Goal: Task Accomplishment & Management: Complete application form

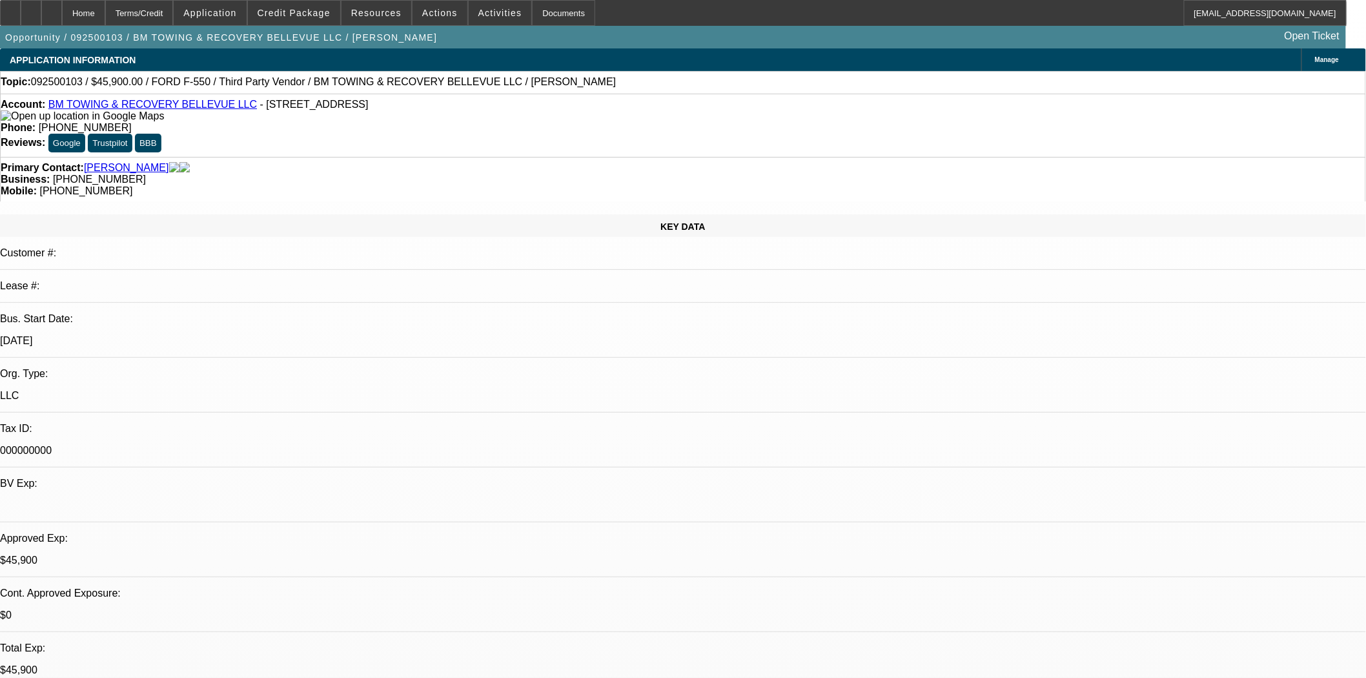
select select "0.15"
select select "2"
select select "0.1"
select select "4"
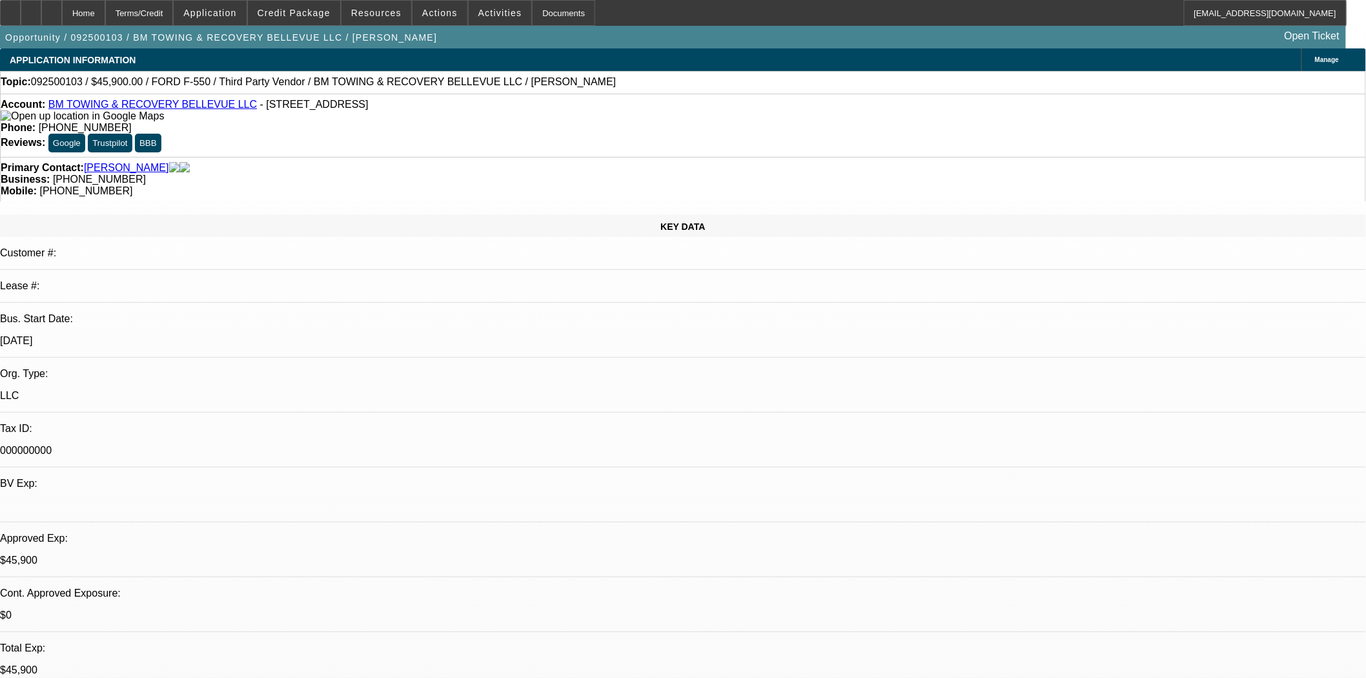
select select "0"
select select "2"
select select "0.1"
select select "4"
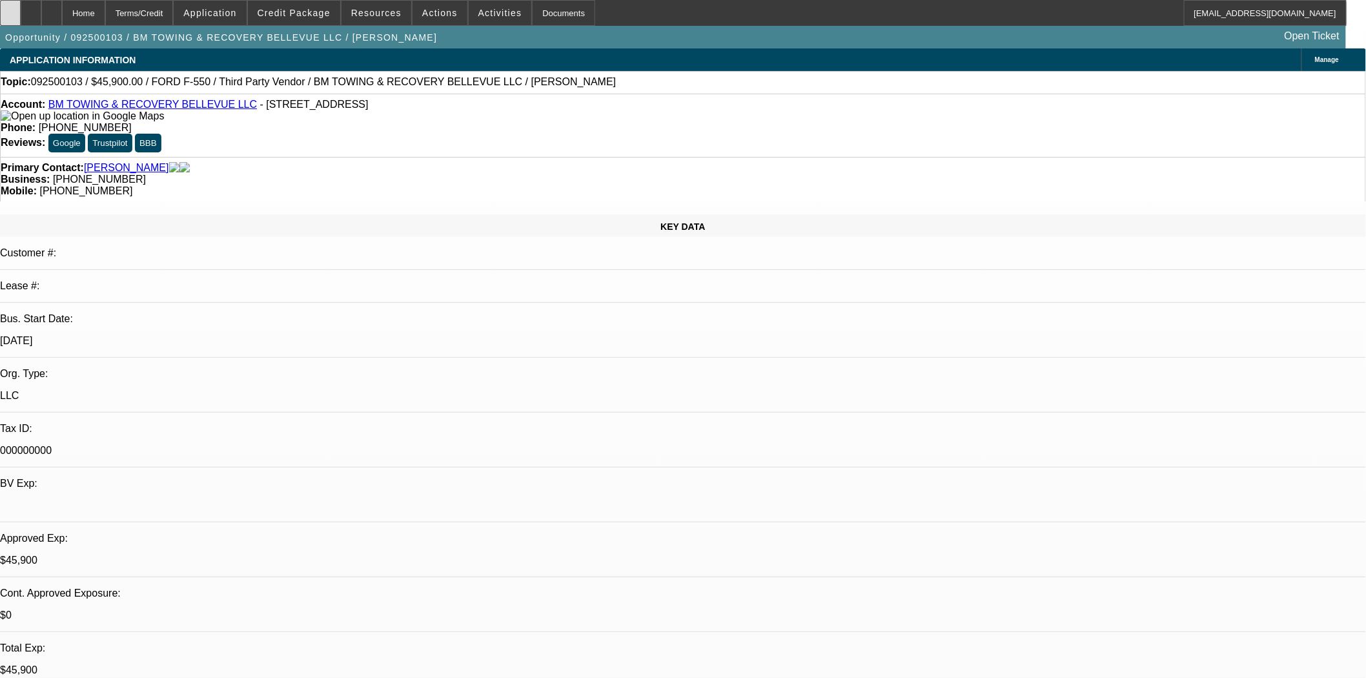
click at [10, 9] on div at bounding box center [10, 13] width 21 height 26
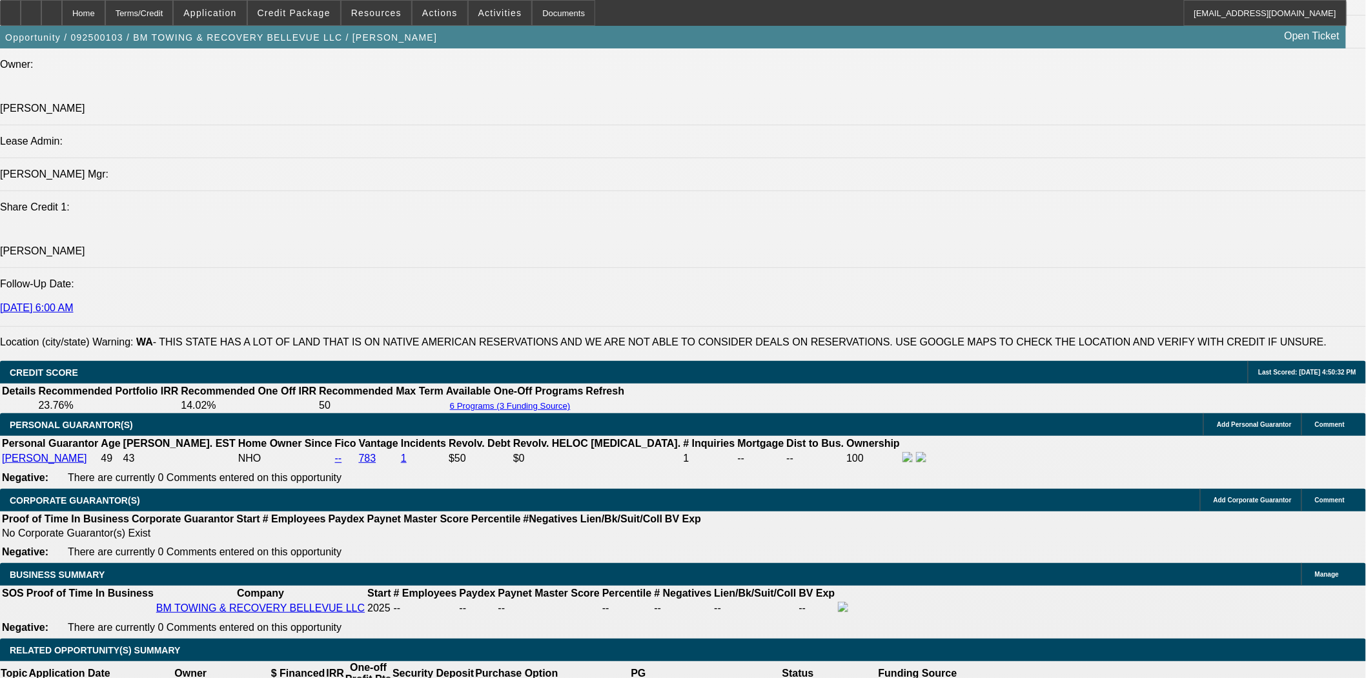
scroll to position [1362, 0]
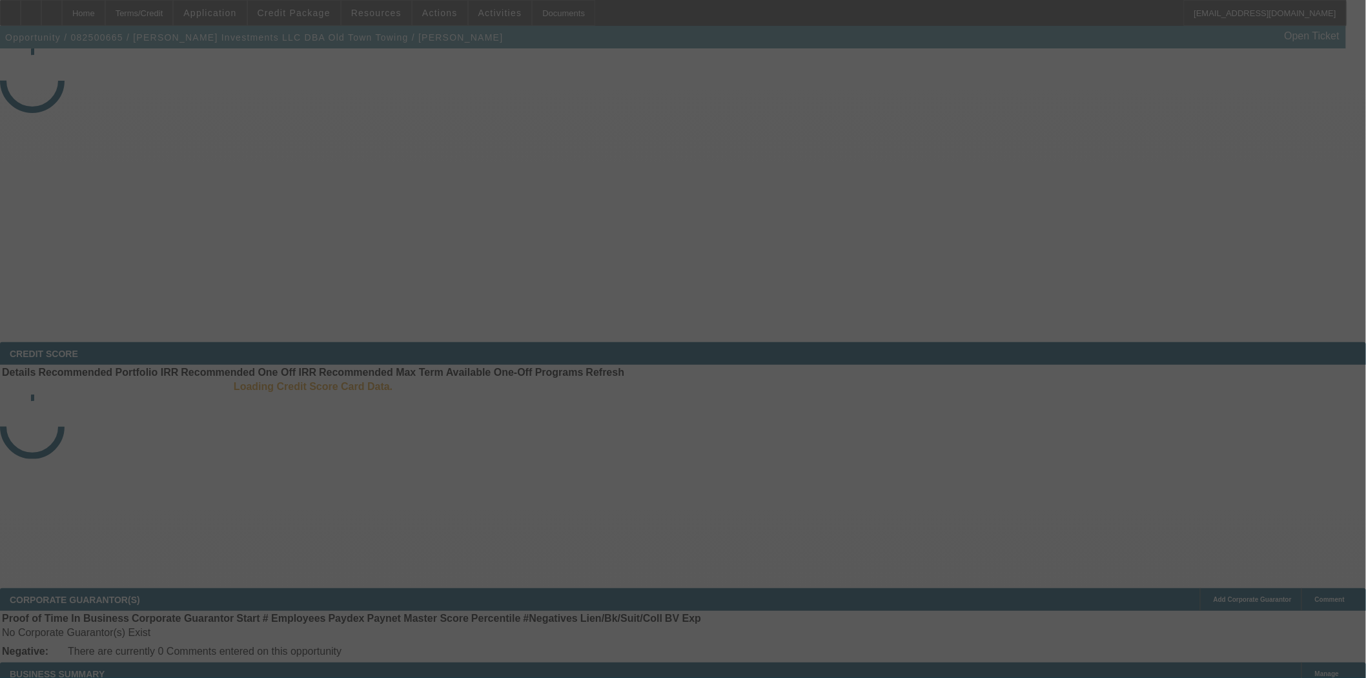
select select "3"
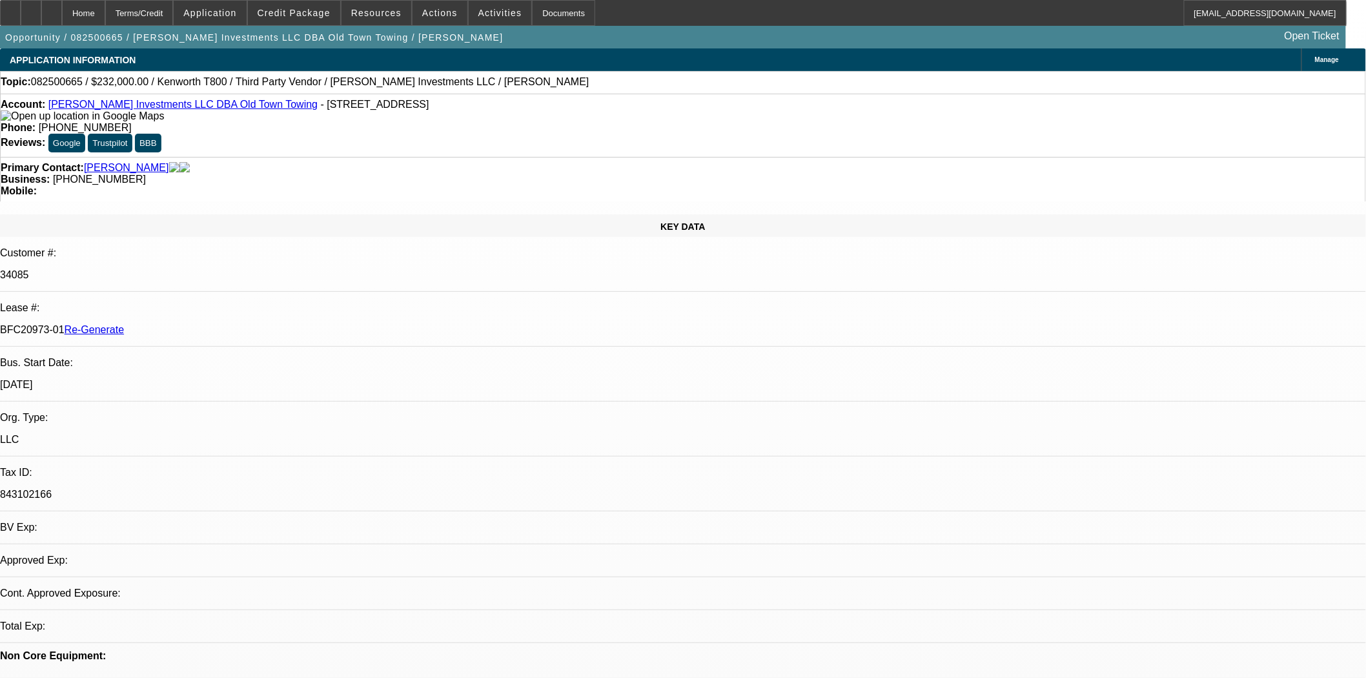
select select "0"
select select "2"
select select "0.1"
select select "4"
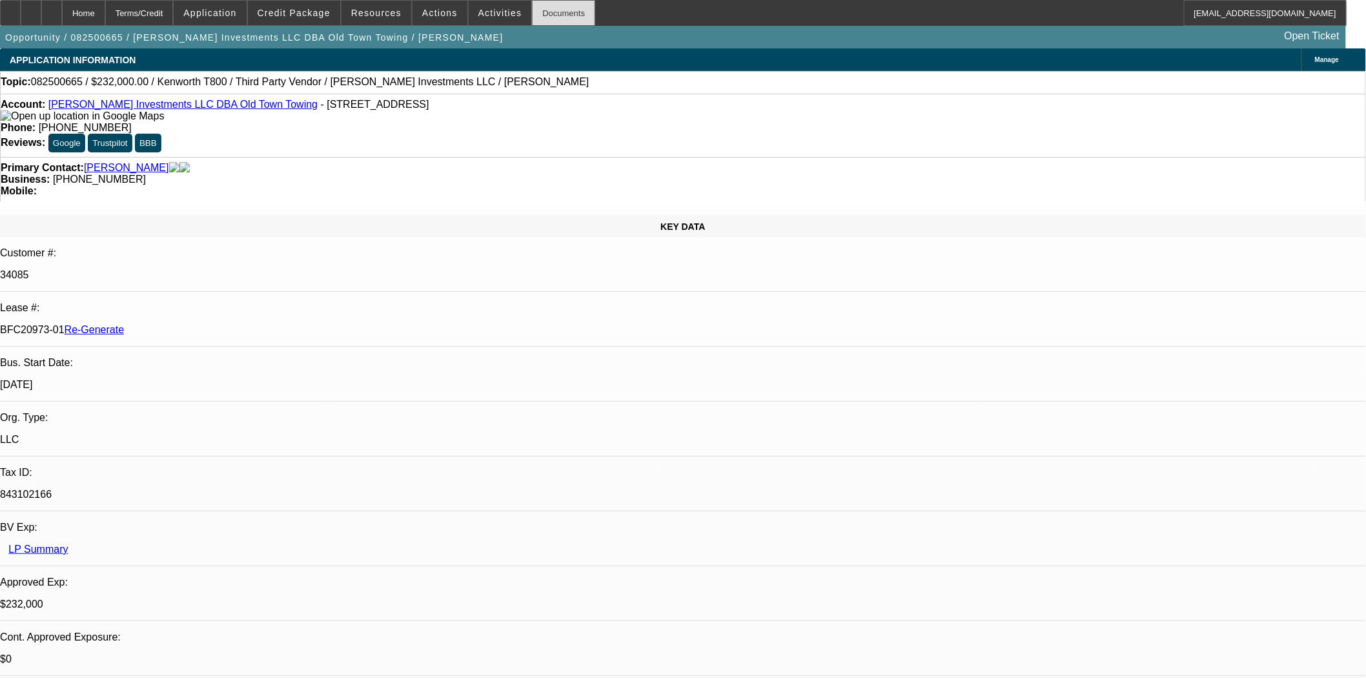
click at [541, 15] on div "Documents" at bounding box center [563, 13] width 63 height 26
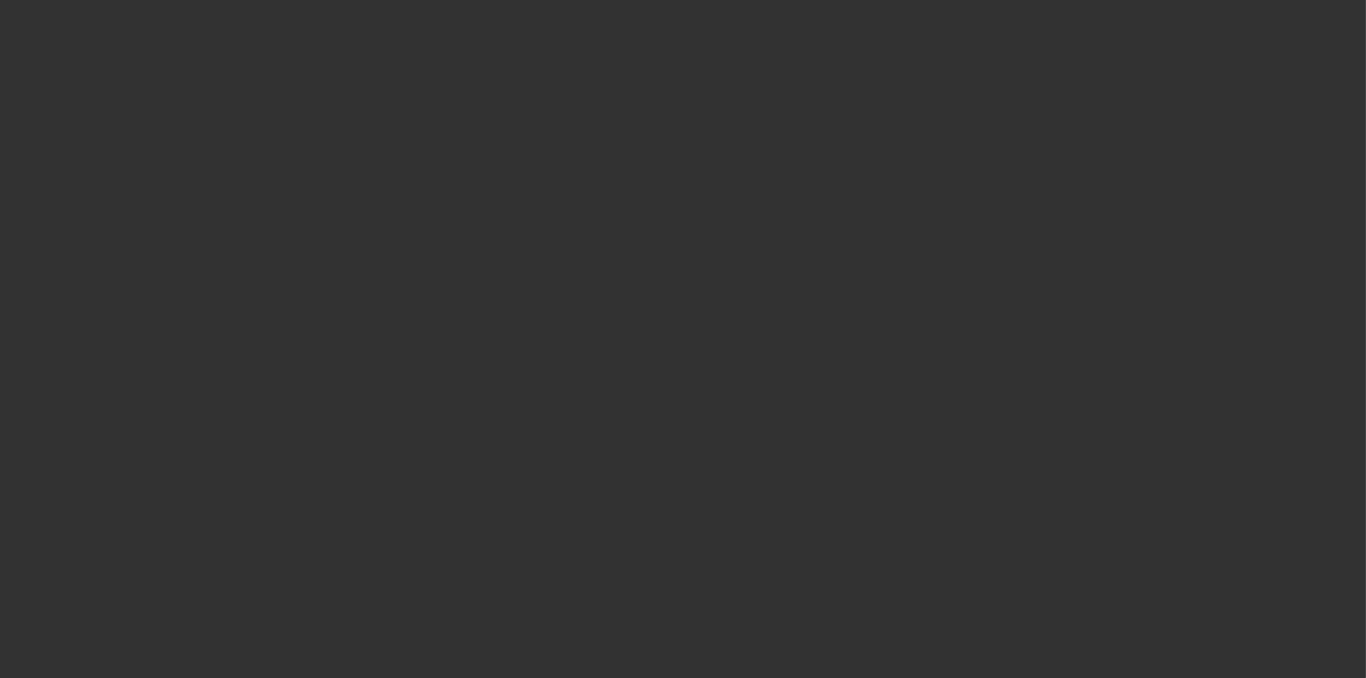
select select "3"
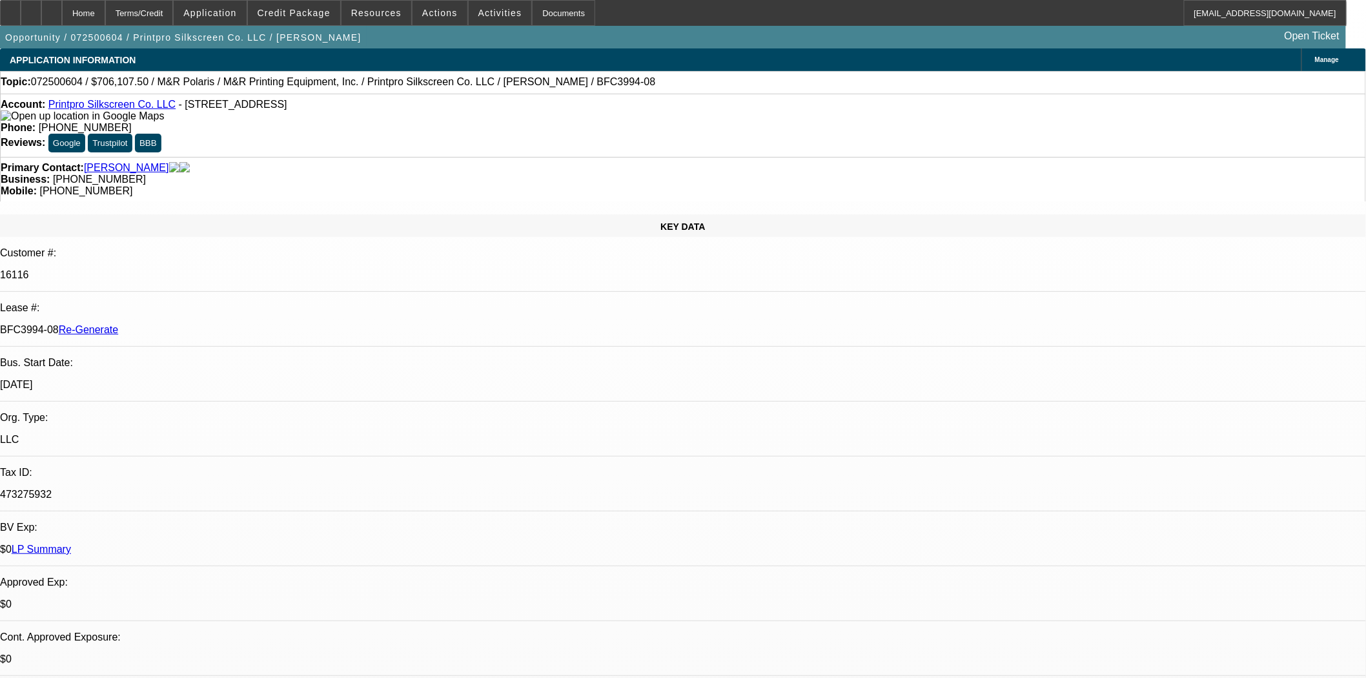
select select "0"
select select "6"
click at [294, 3] on span at bounding box center [294, 12] width 92 height 31
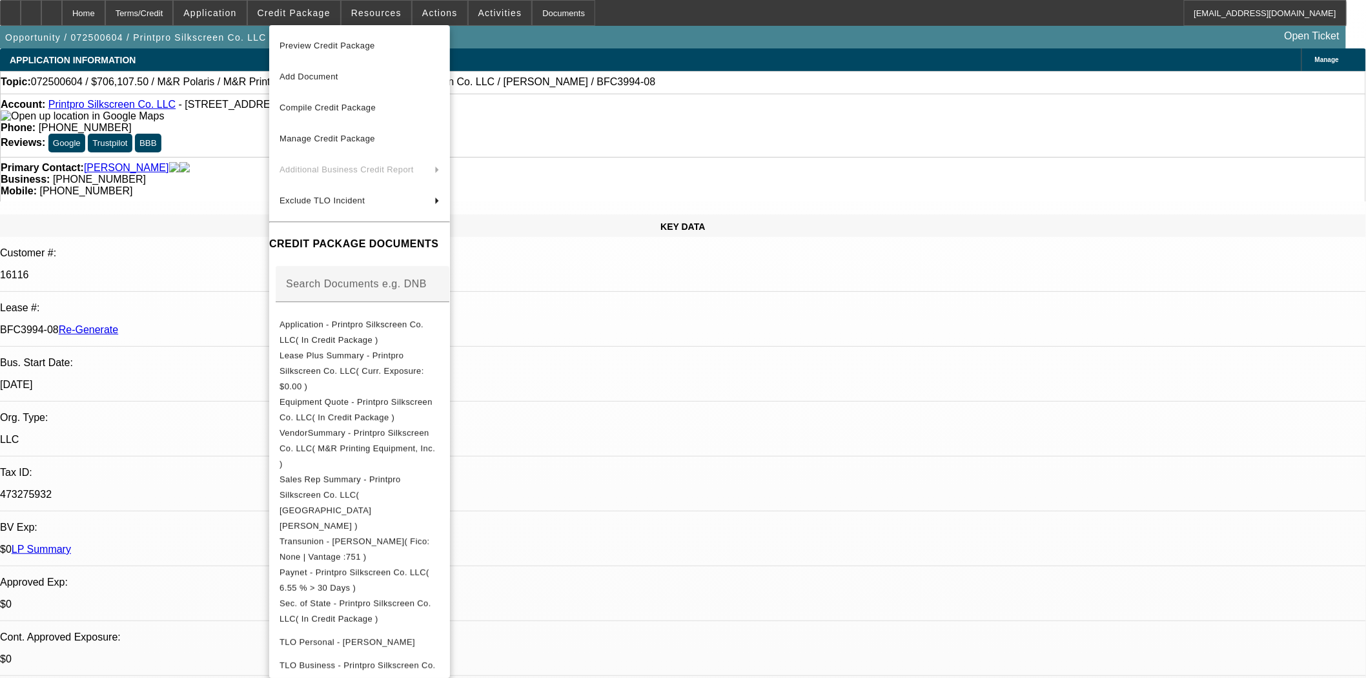
click at [310, 44] on span "Preview Credit Package" at bounding box center [327, 46] width 96 height 10
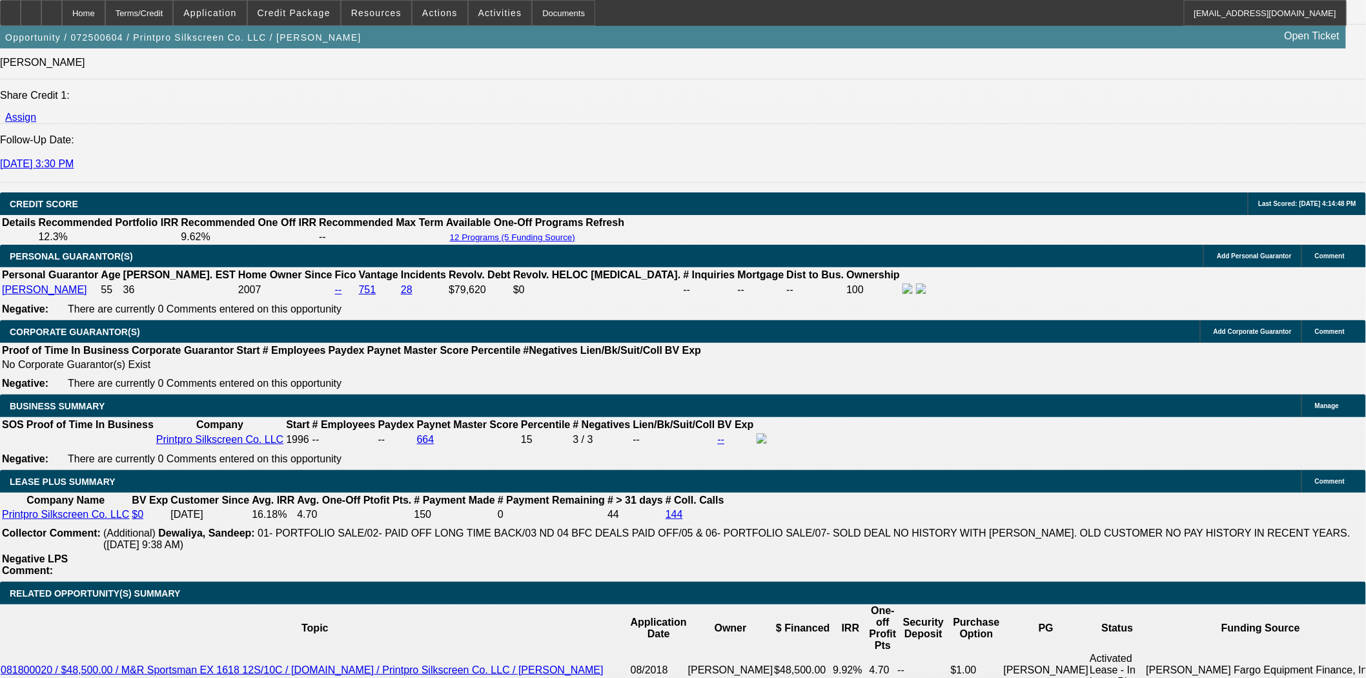
scroll to position [2294, 0]
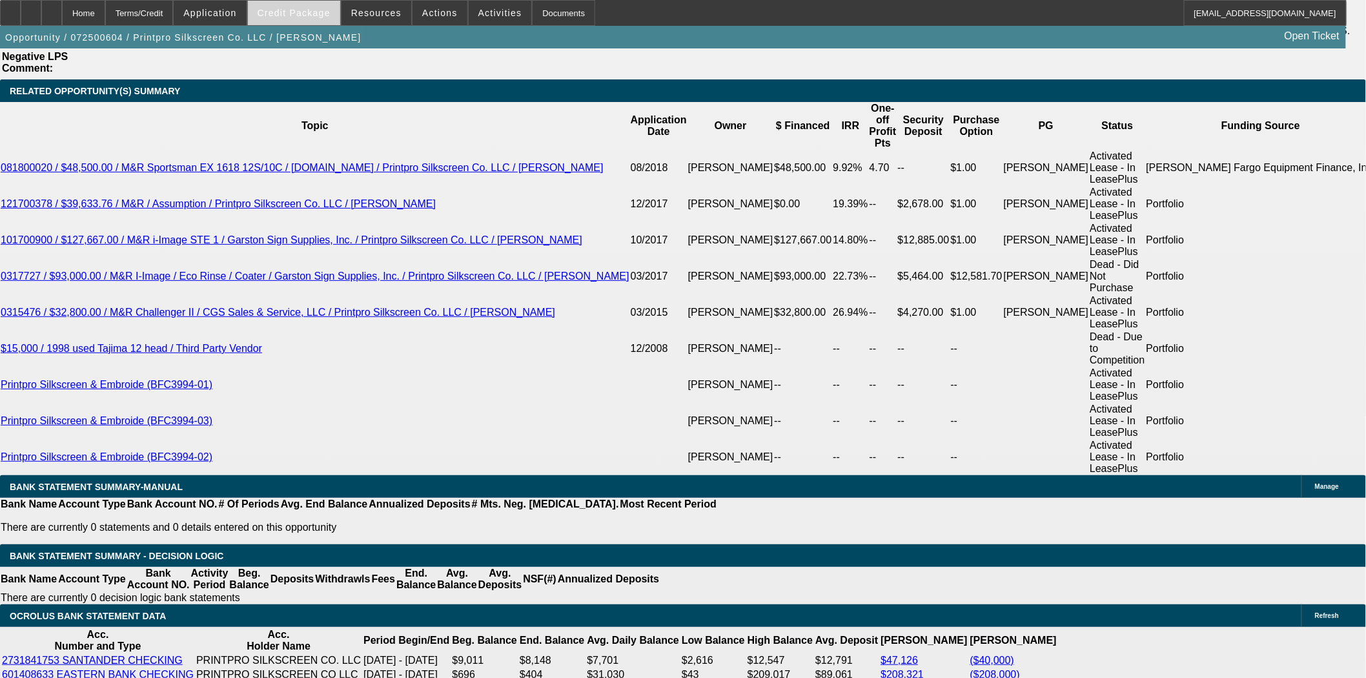
click at [301, 10] on span "Credit Package" at bounding box center [293, 13] width 73 height 10
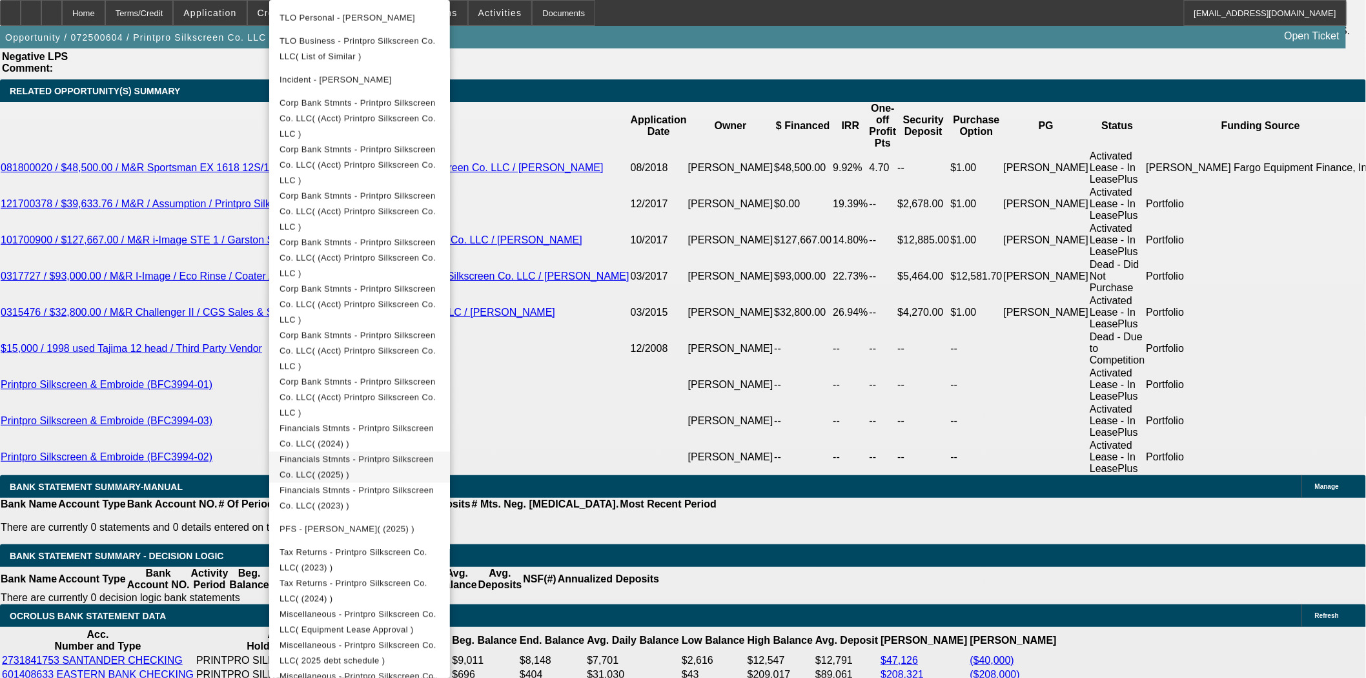
scroll to position [694, 0]
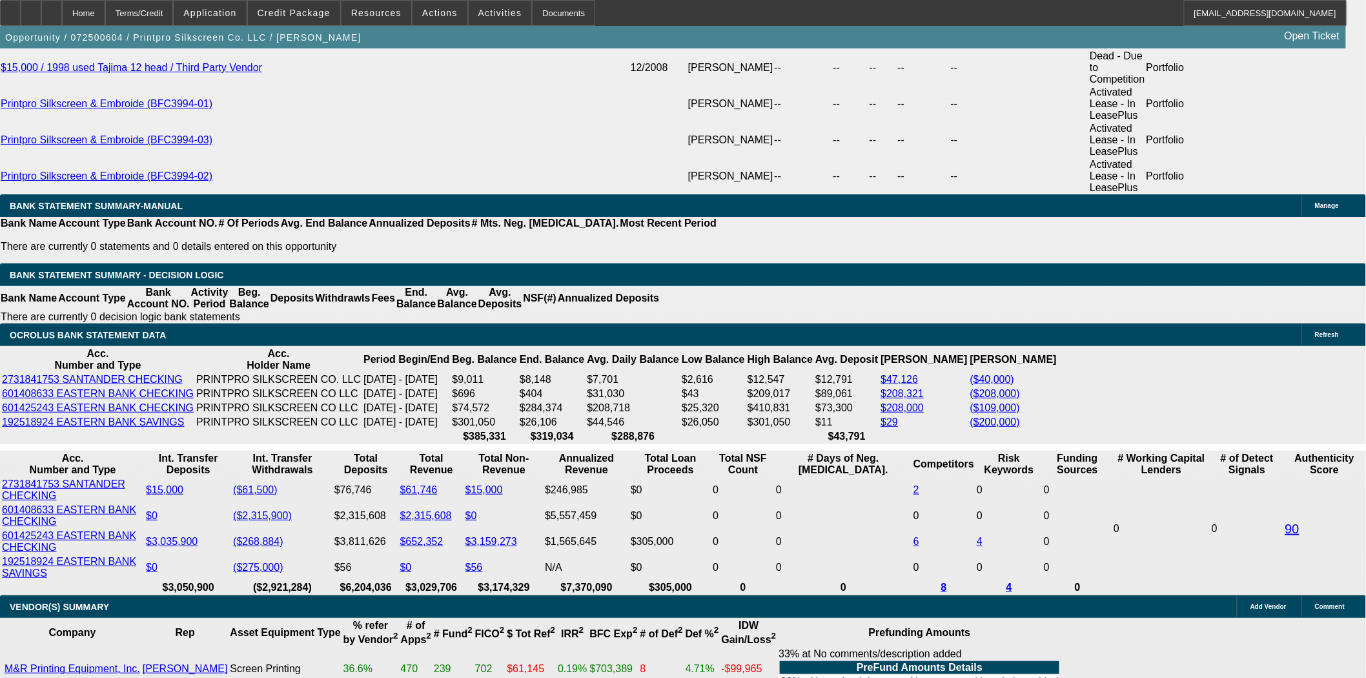
scroll to position [2581, 0]
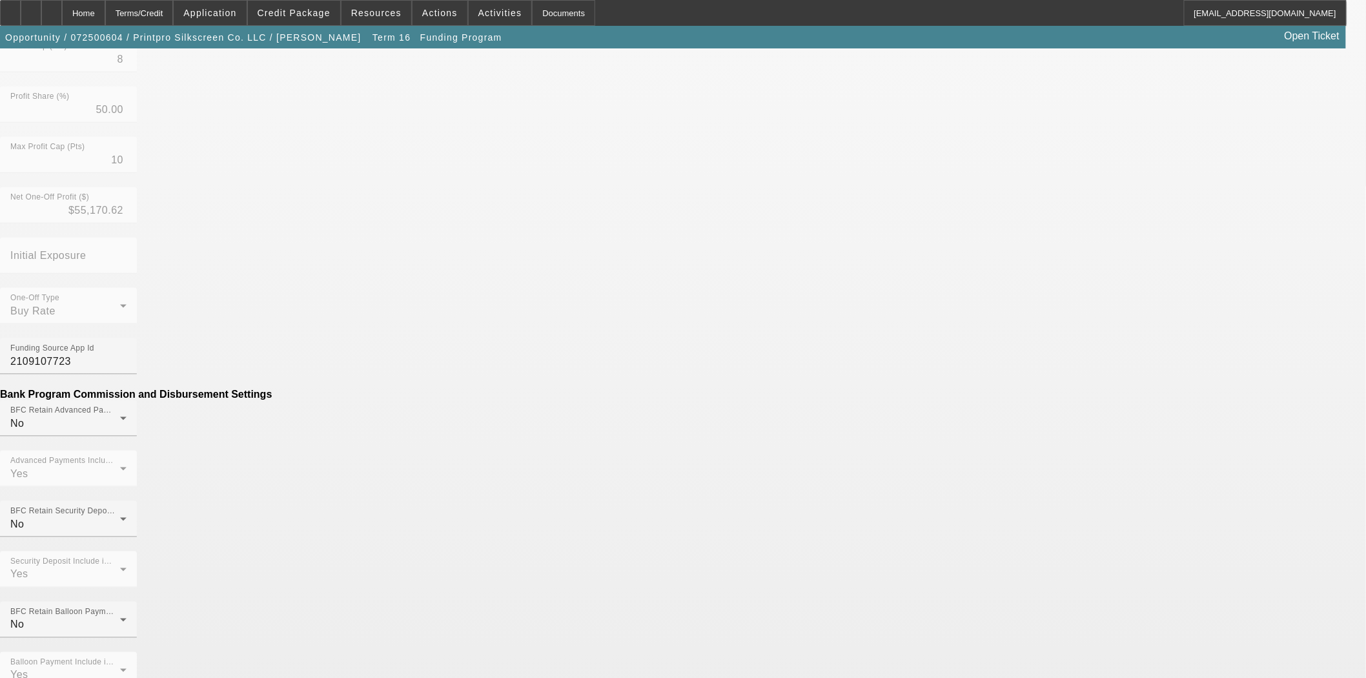
scroll to position [501, 0]
drag, startPoint x: 398, startPoint y: 356, endPoint x: 546, endPoint y: 372, distance: 148.6
type input "($294.00)"
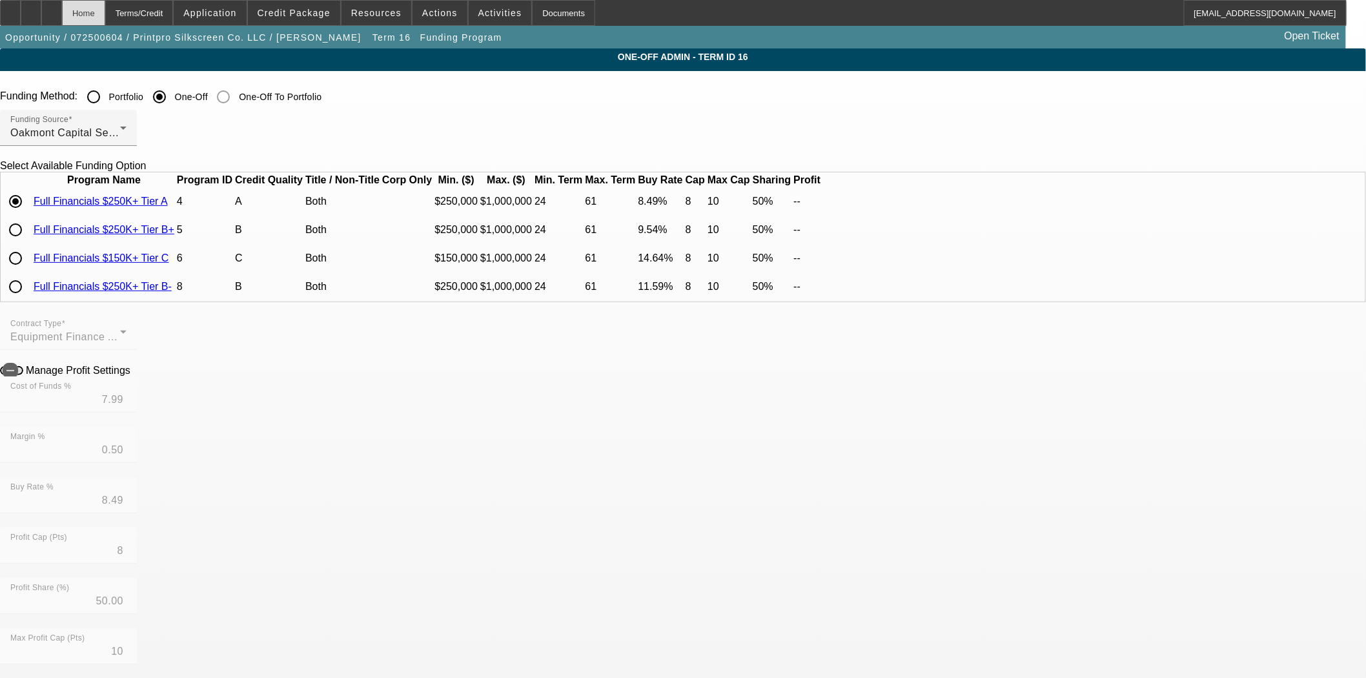
click at [105, 15] on div "Home" at bounding box center [83, 13] width 43 height 26
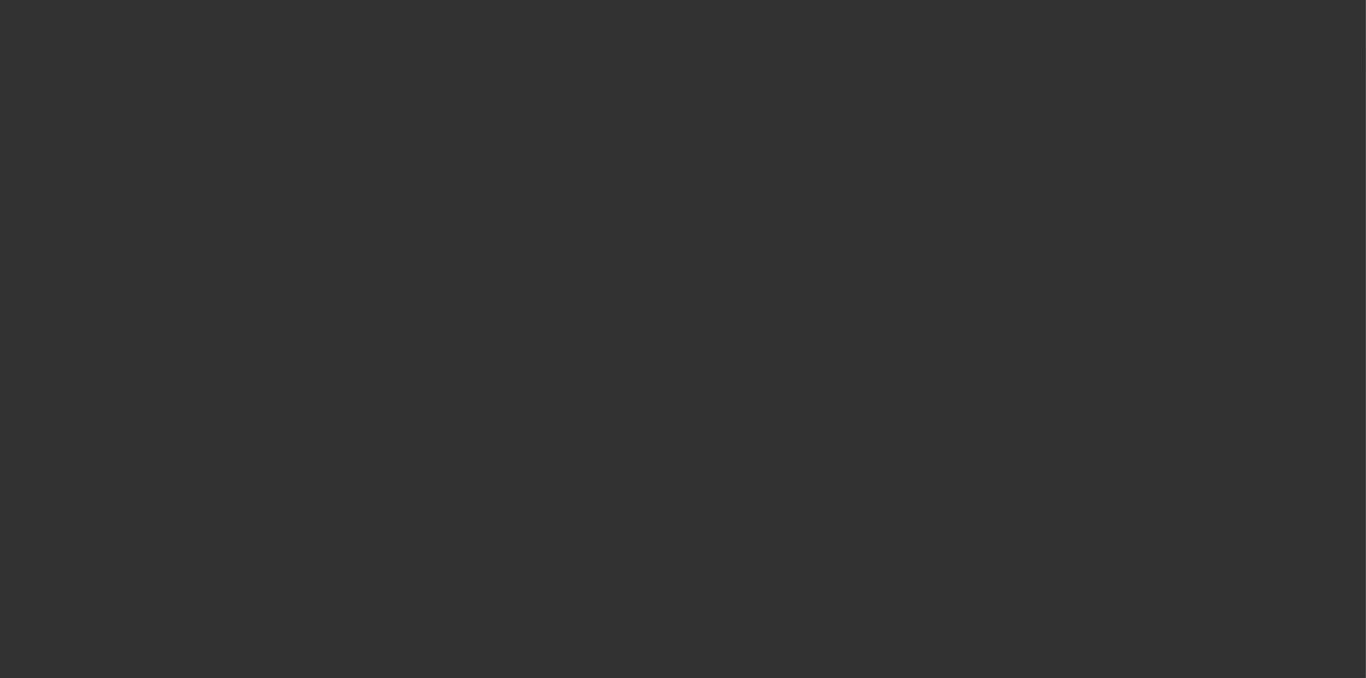
select select "3"
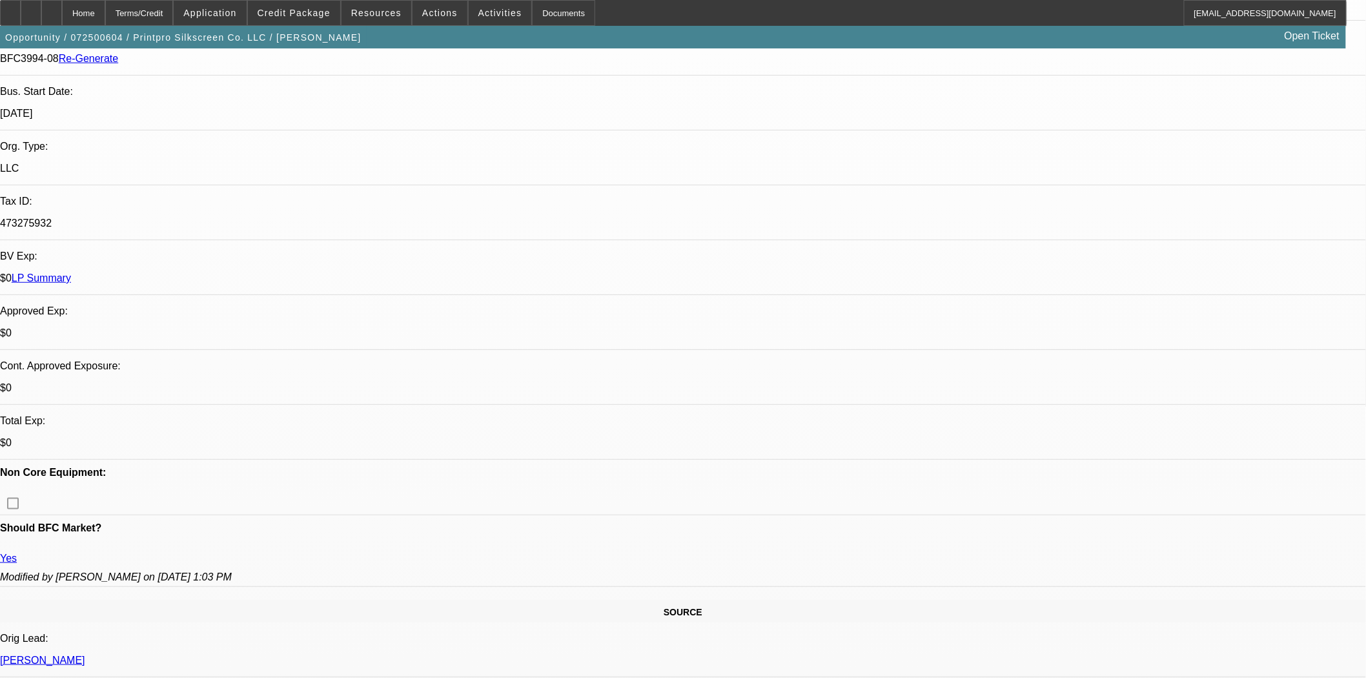
select select "0"
select select "6"
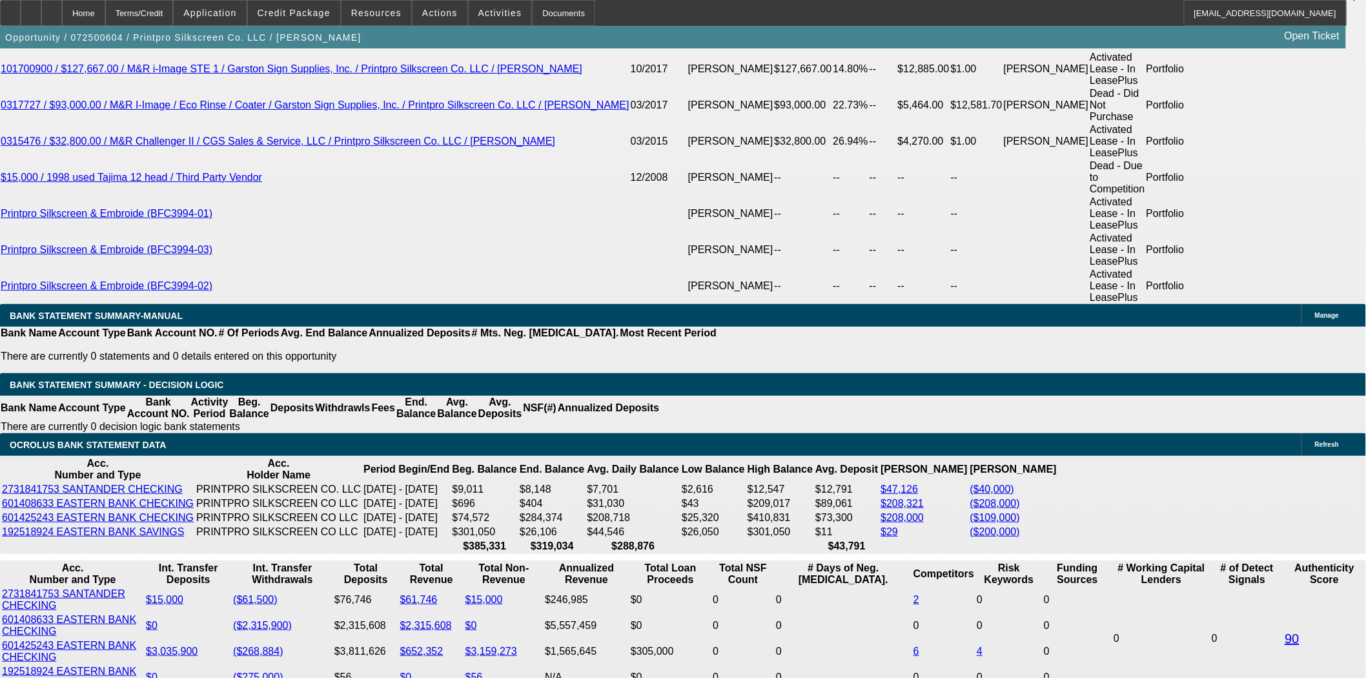
scroll to position [2581, 0]
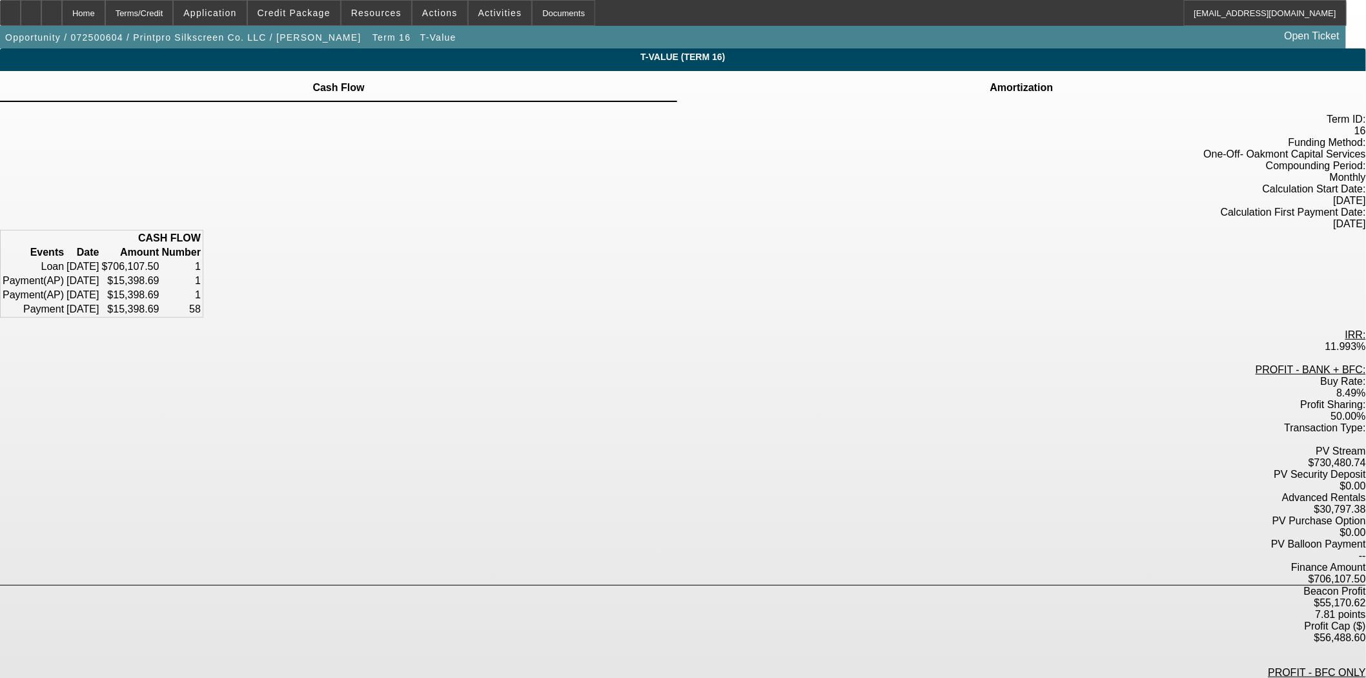
scroll to position [12, 0]
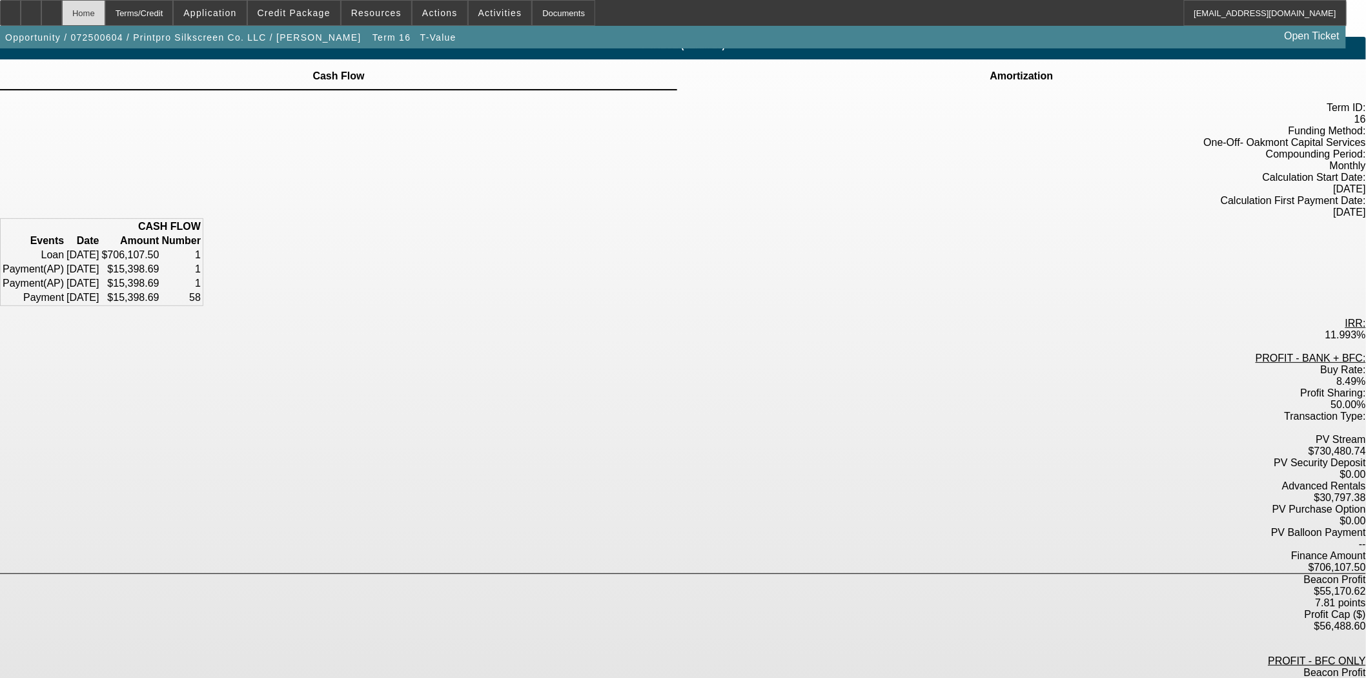
click at [105, 17] on div "Home" at bounding box center [83, 13] width 43 height 26
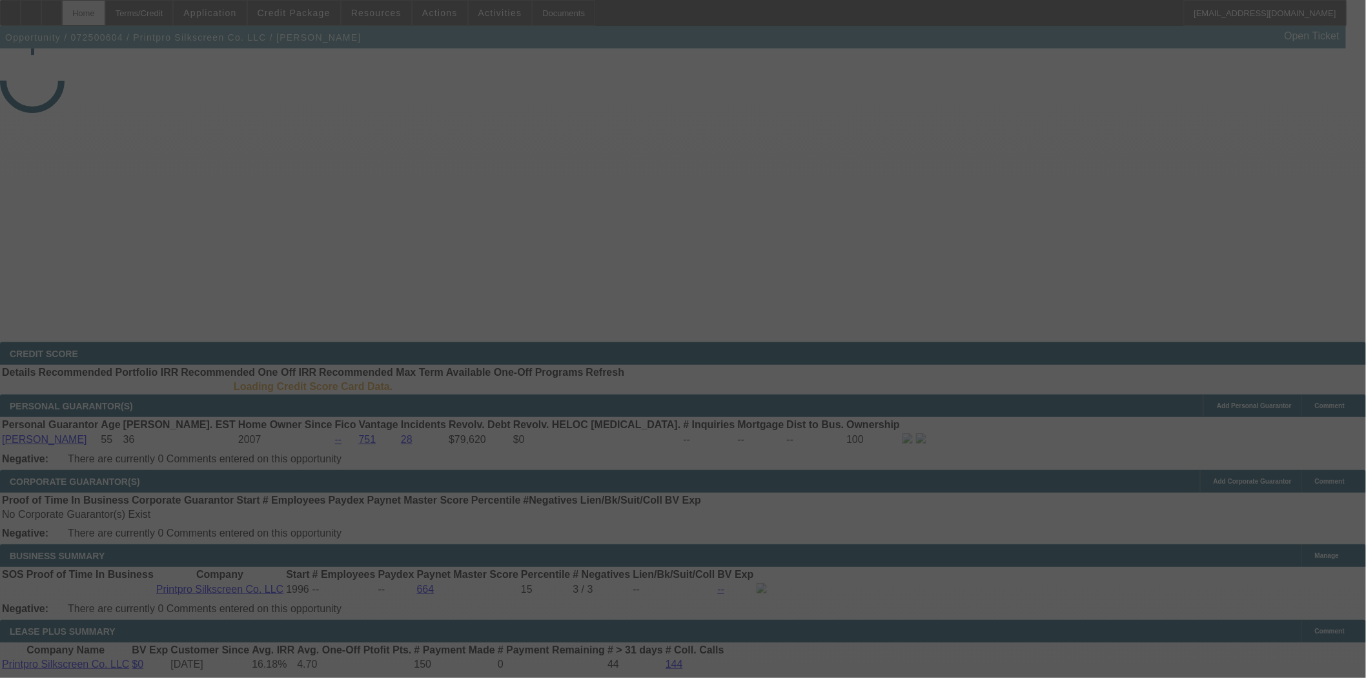
select select "3"
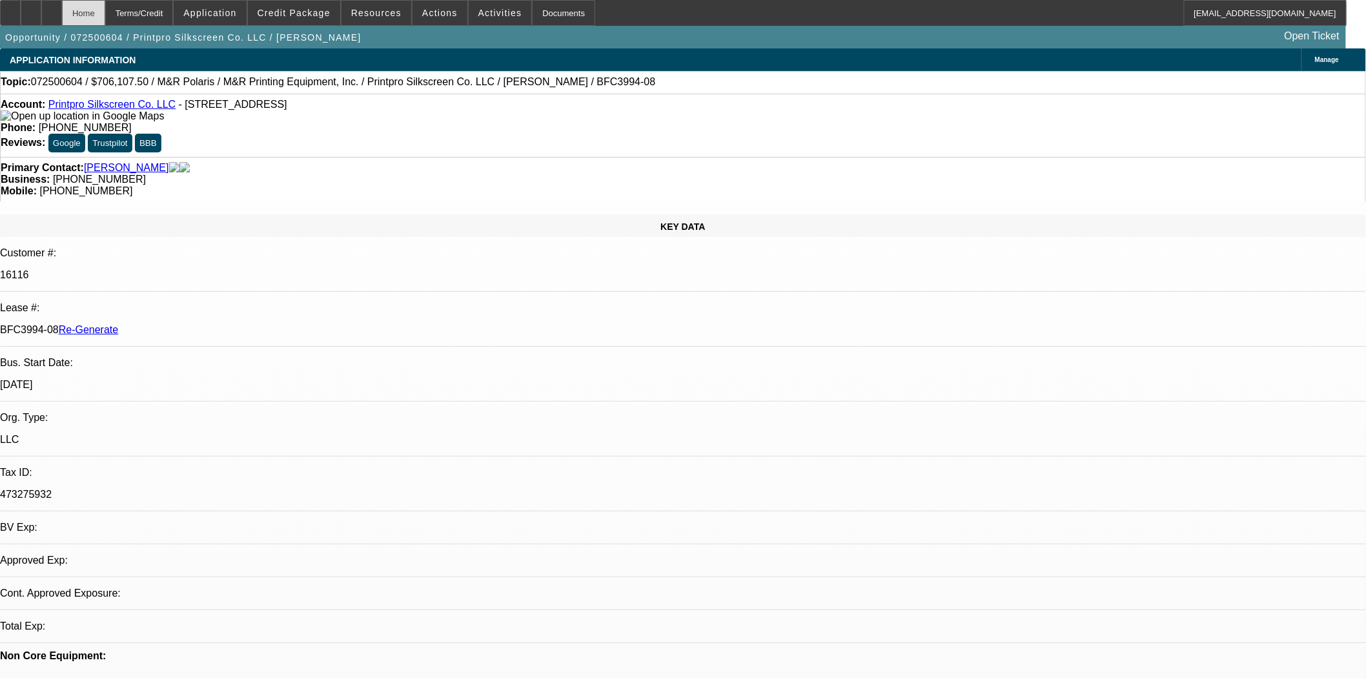
select select "0"
select select "6"
click at [445, 10] on span at bounding box center [439, 12] width 55 height 31
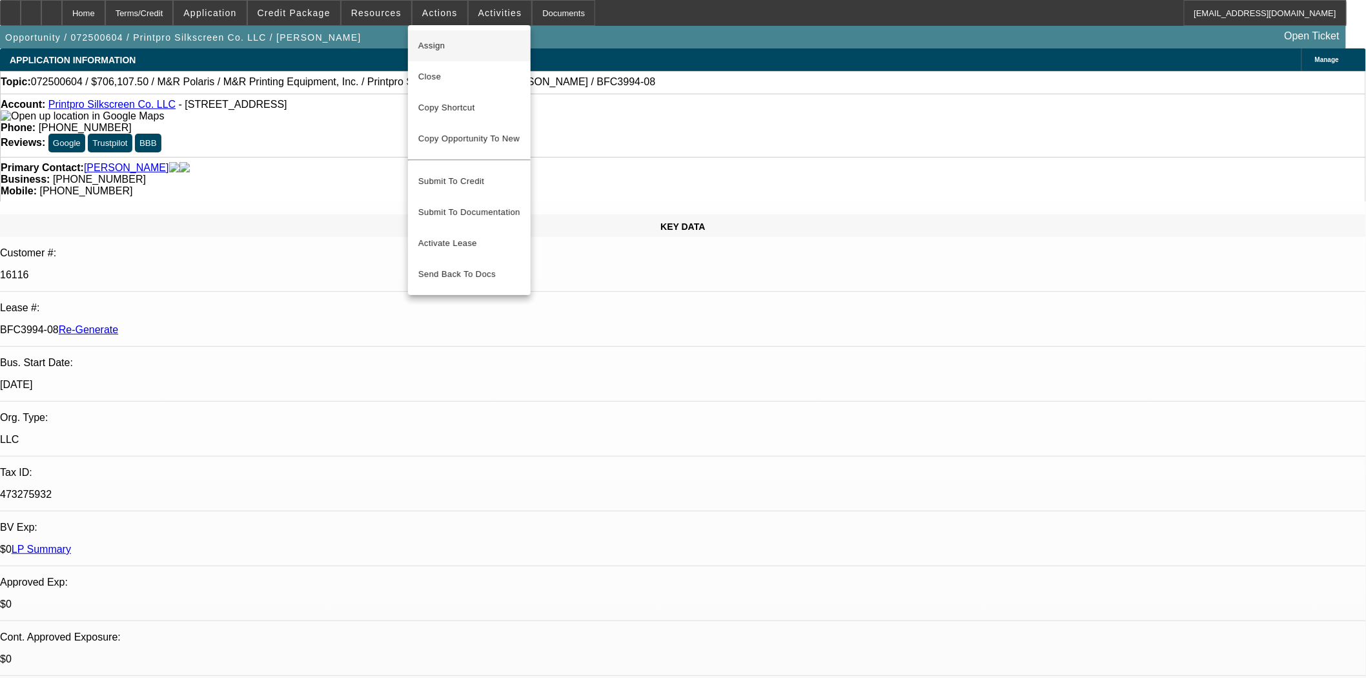
click at [441, 49] on span "Assign" at bounding box center [469, 45] width 102 height 15
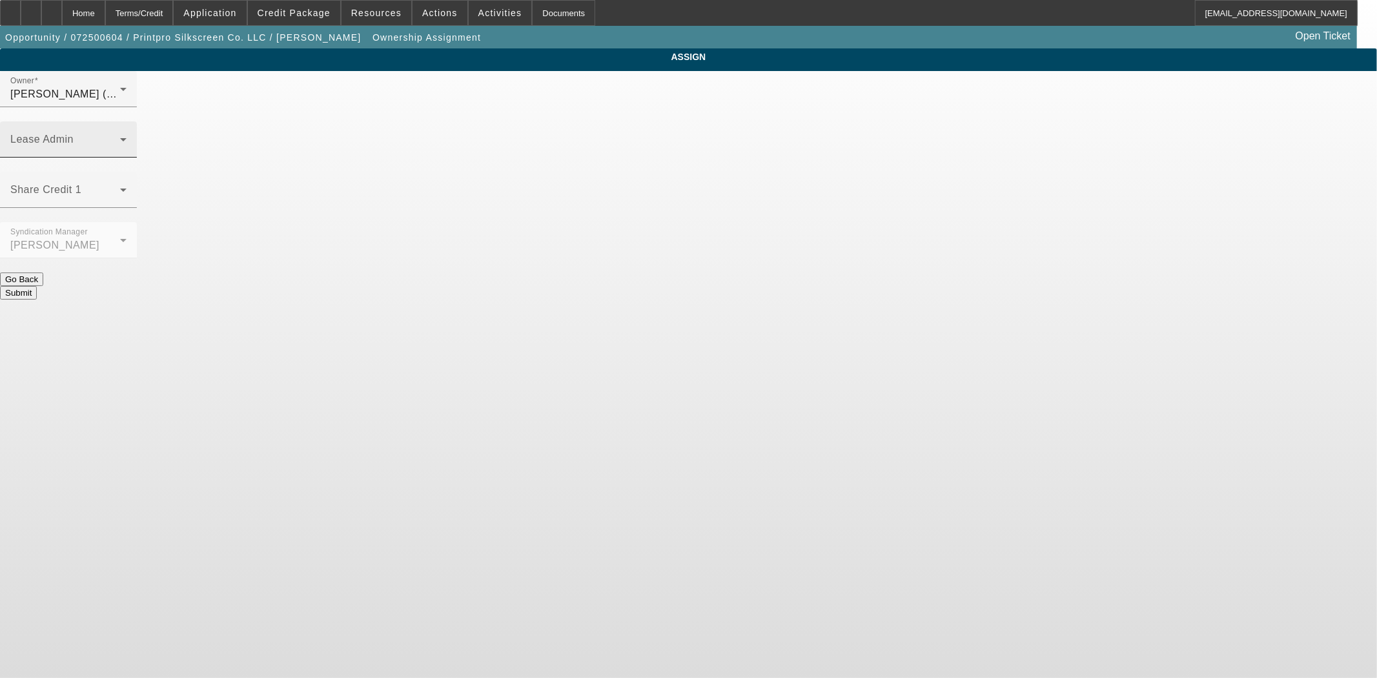
click at [126, 121] on div "Lease Admin" at bounding box center [68, 139] width 116 height 36
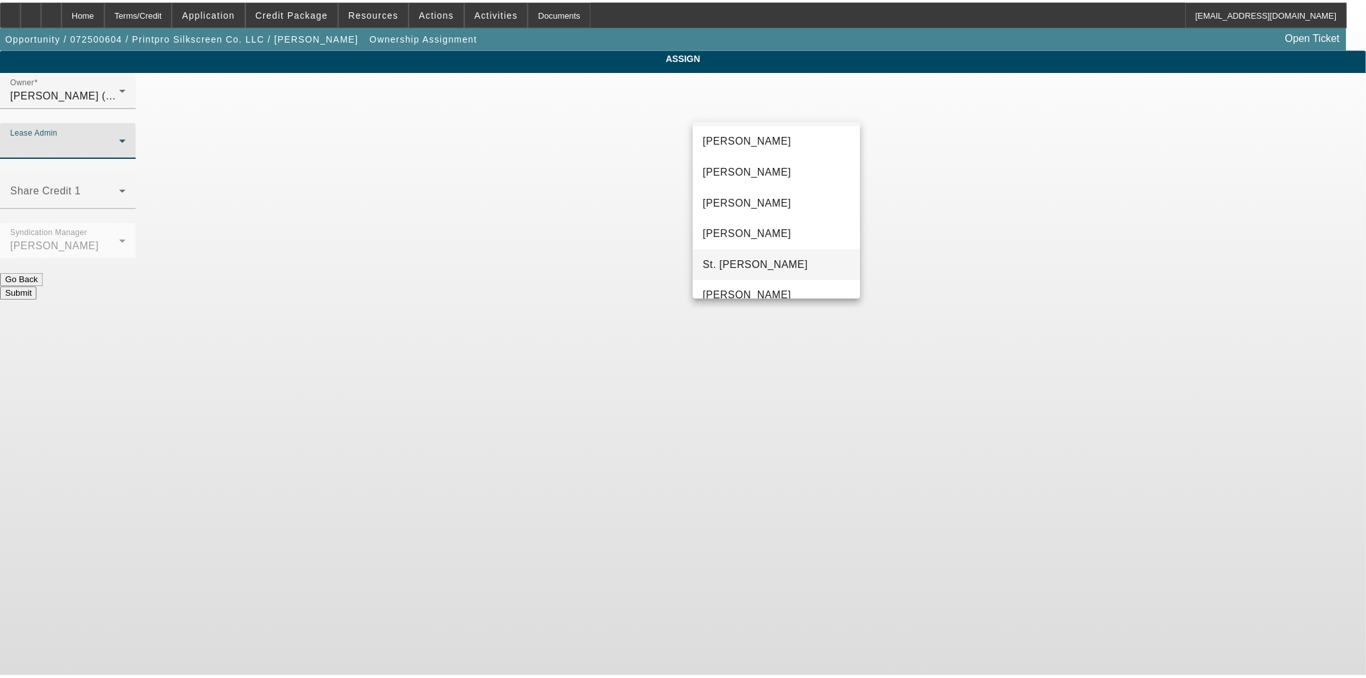
scroll to position [49, 0]
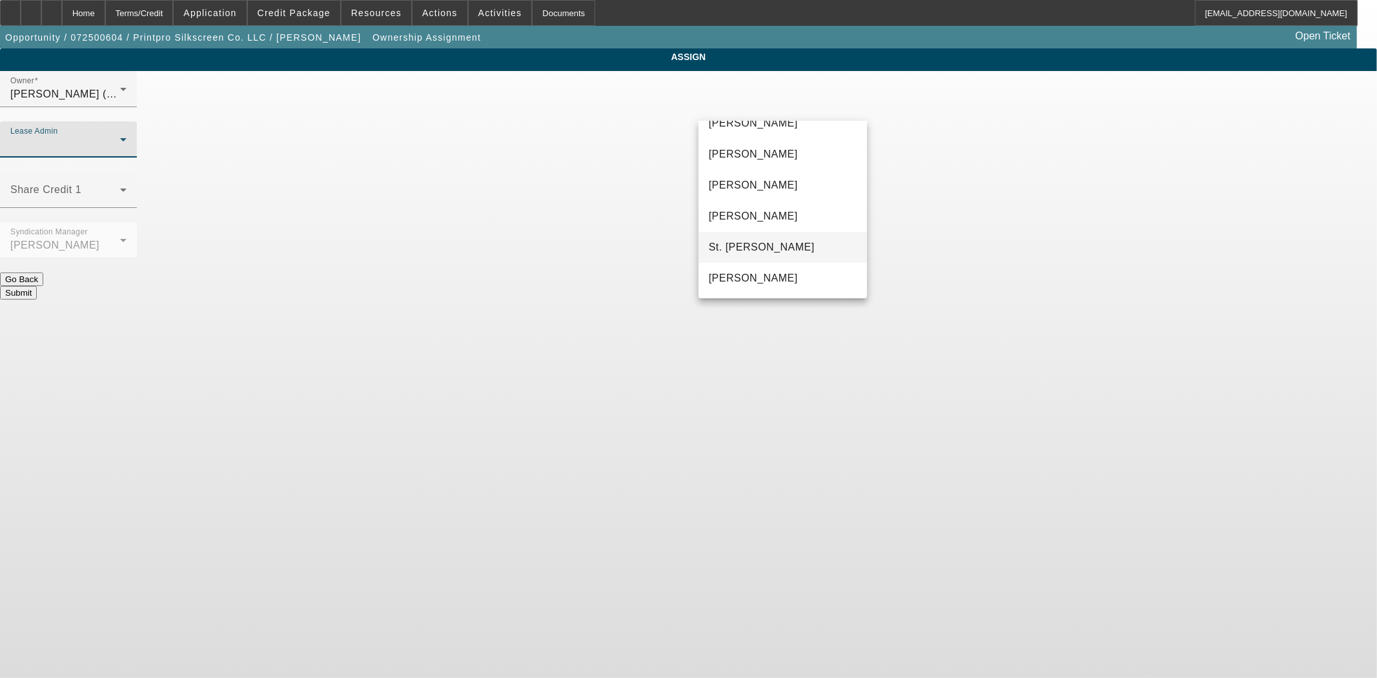
click at [763, 272] on span "[PERSON_NAME]" at bounding box center [753, 277] width 89 height 15
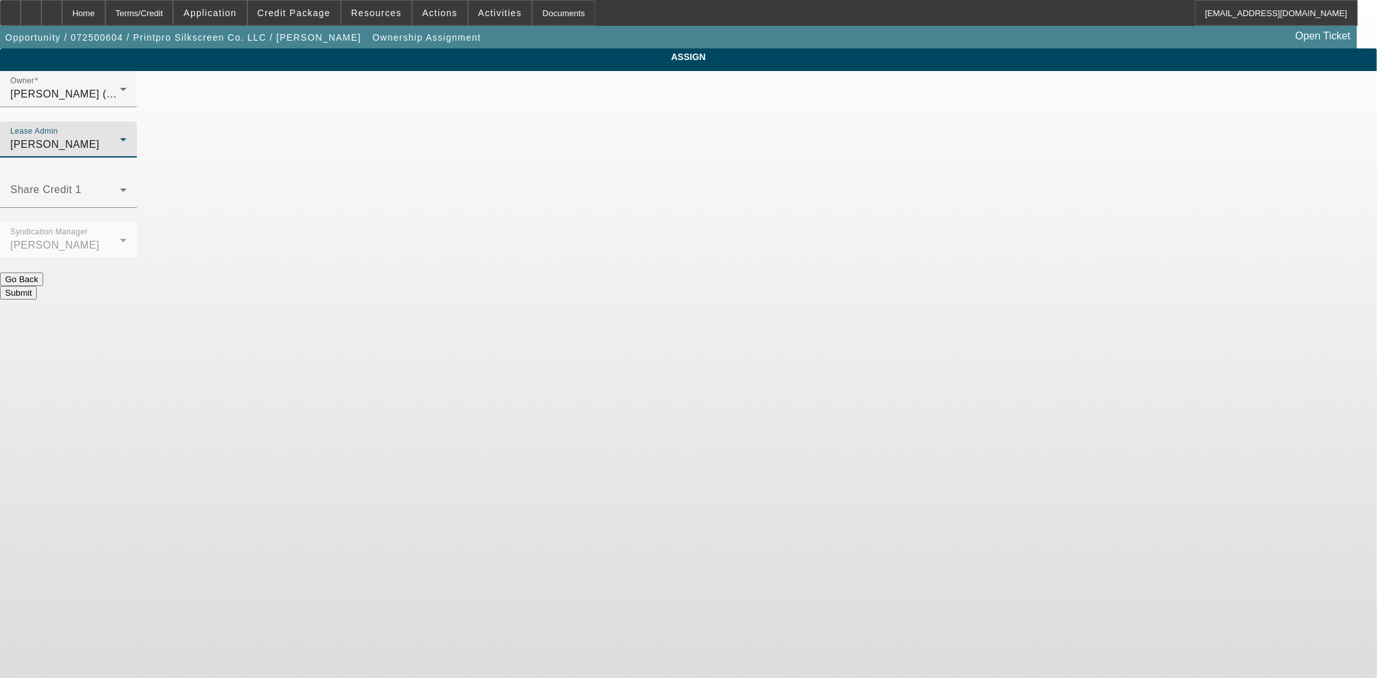
click at [137, 258] on div at bounding box center [68, 265] width 137 height 14
click at [37, 286] on button "Submit" at bounding box center [18, 293] width 37 height 14
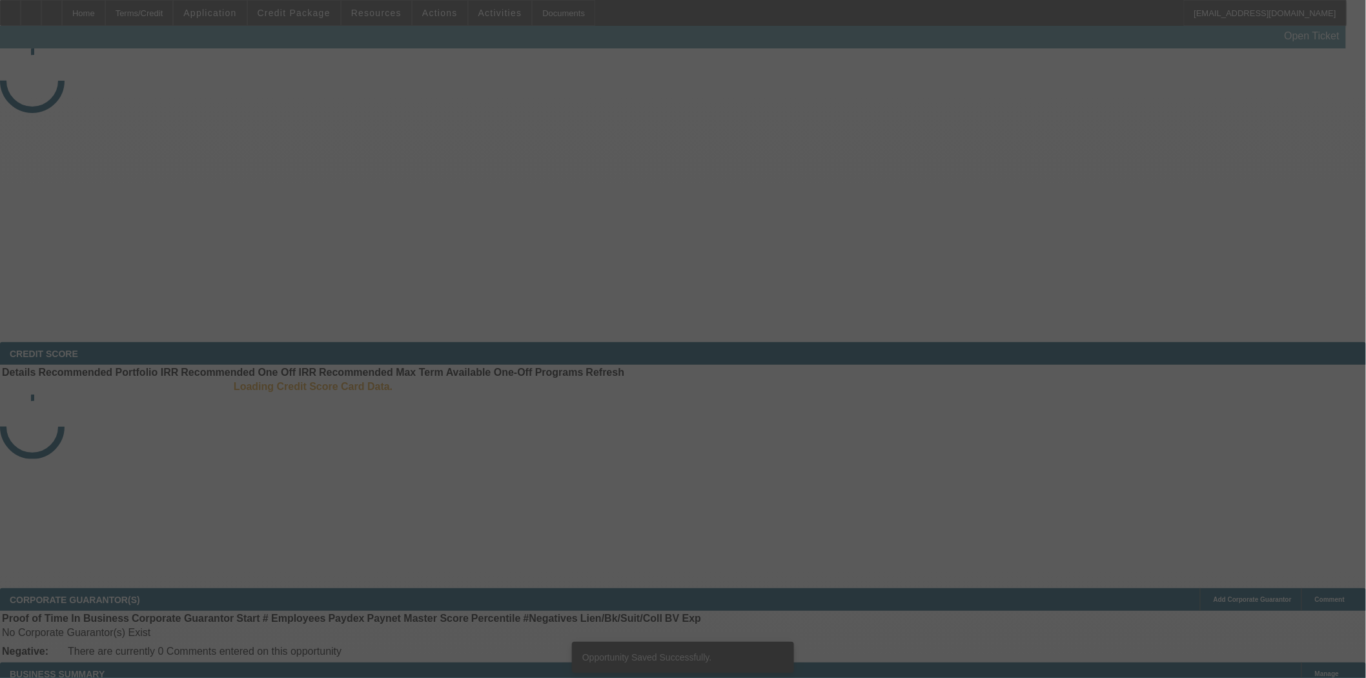
select select "3"
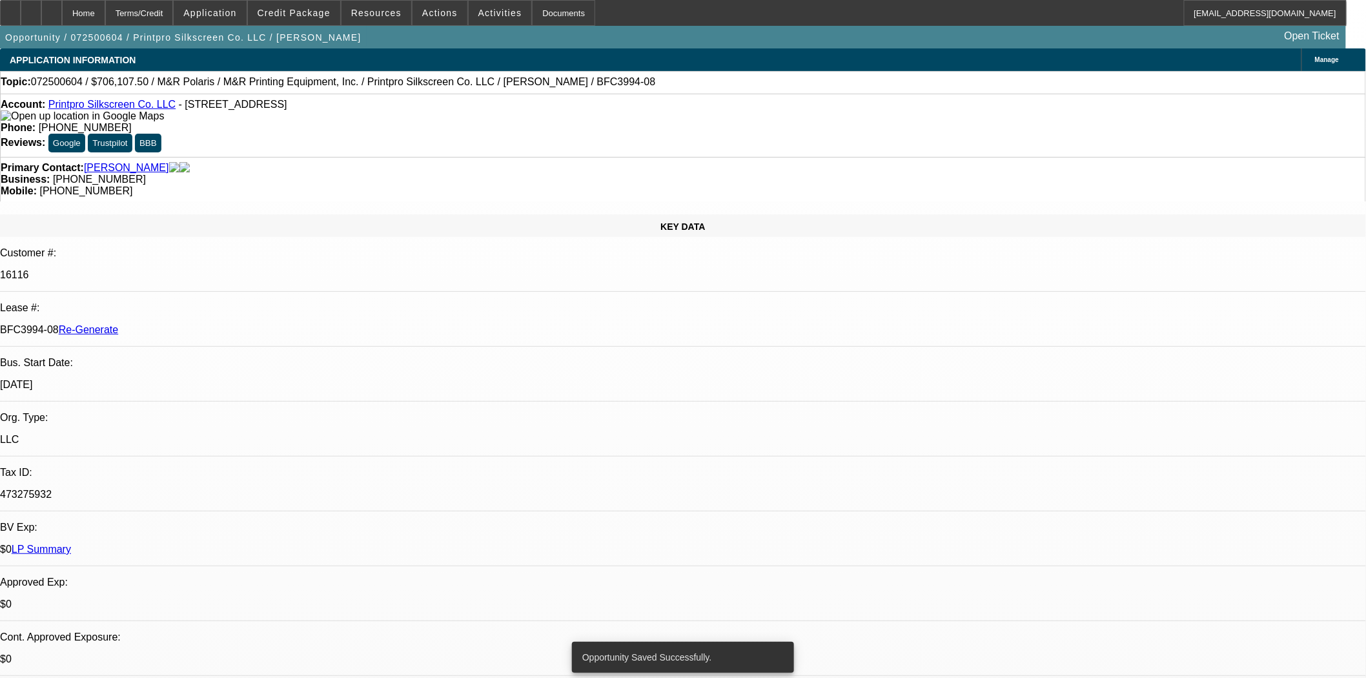
select select "0"
select select "6"
click at [534, 11] on div "Documents" at bounding box center [563, 13] width 63 height 26
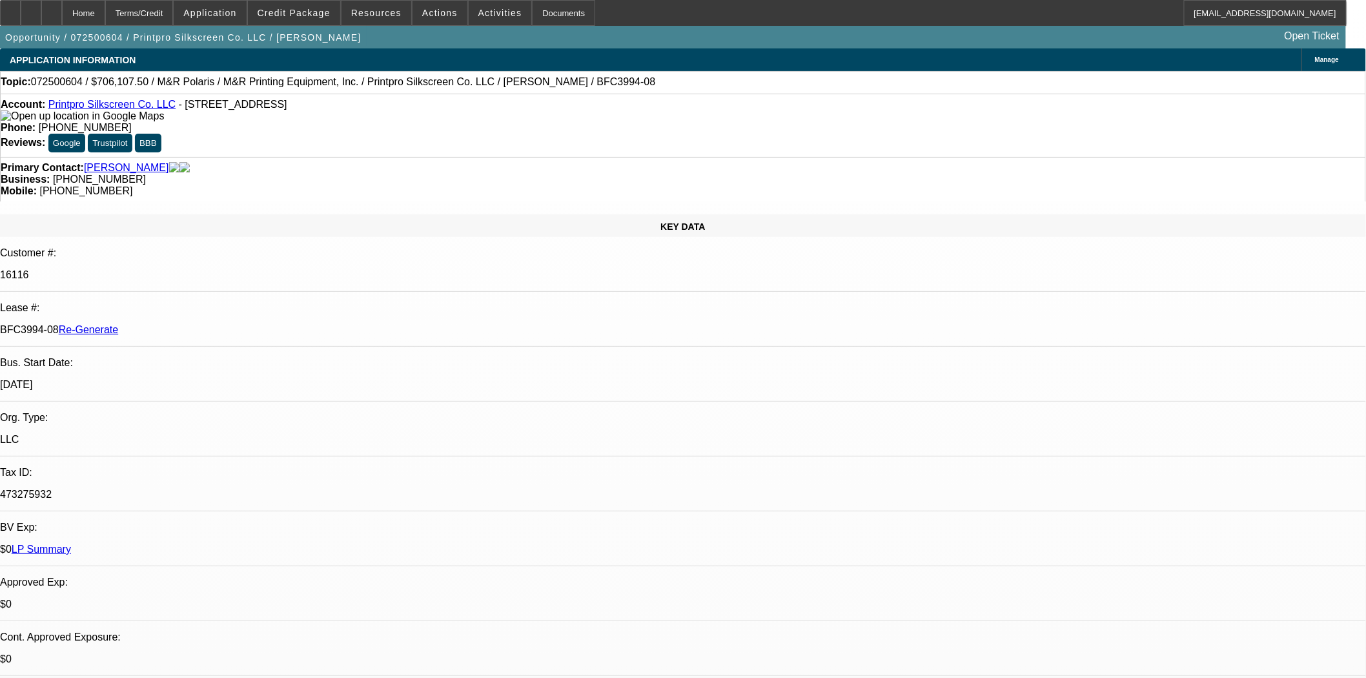
scroll to position [72, 0]
click at [21, 19] on div at bounding box center [10, 13] width 21 height 26
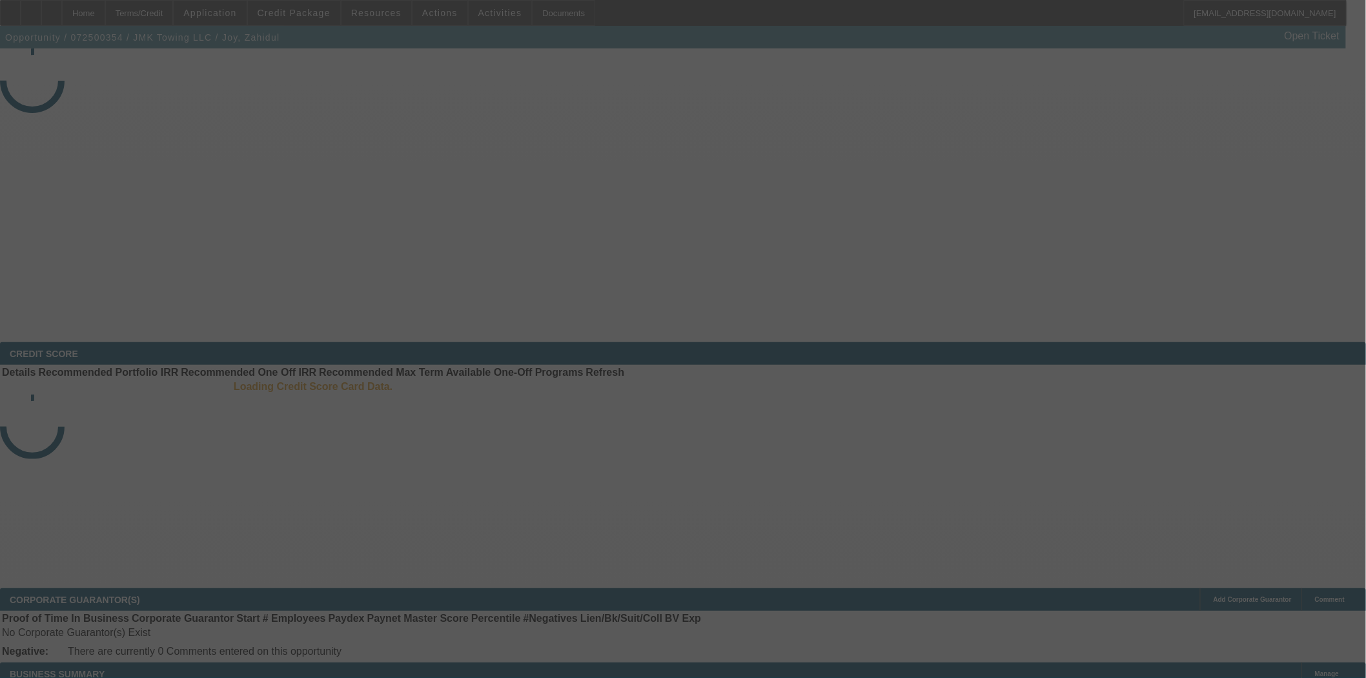
select select "4"
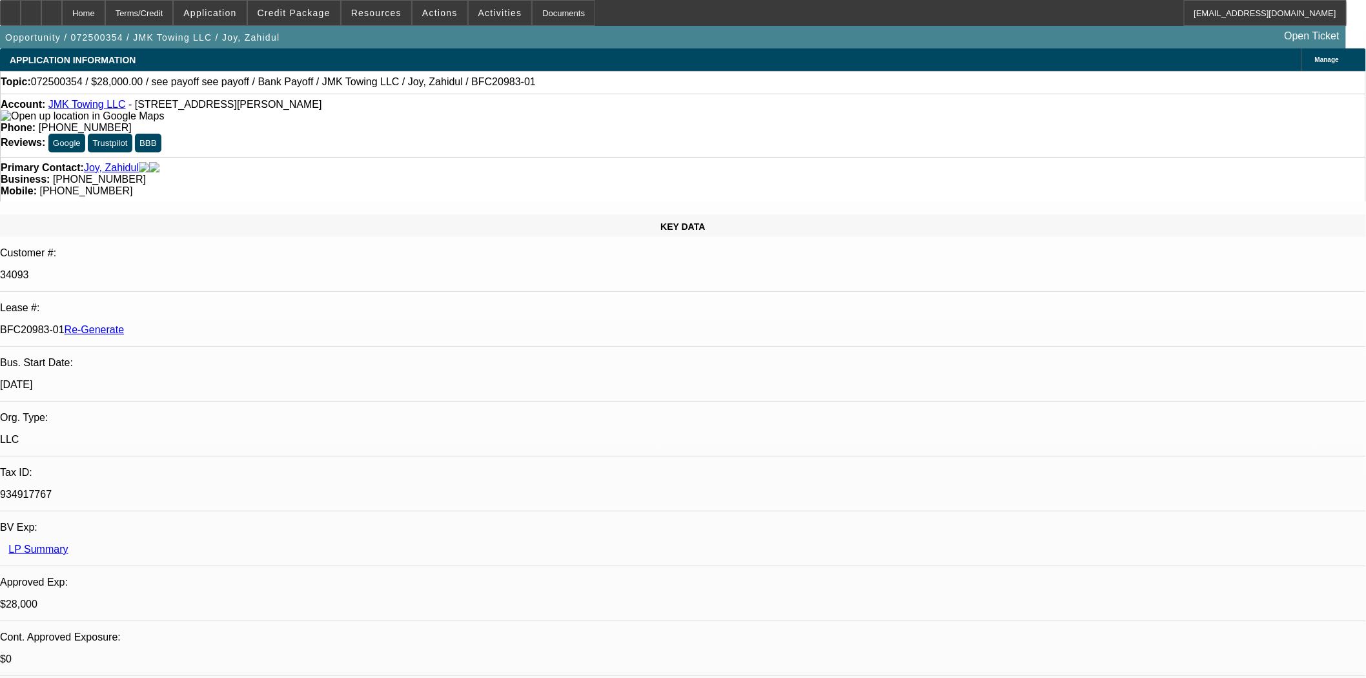
select select "0"
select select "6"
click at [547, 17] on div "Documents" at bounding box center [563, 13] width 63 height 26
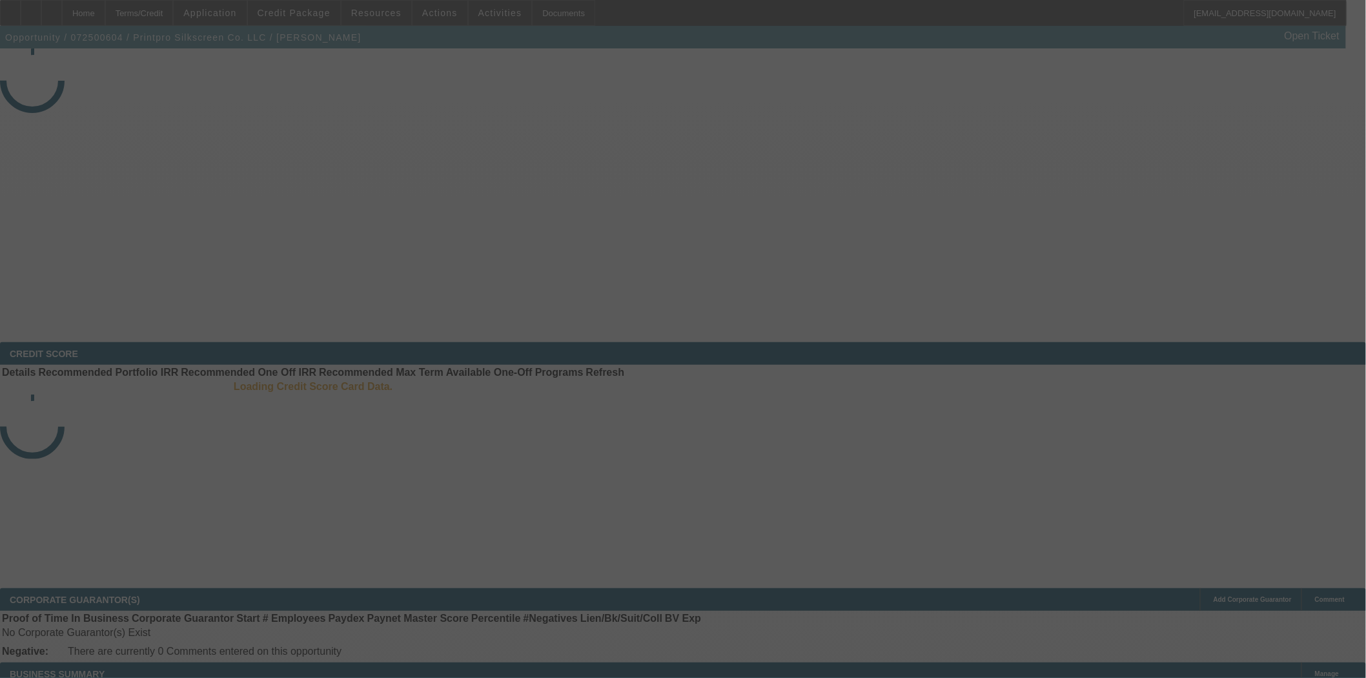
select select "3"
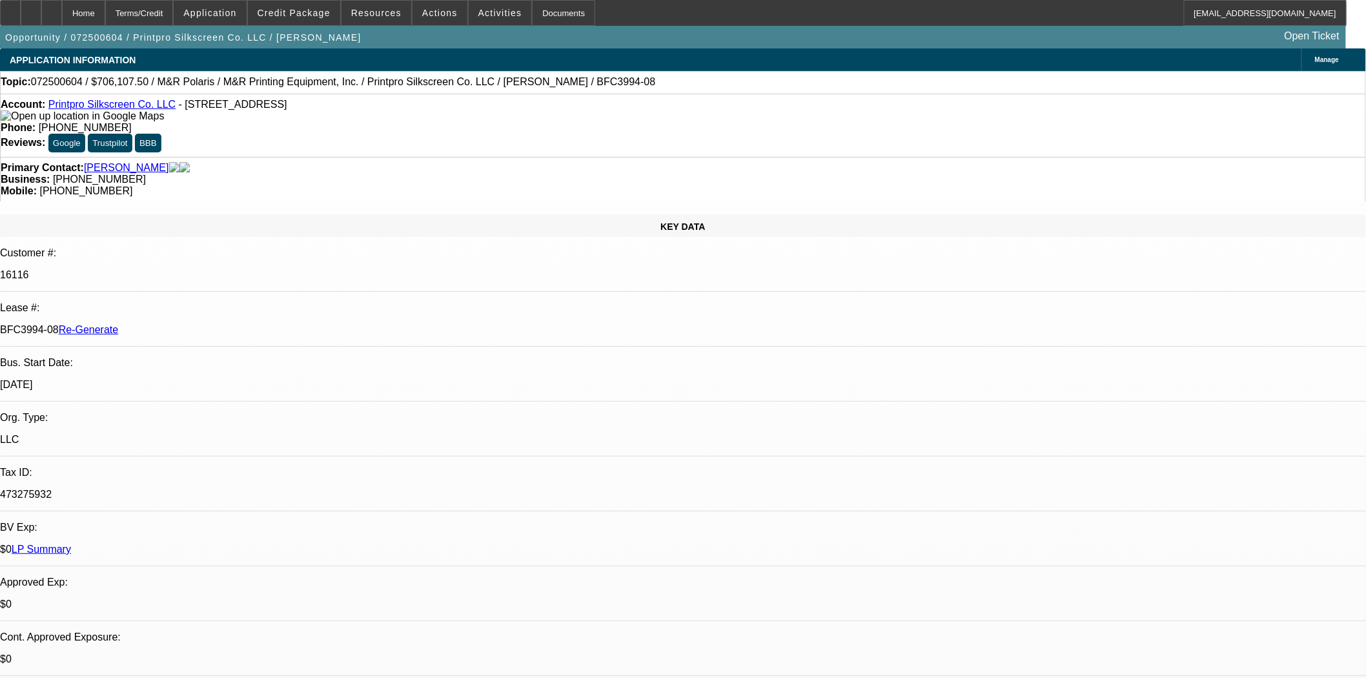
select select "0"
select select "6"
click at [479, 17] on span "Activities" at bounding box center [500, 13] width 44 height 10
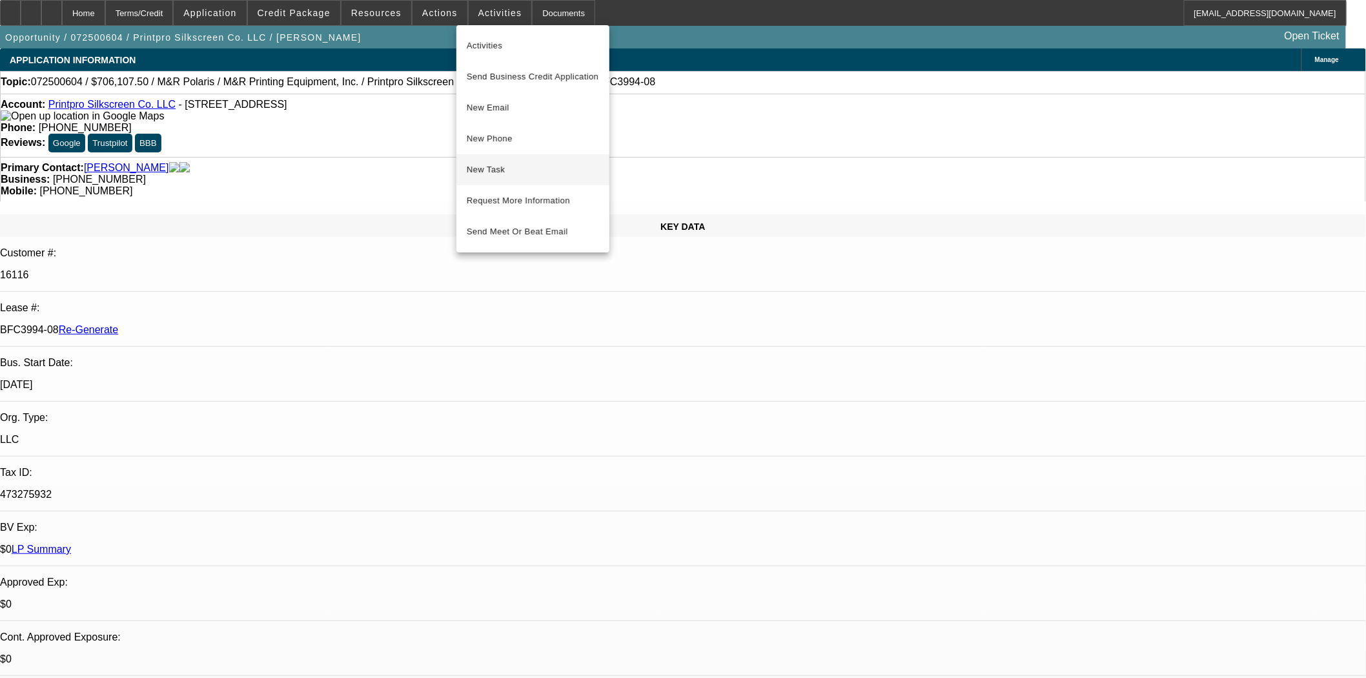
click at [472, 177] on button "New Task" at bounding box center [532, 169] width 153 height 31
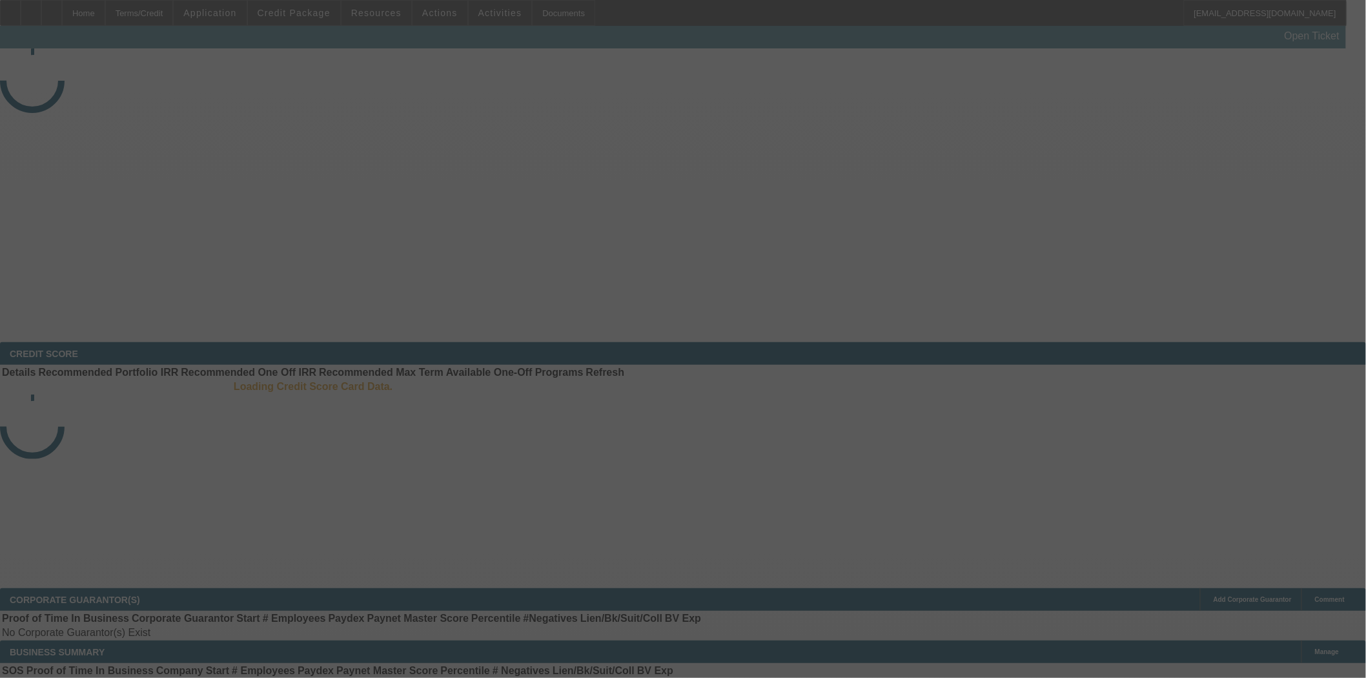
select select "4"
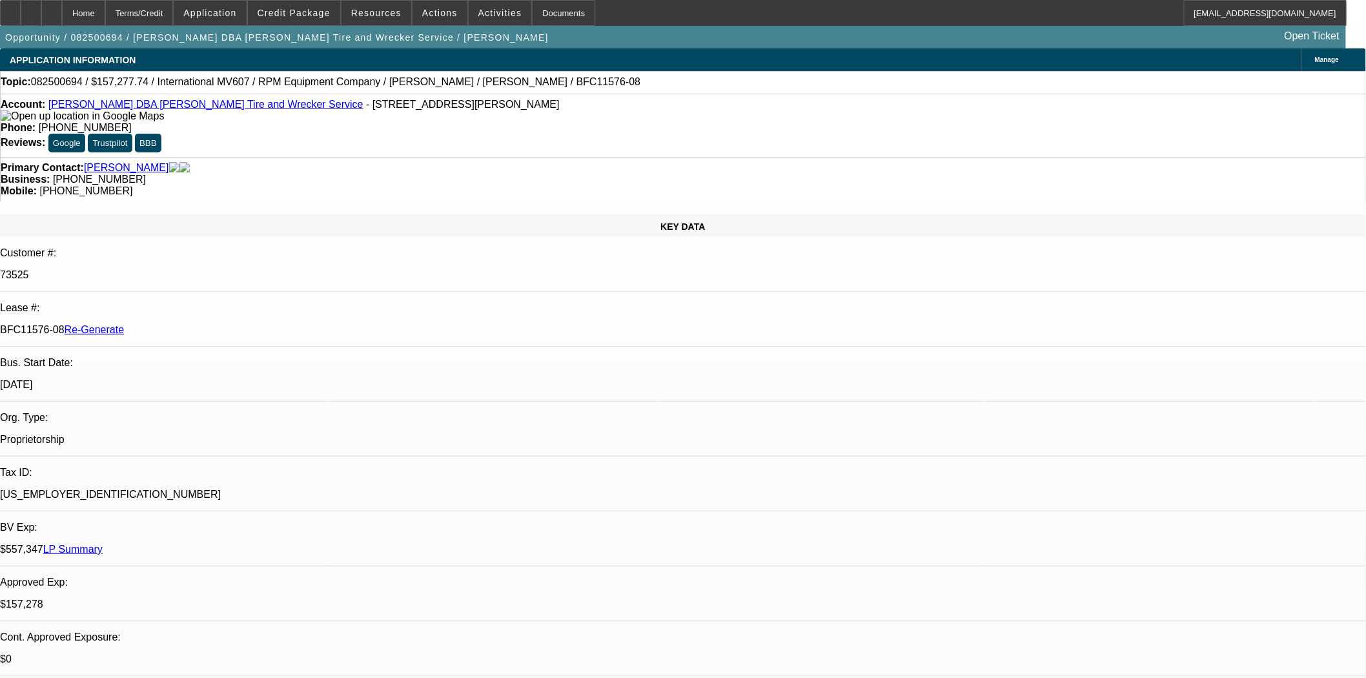
select select "0"
select select "2"
select select "0"
select select "6"
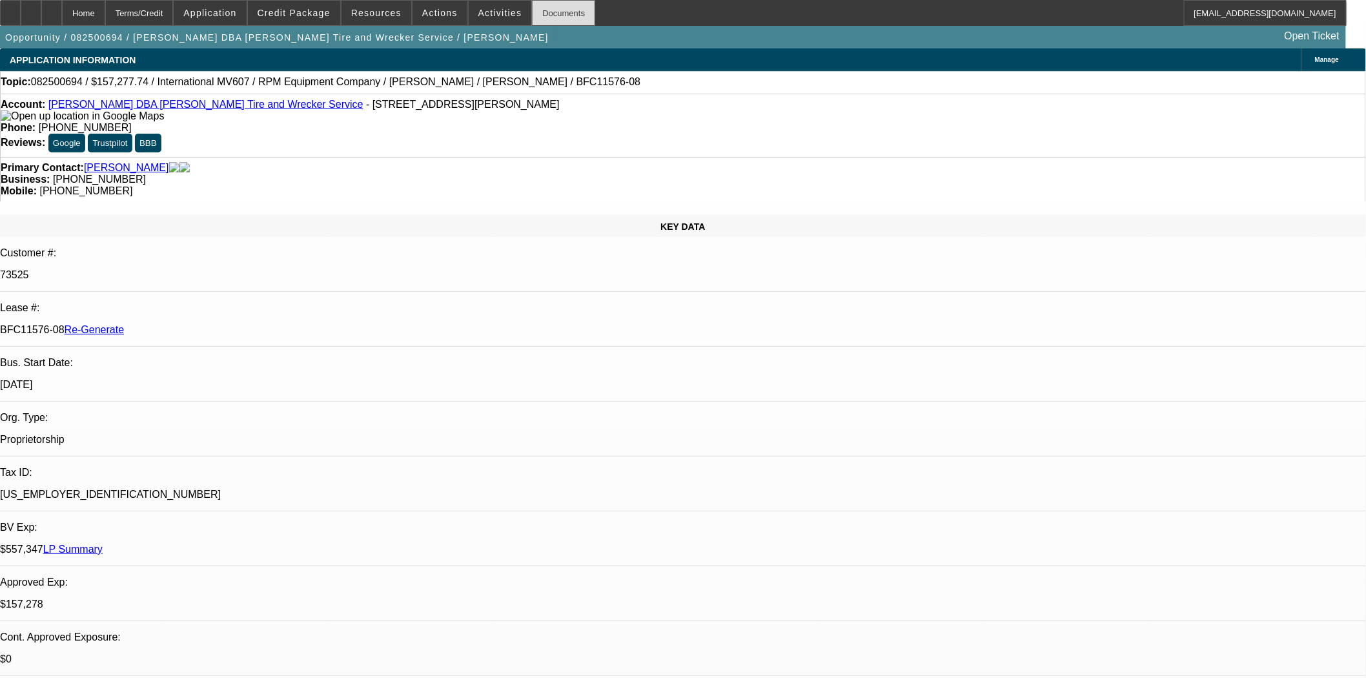
click at [559, 15] on div "Documents" at bounding box center [563, 13] width 63 height 26
click at [545, 17] on div "Documents" at bounding box center [563, 13] width 63 height 26
click at [478, 15] on span "Activities" at bounding box center [500, 13] width 44 height 10
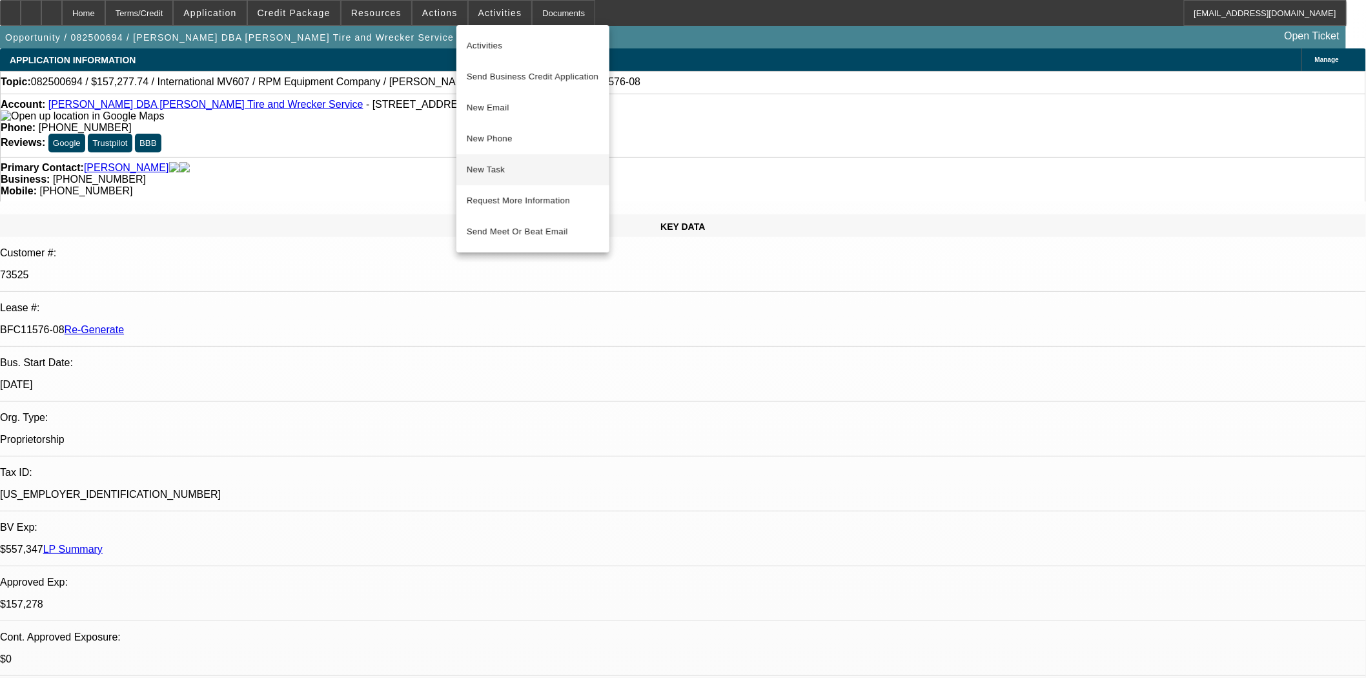
click at [485, 162] on span "New Task" at bounding box center [533, 169] width 132 height 15
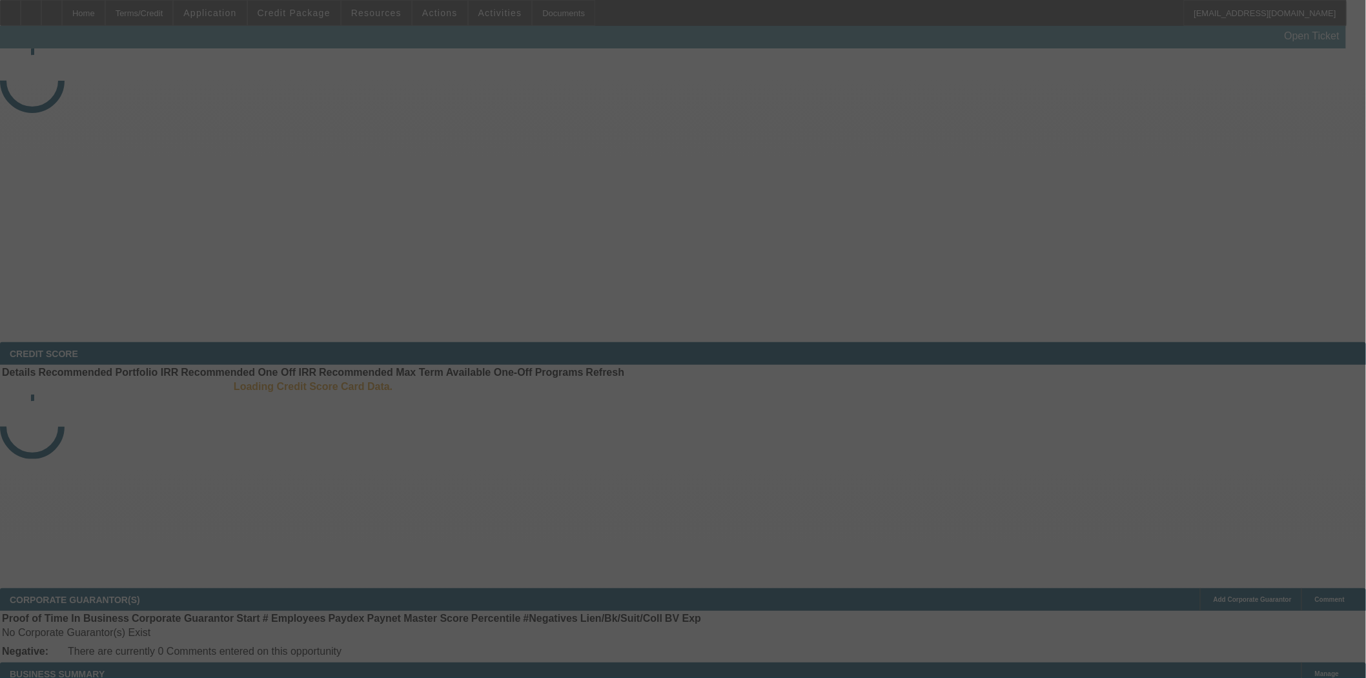
select select "3"
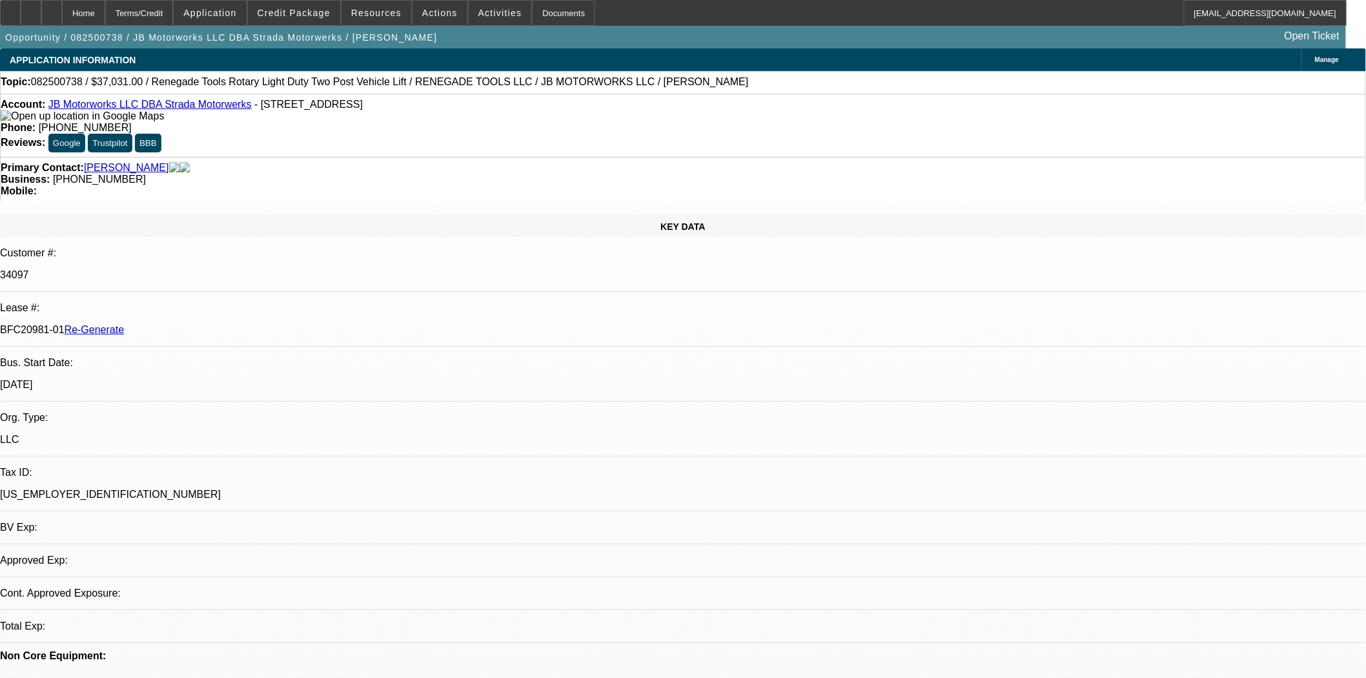
select select "0"
select select "3"
select select "0"
select select "6"
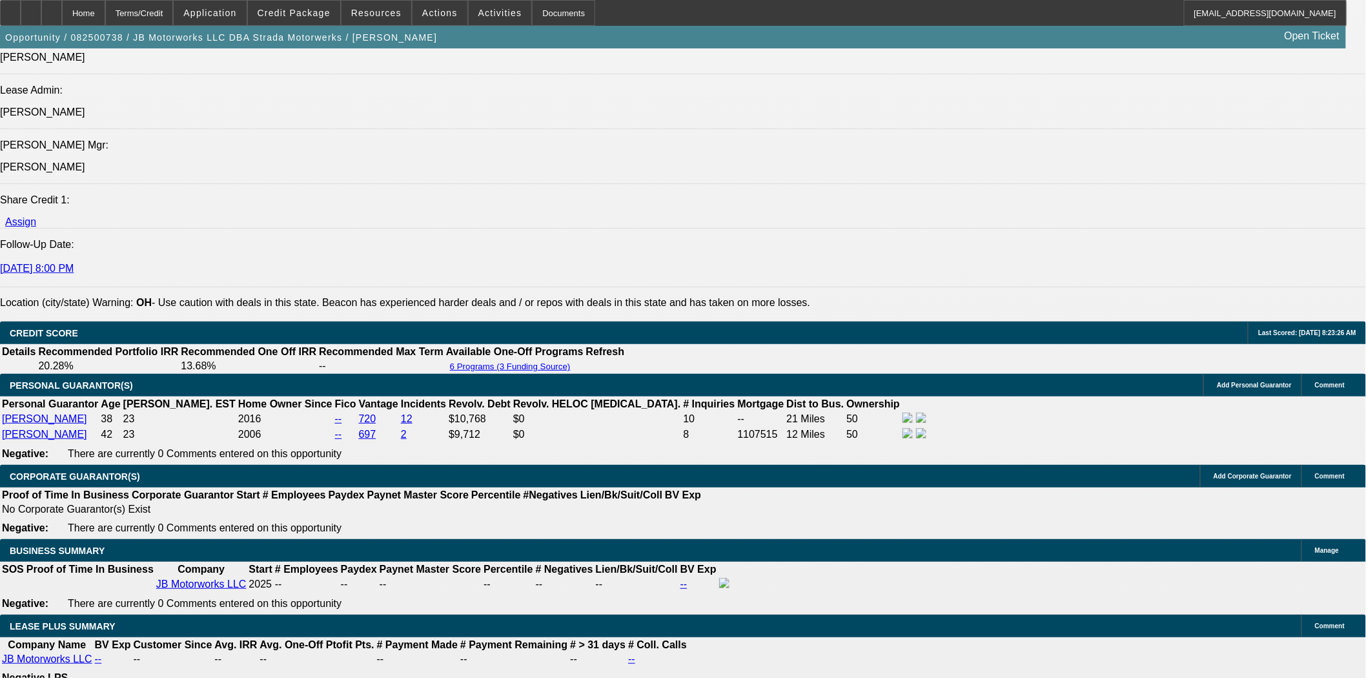
scroll to position [1936, 0]
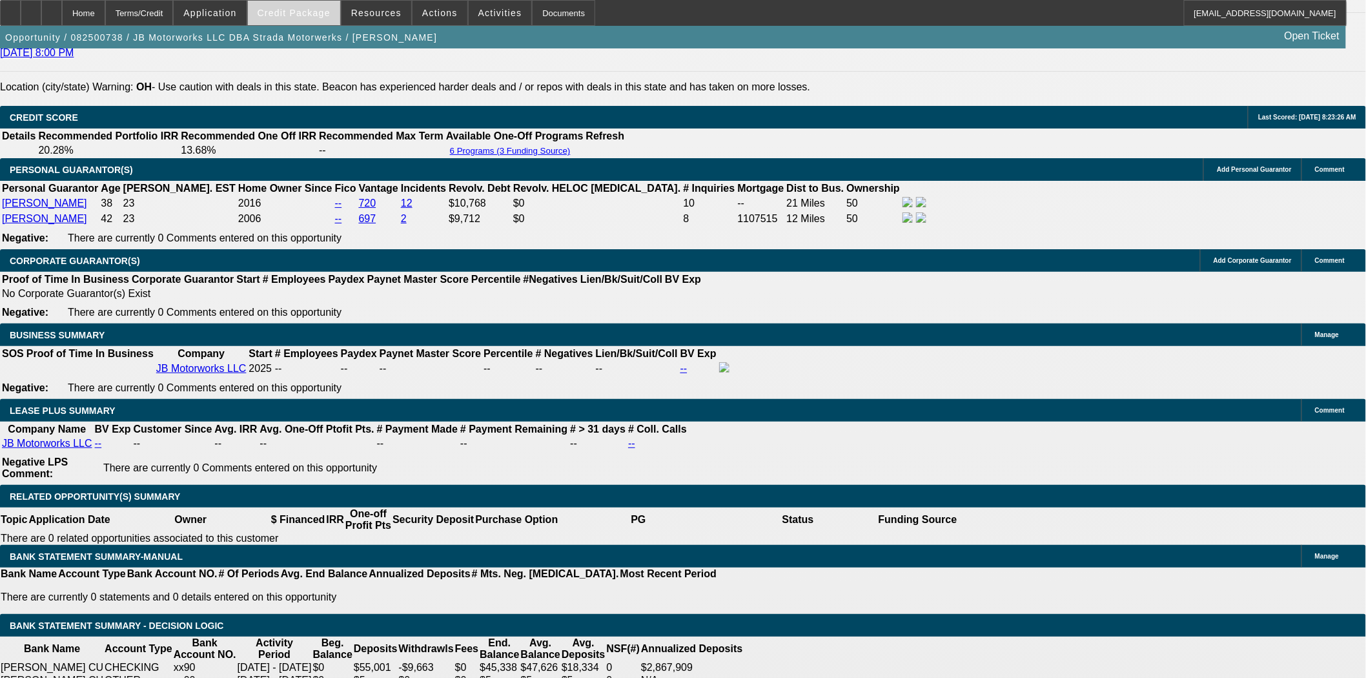
click at [325, 14] on span "Credit Package" at bounding box center [293, 13] width 73 height 10
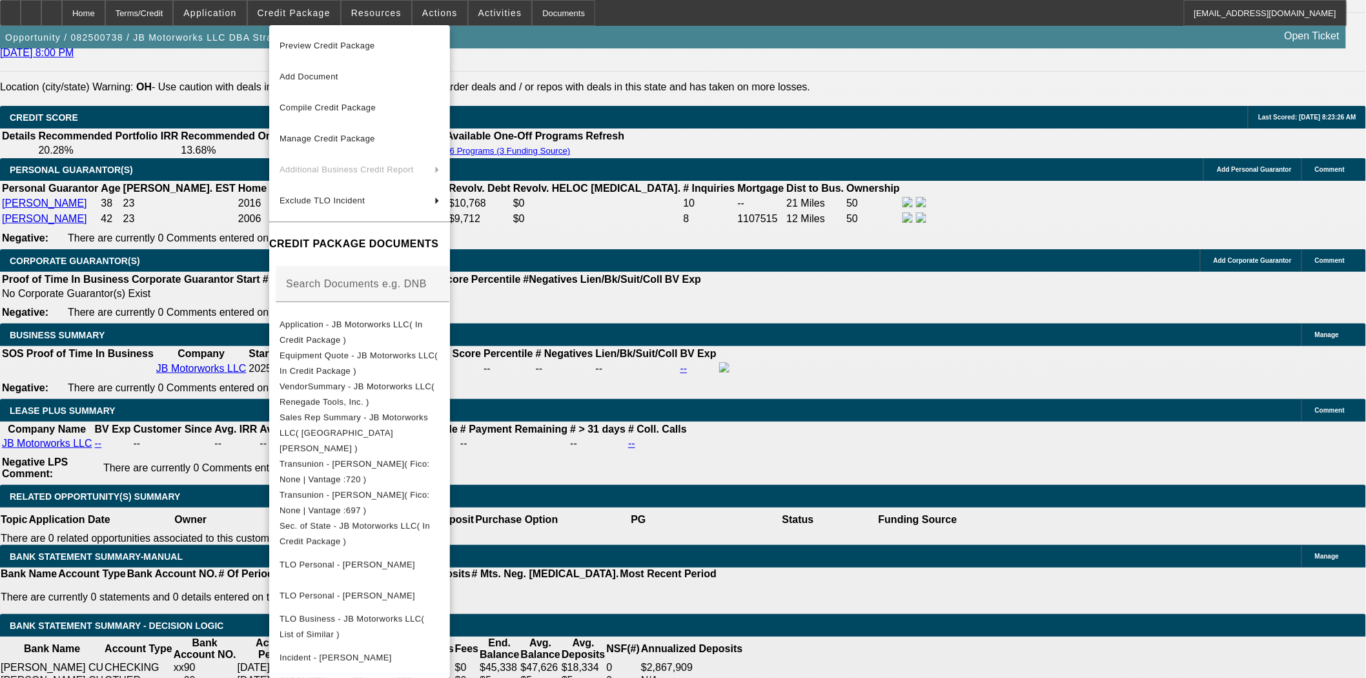
click at [689, 230] on div at bounding box center [683, 339] width 1366 height 678
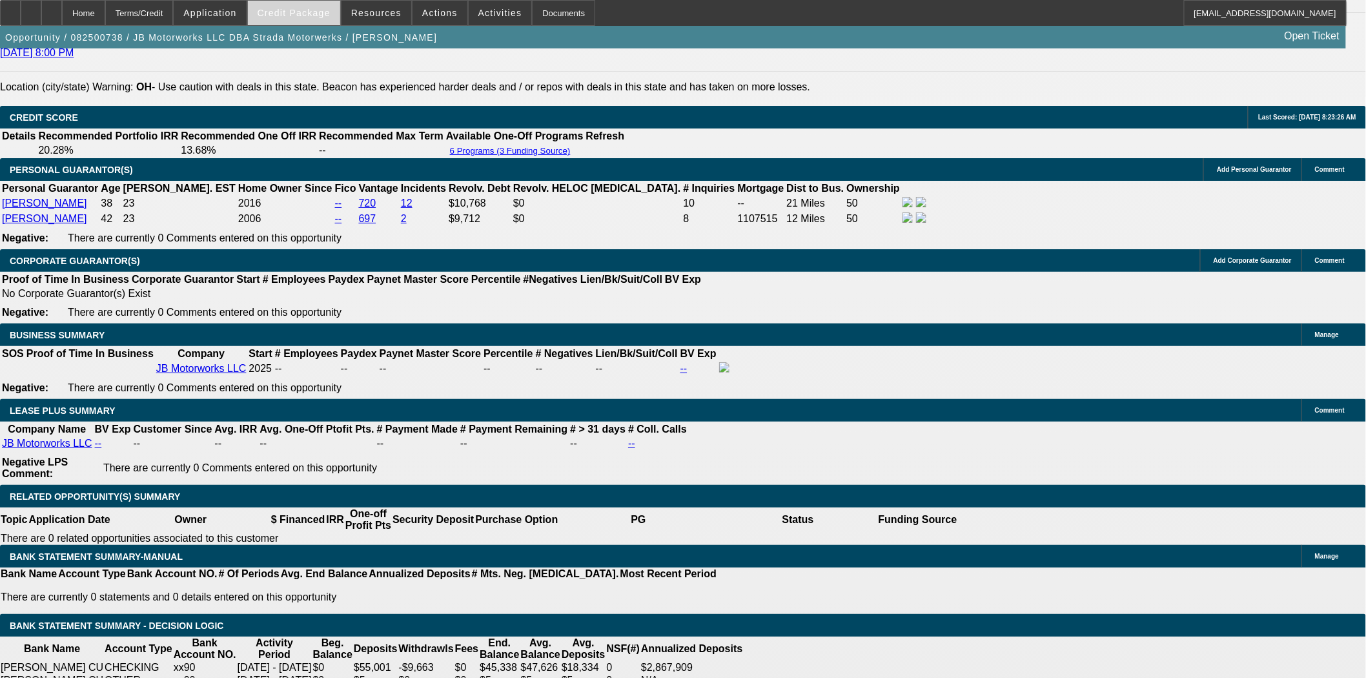
click at [307, 1] on span at bounding box center [294, 12] width 92 height 31
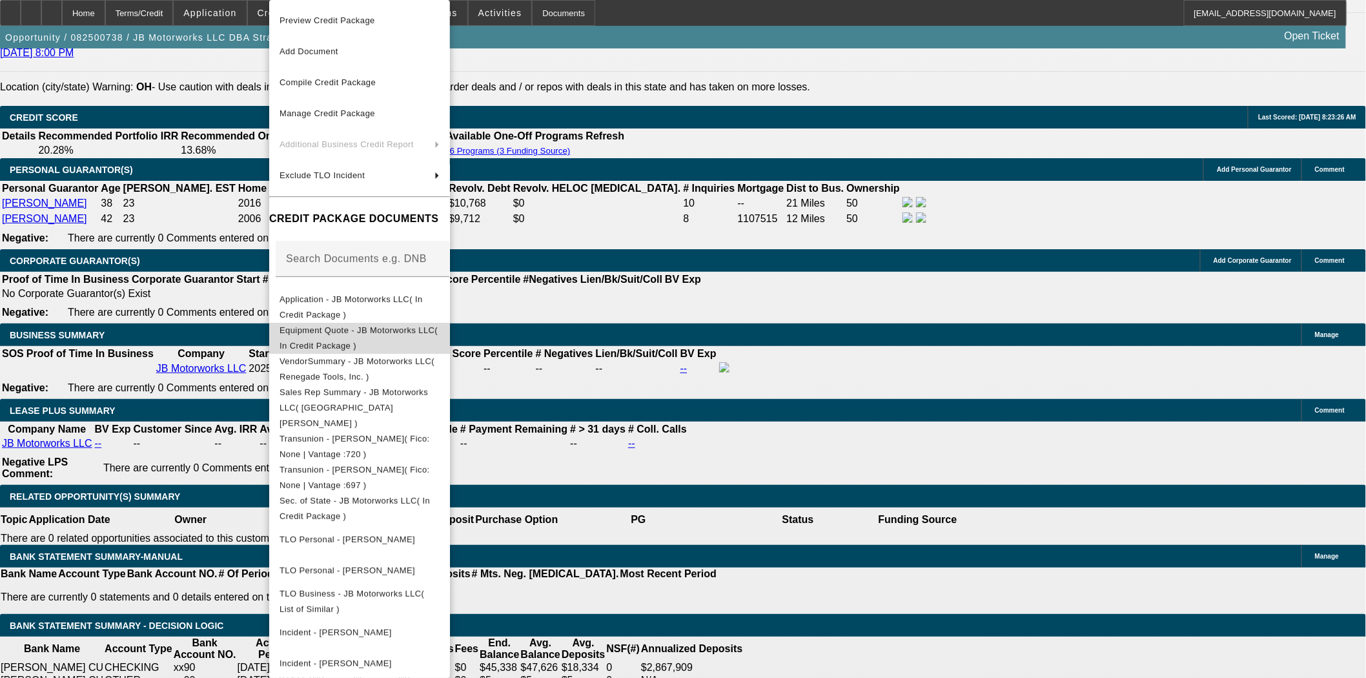
click at [358, 333] on span "Equipment Quote - JB Motorworks LLC( In Credit Package )" at bounding box center [358, 337] width 158 height 25
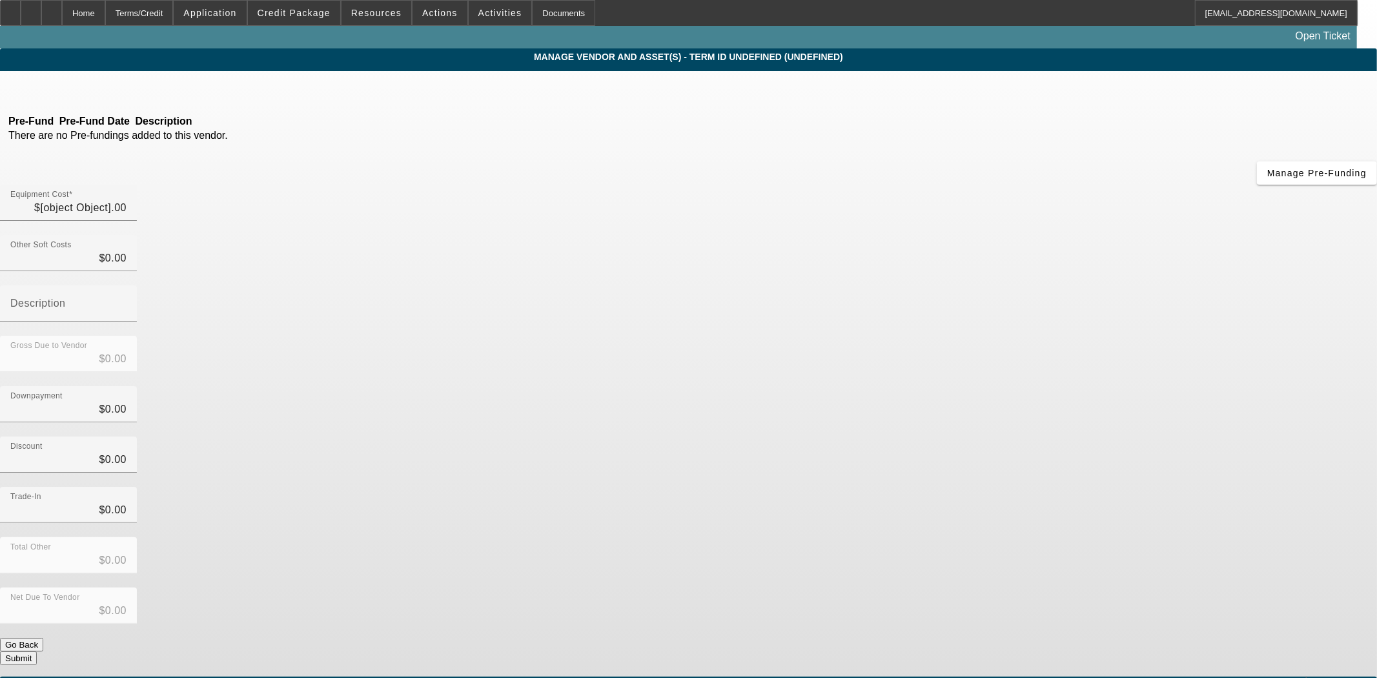
type input "$3,118.40"
click at [1211, 15] on span "Remove Vendor" at bounding box center [1235, 11] width 49 height 7
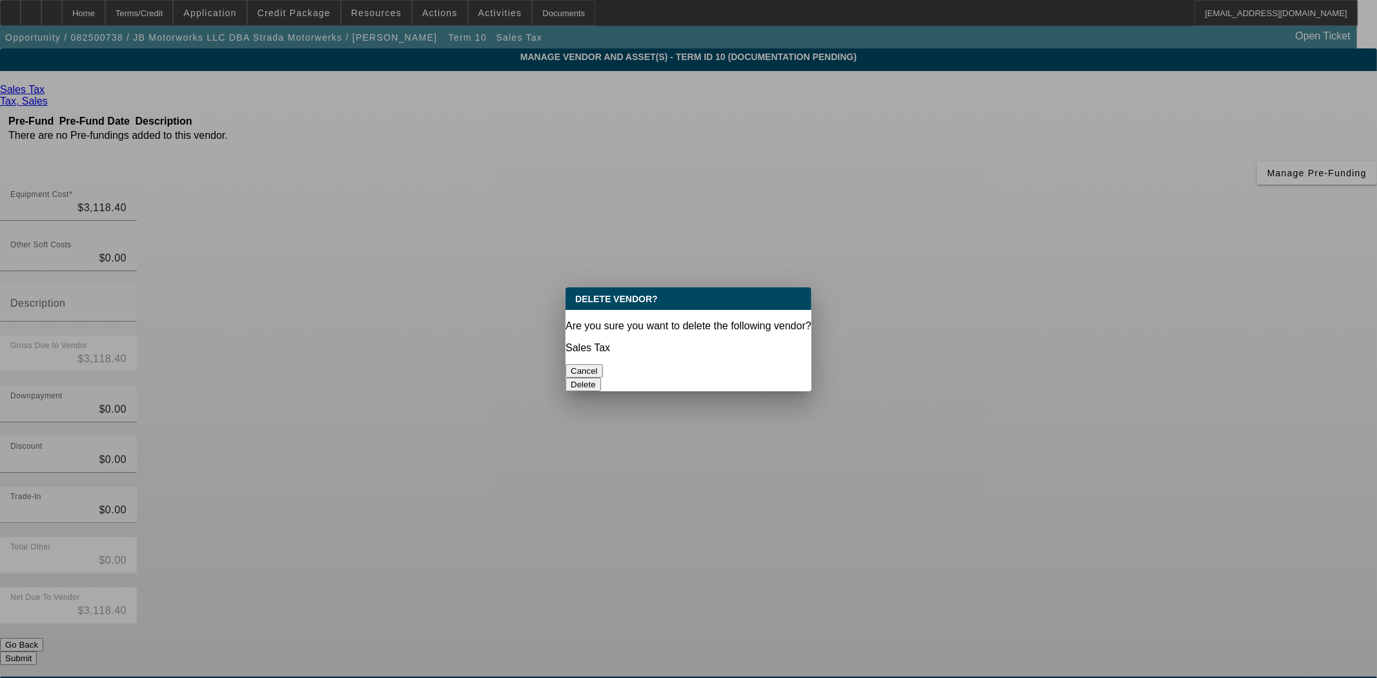
click at [601, 378] on button "Delete" at bounding box center [582, 385] width 35 height 14
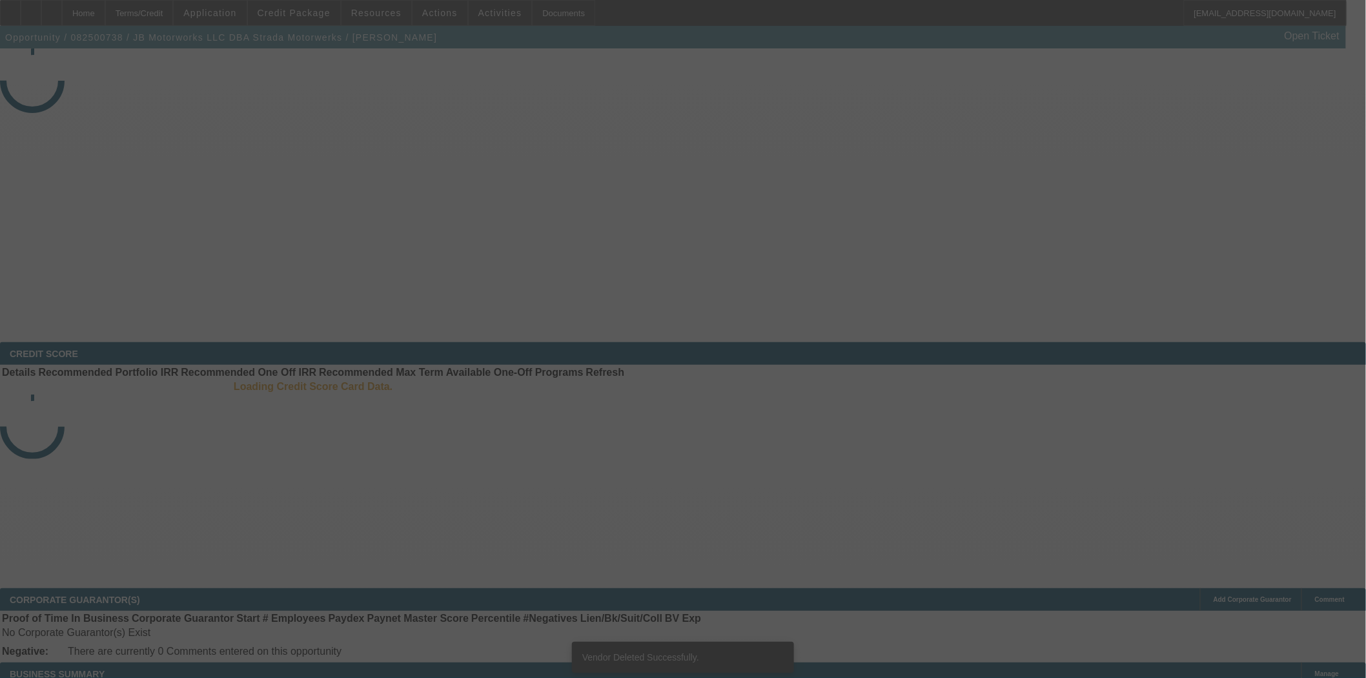
select select "3"
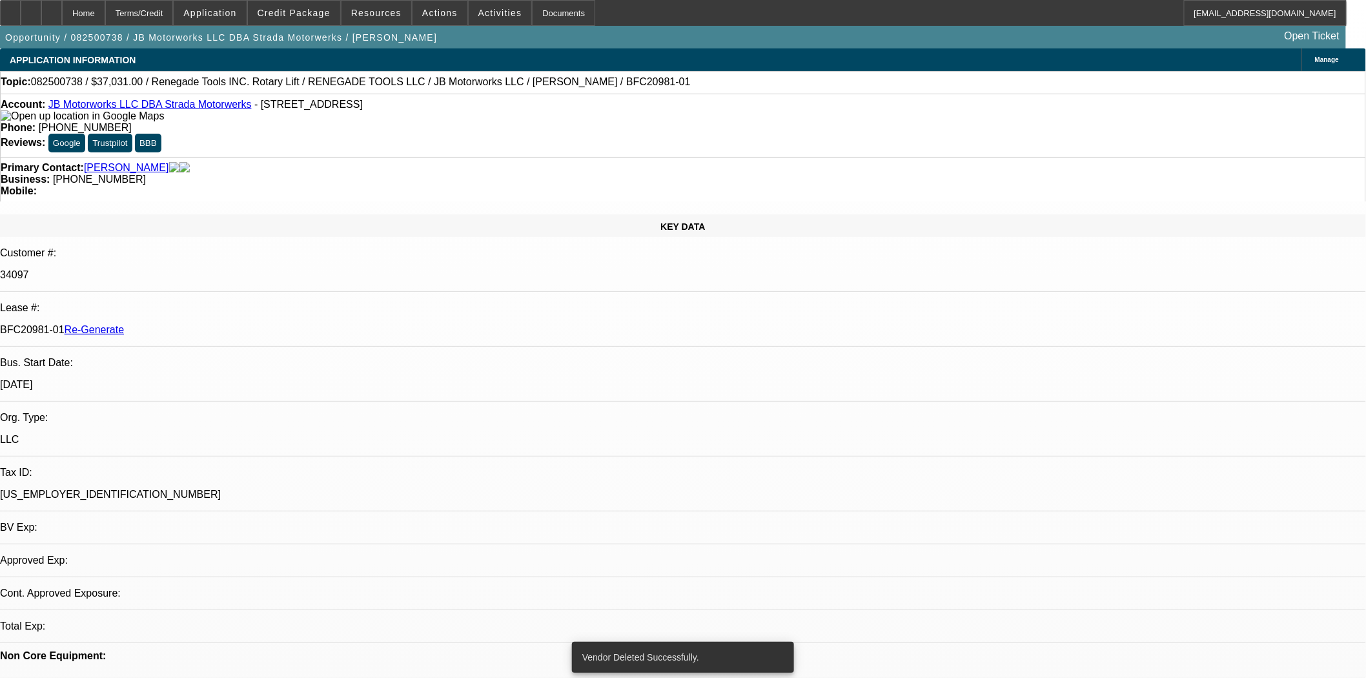
select select "0"
select select "3"
select select "0"
select select "6"
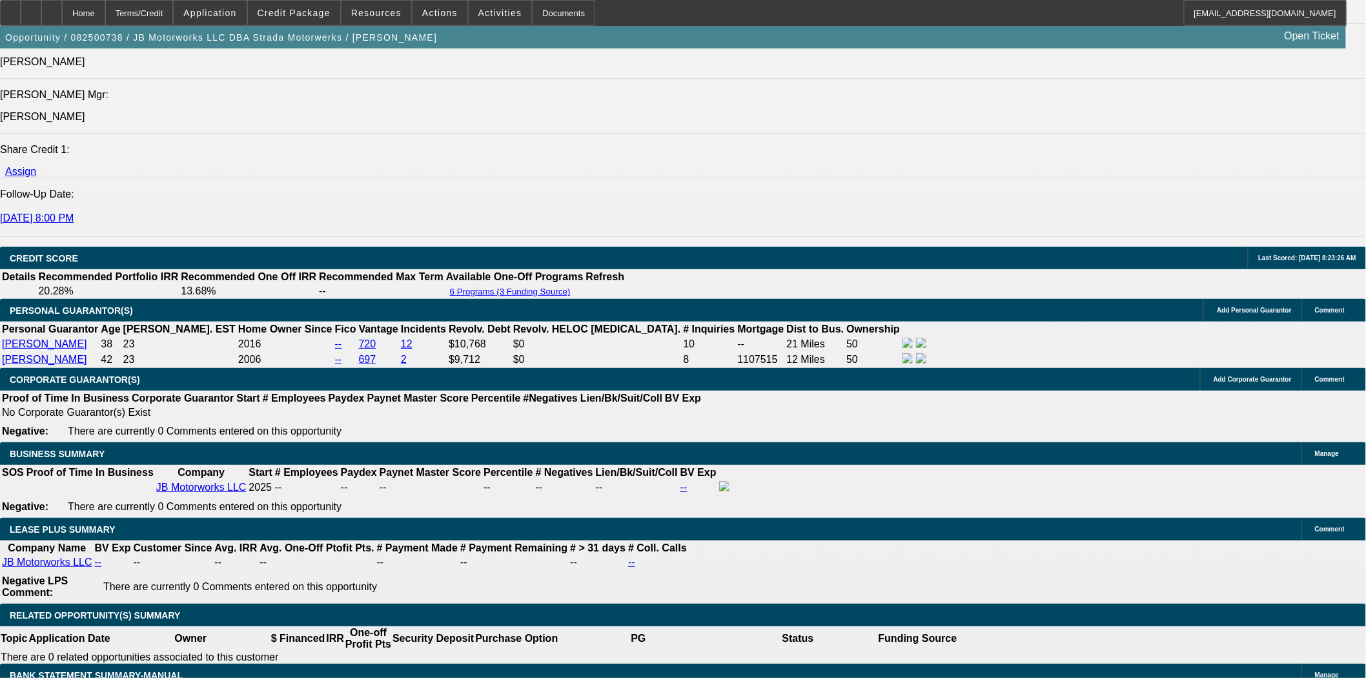
scroll to position [1790, 0]
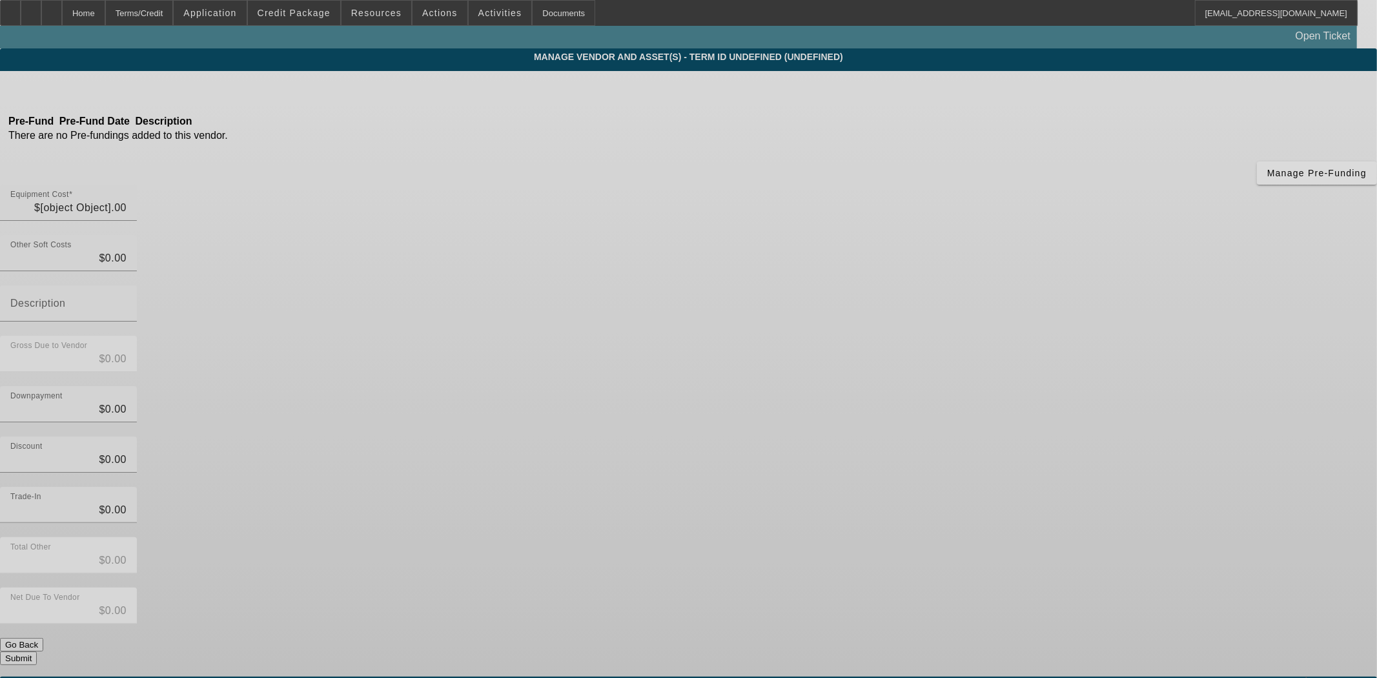
type input "$38,980.00"
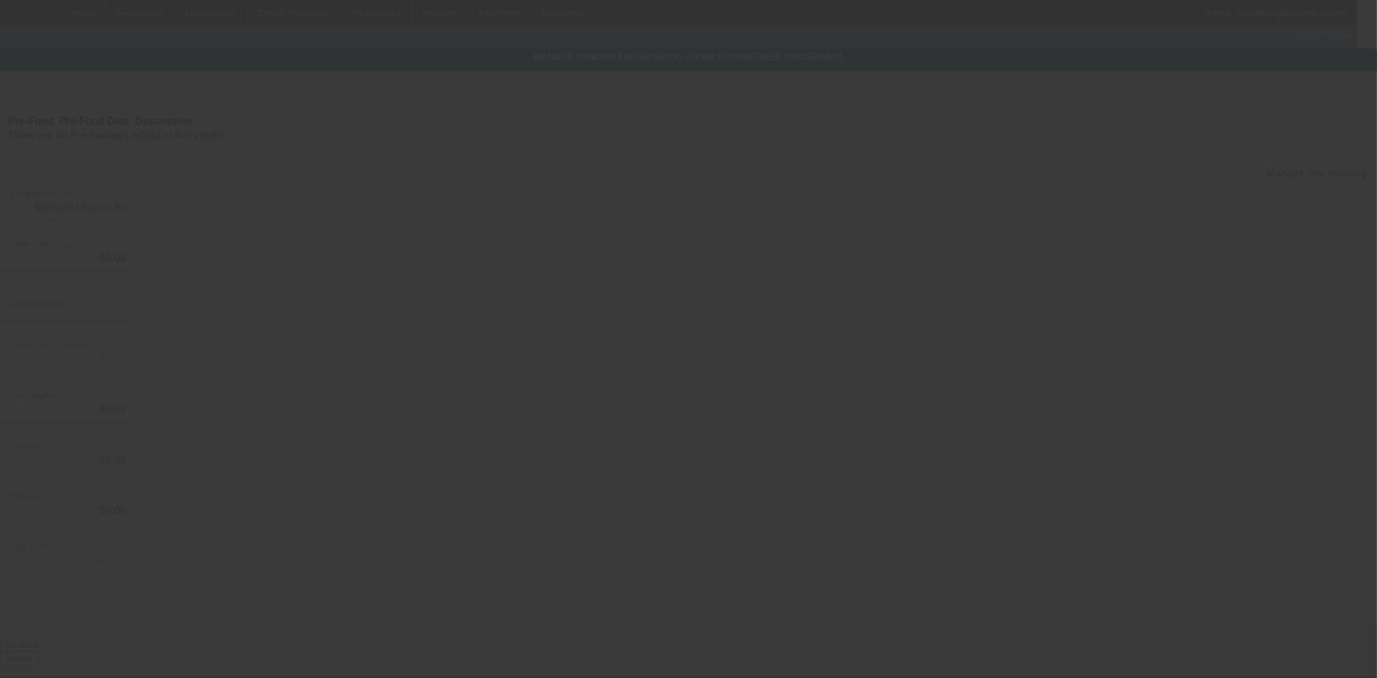
type input "$38,980.00"
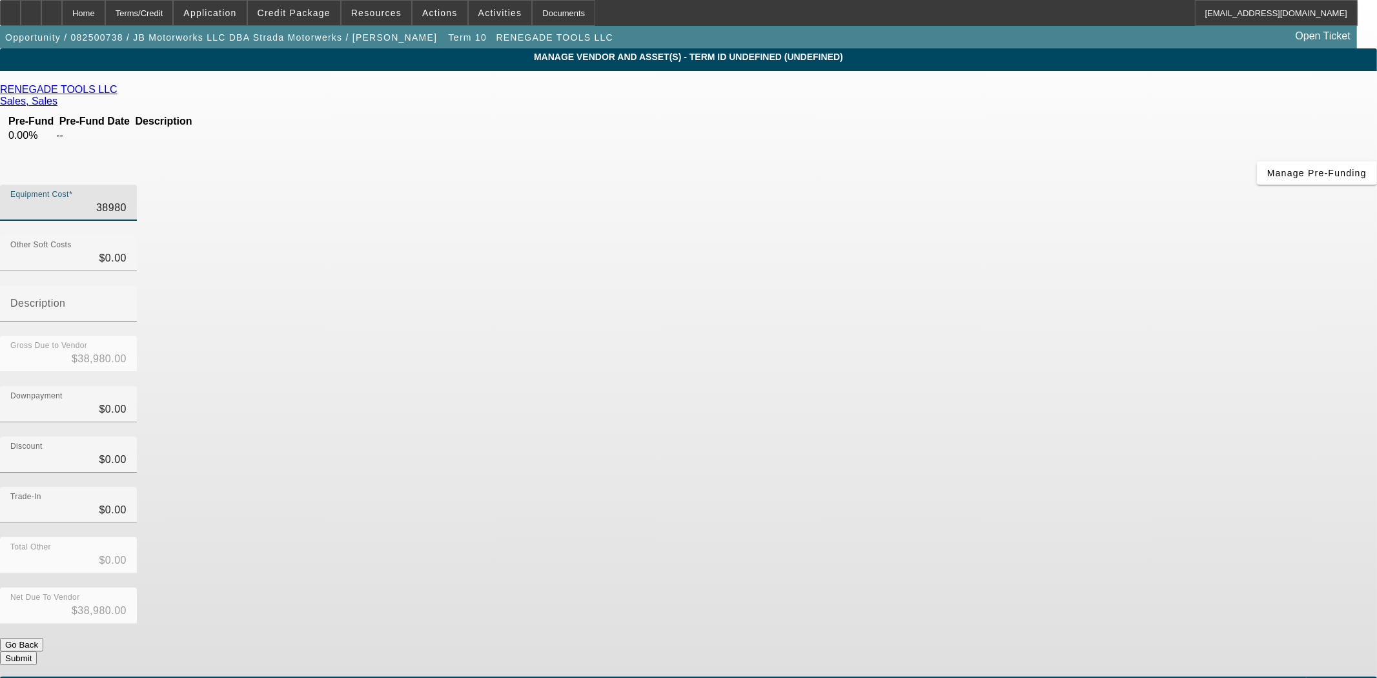
drag, startPoint x: 811, startPoint y: 114, endPoint x: 985, endPoint y: 116, distance: 174.9
click at [985, 185] on div "Equipment Cost 38980" at bounding box center [688, 210] width 1377 height 50
type input "4"
type input "$4.00"
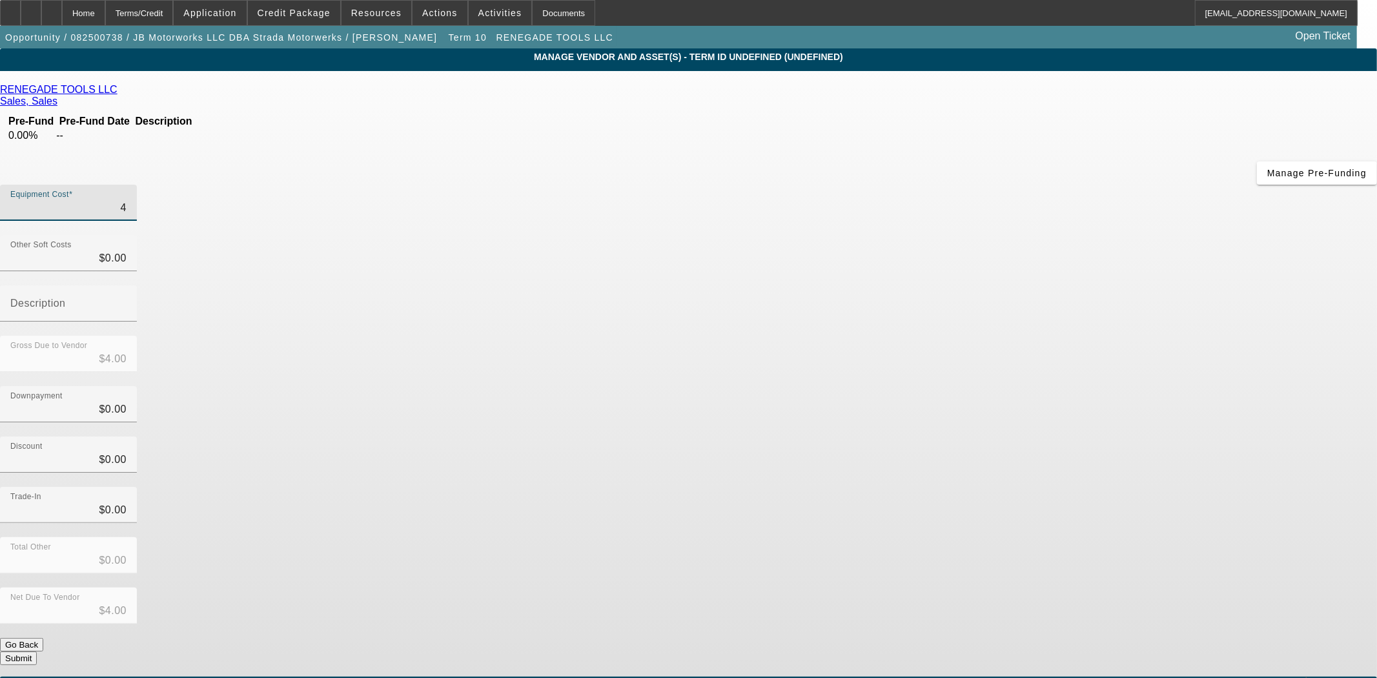
type input "42"
type input "$42.00"
type input "420"
type input "$420.00"
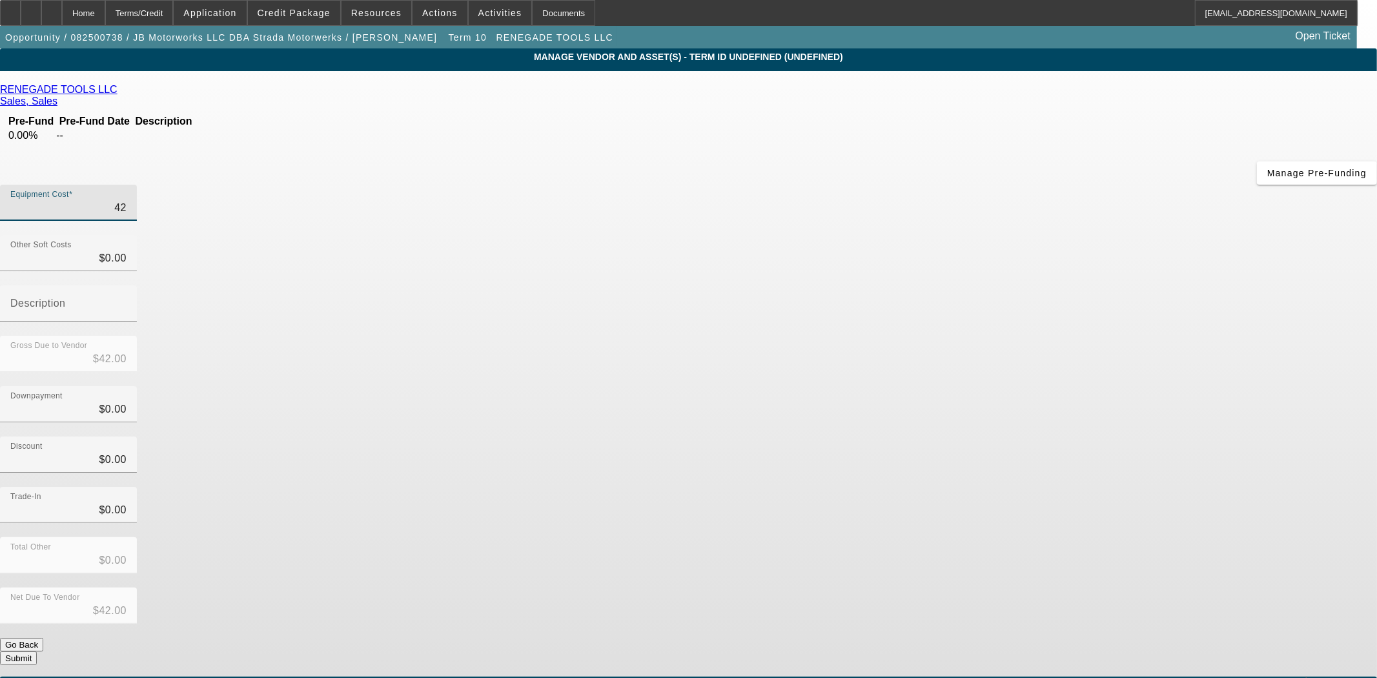
type input "$420.00"
type input "4209"
type input "$4,209.00"
type input "42098"
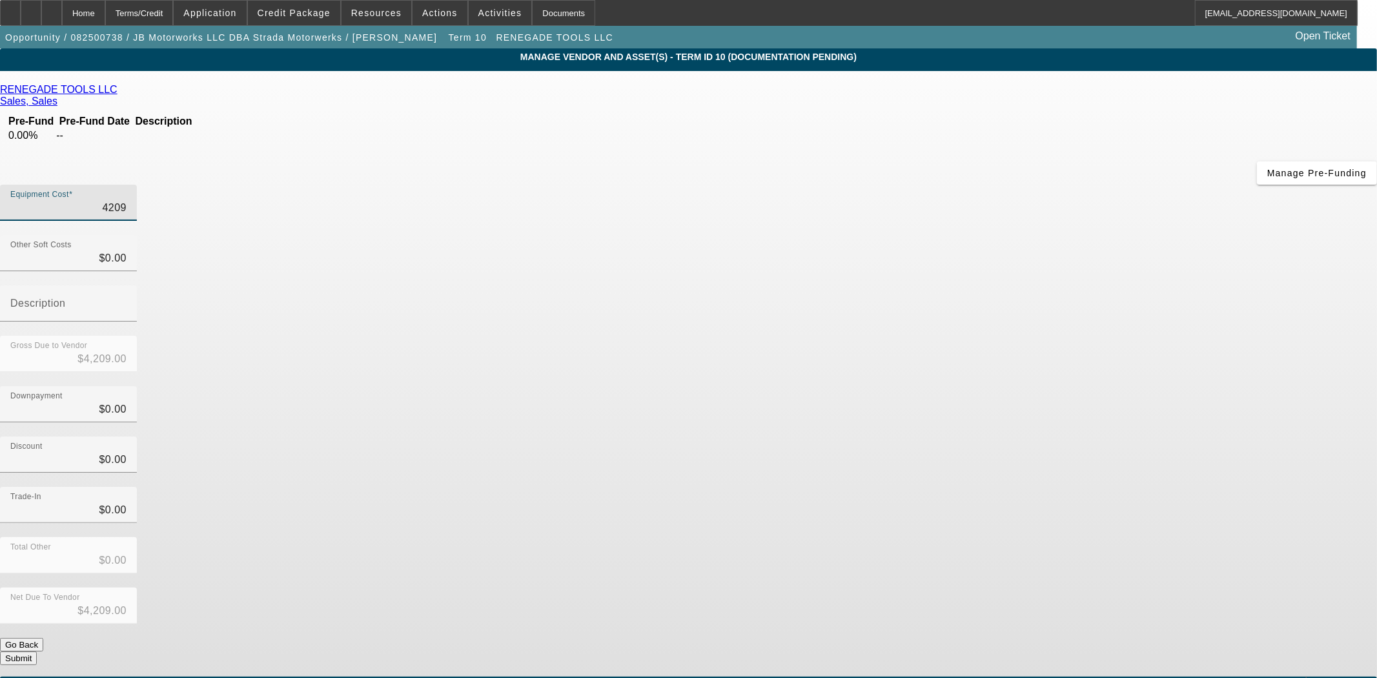
type input "$42,098.00"
type input "42098.4"
type input "$42,098.40"
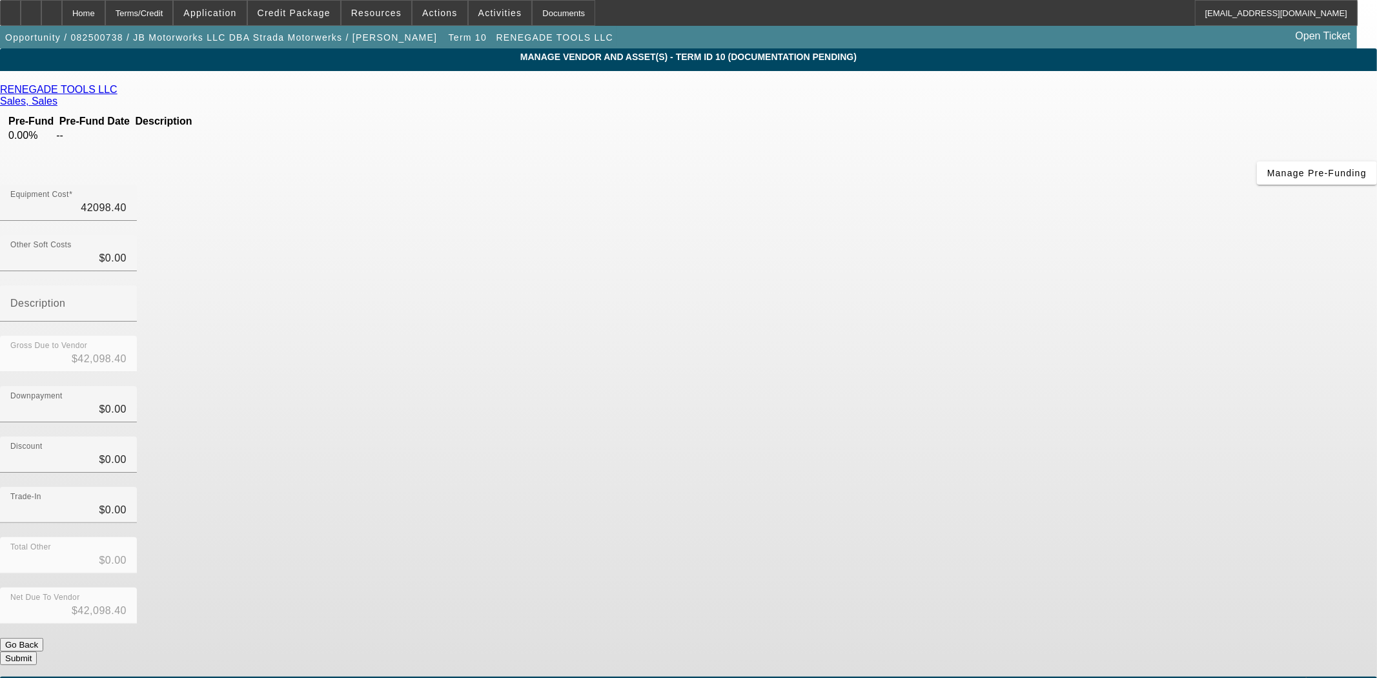
type input "$42,098.40"
click at [37, 651] on button "Submit" at bounding box center [18, 658] width 37 height 14
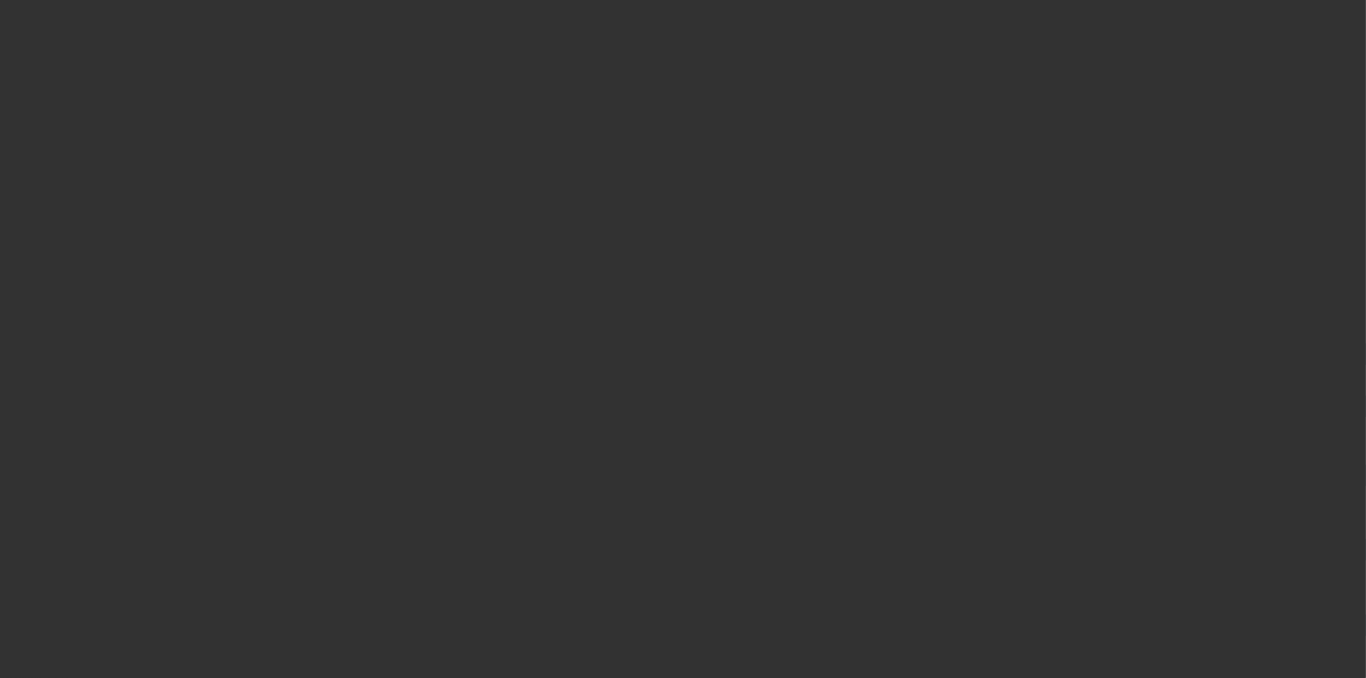
select select "3"
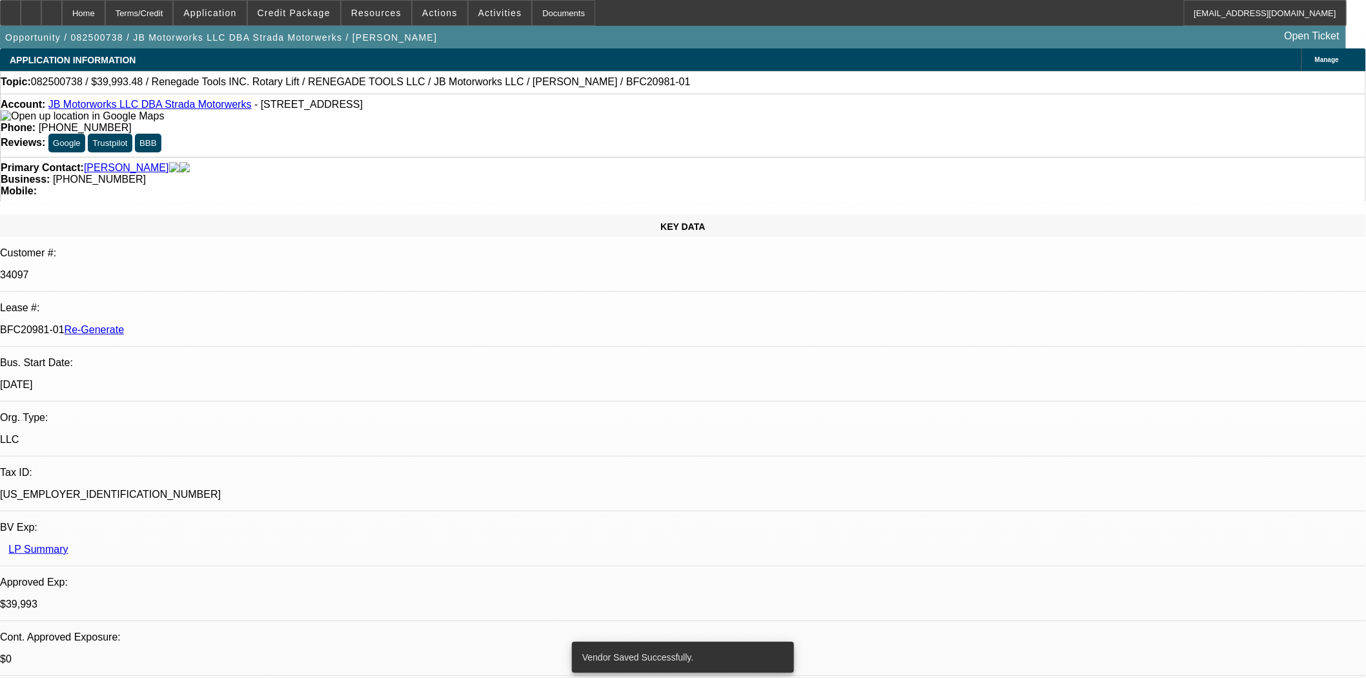
select select "0"
select select "3"
select select "0"
select select "6"
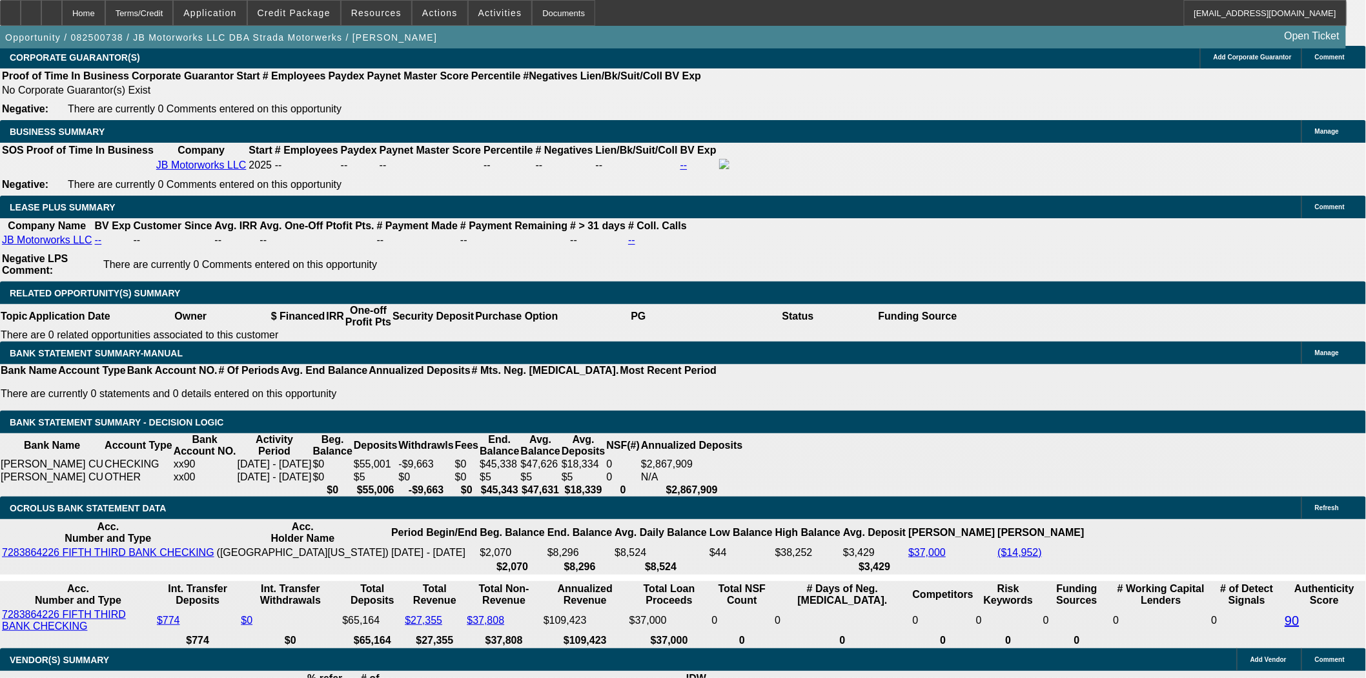
scroll to position [2151, 0]
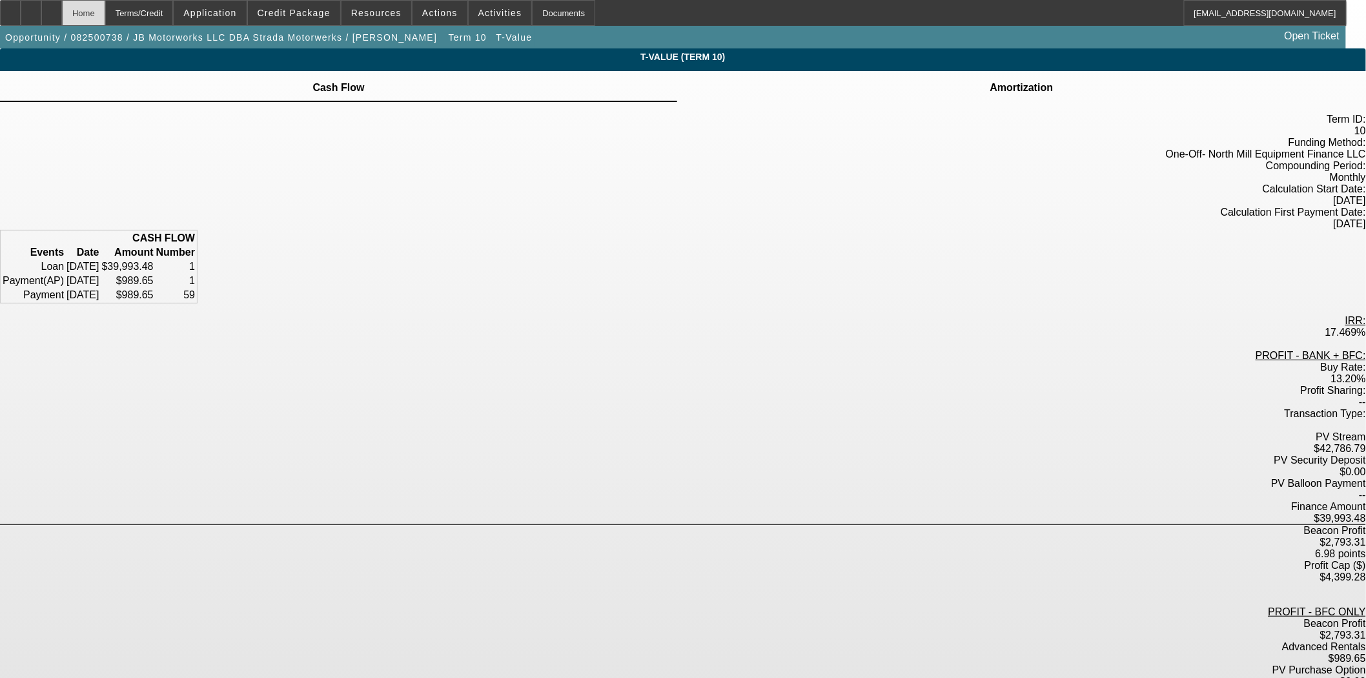
click at [105, 10] on div "Home" at bounding box center [83, 13] width 43 height 26
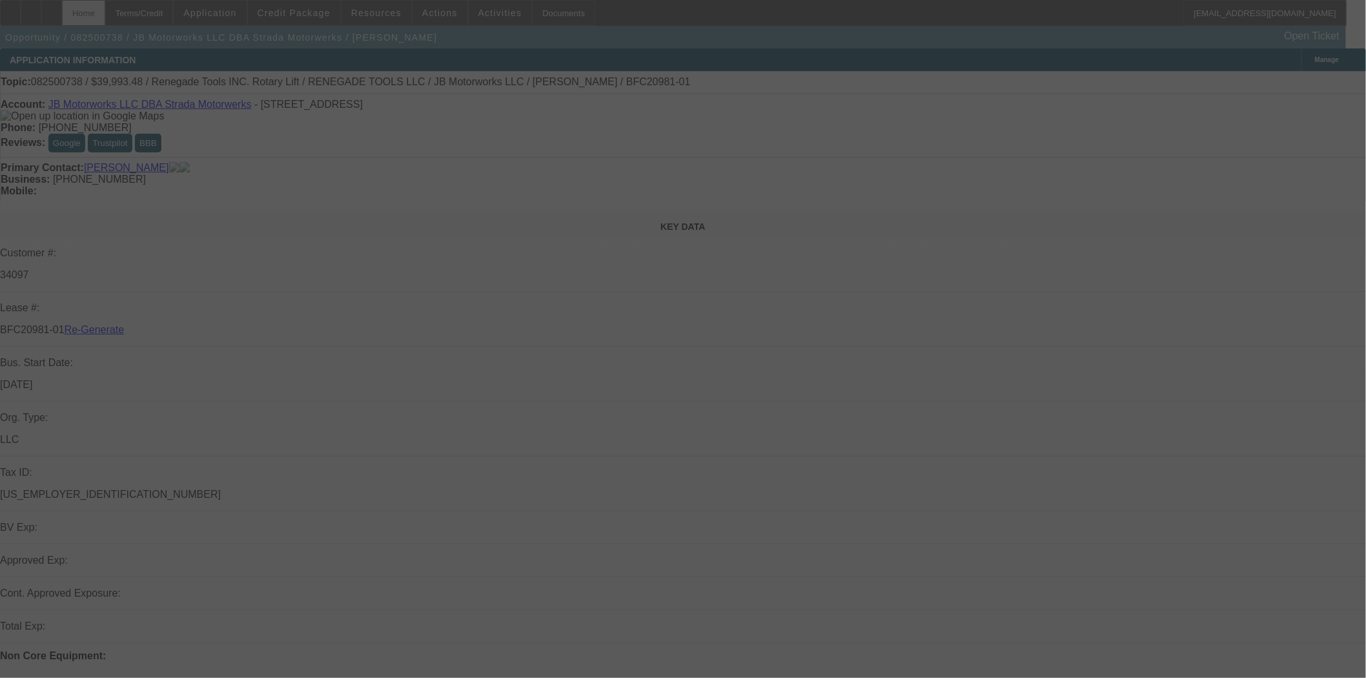
select select "3"
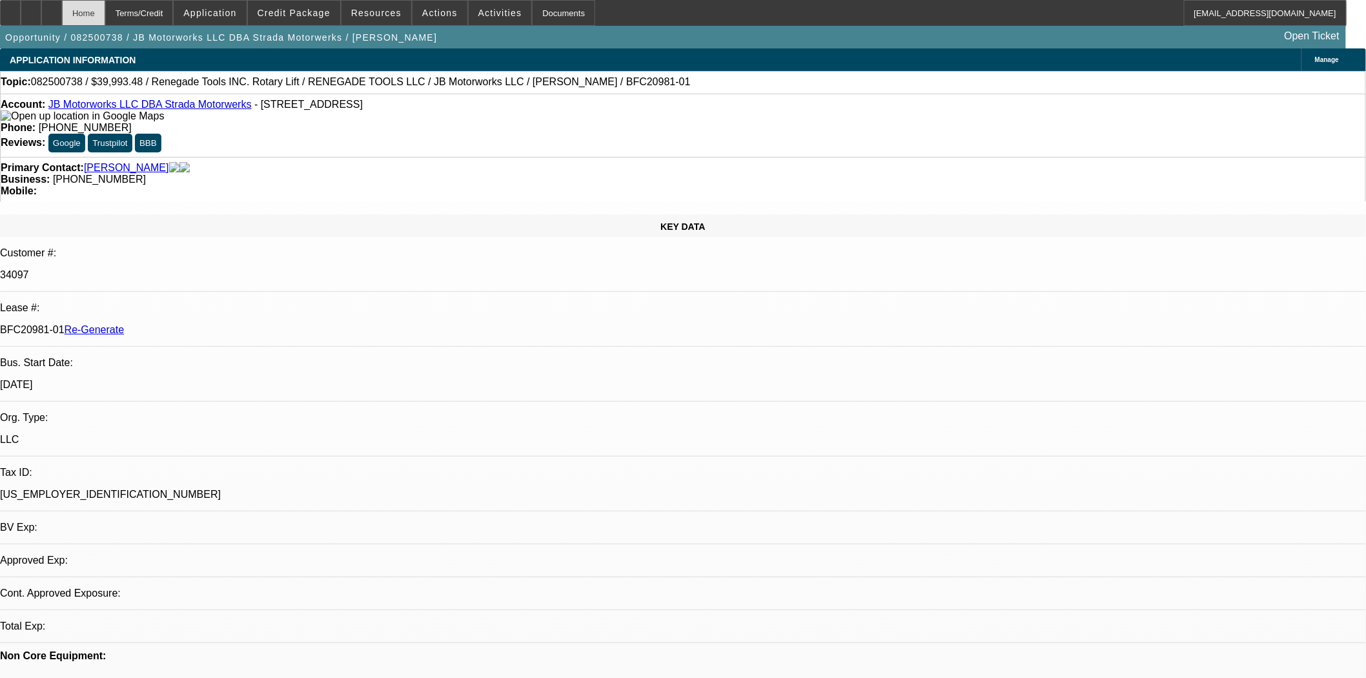
select select "0"
select select "3"
select select "0"
select select "6"
click at [532, 17] on div "Documents" at bounding box center [563, 13] width 63 height 26
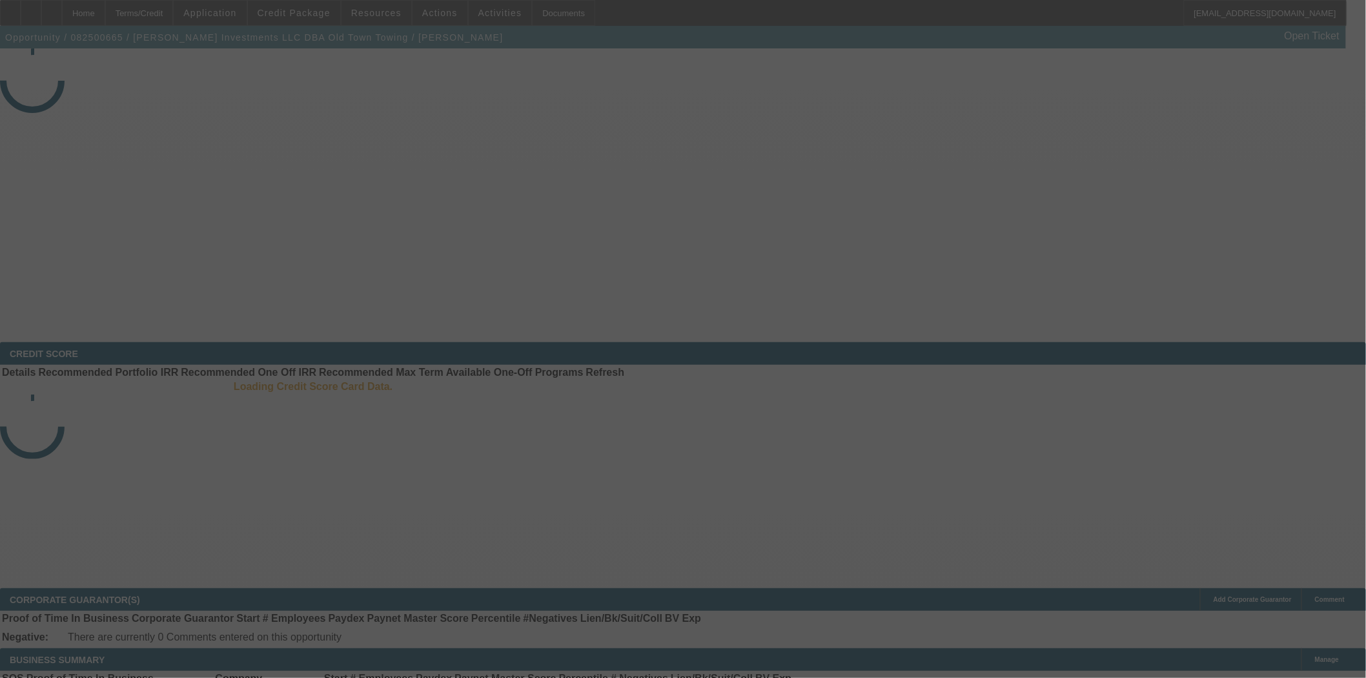
select select "3"
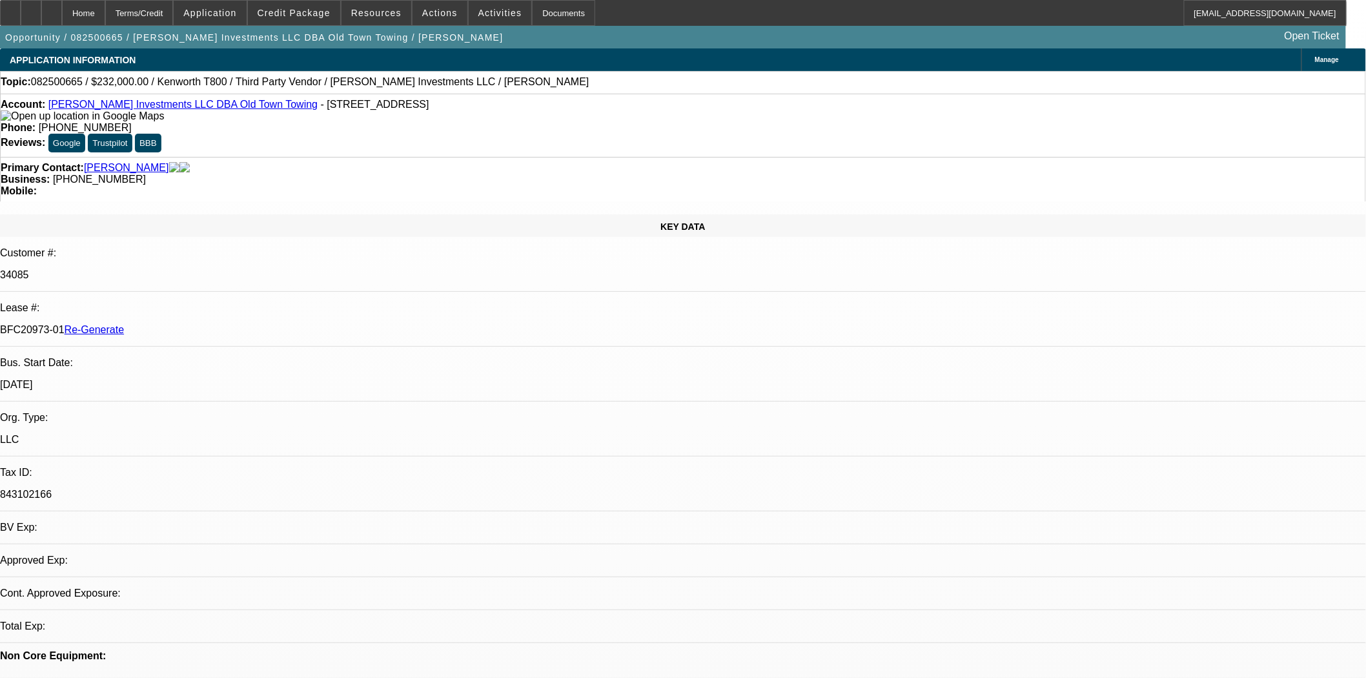
select select "0"
select select "2"
select select "0.1"
select select "4"
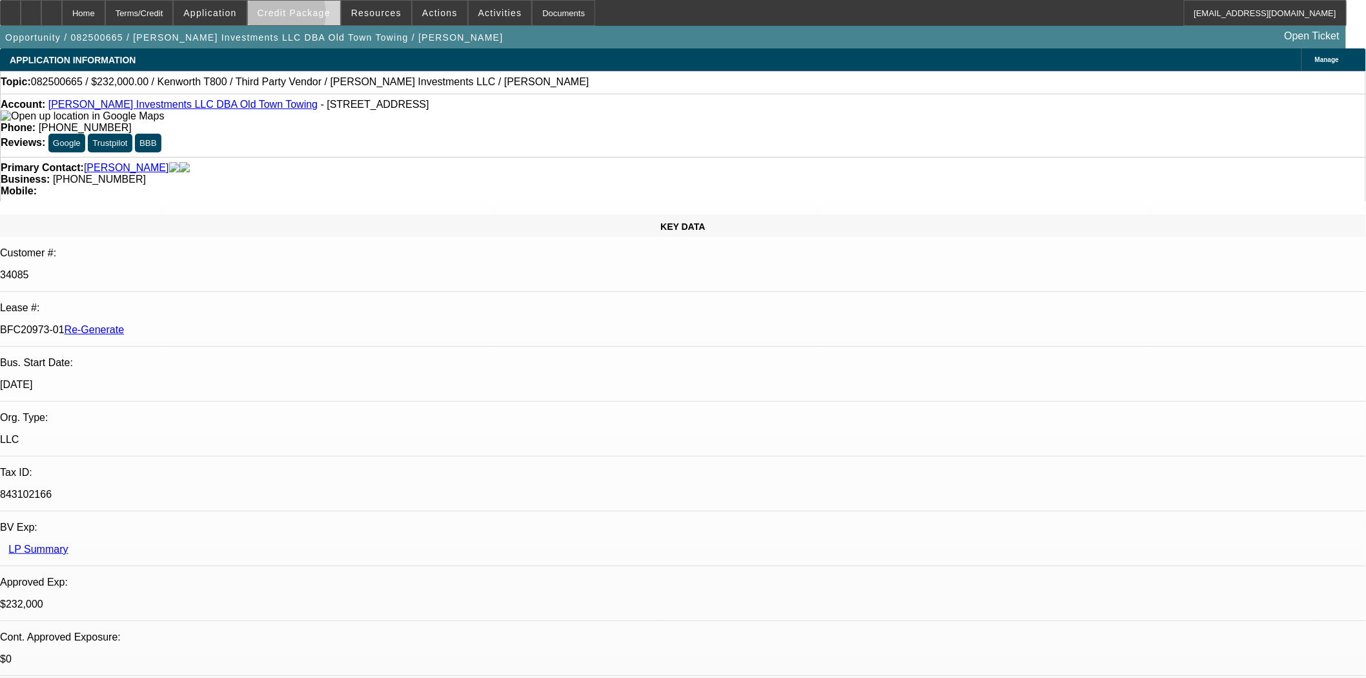
click at [303, 17] on span "Credit Package" at bounding box center [293, 13] width 73 height 10
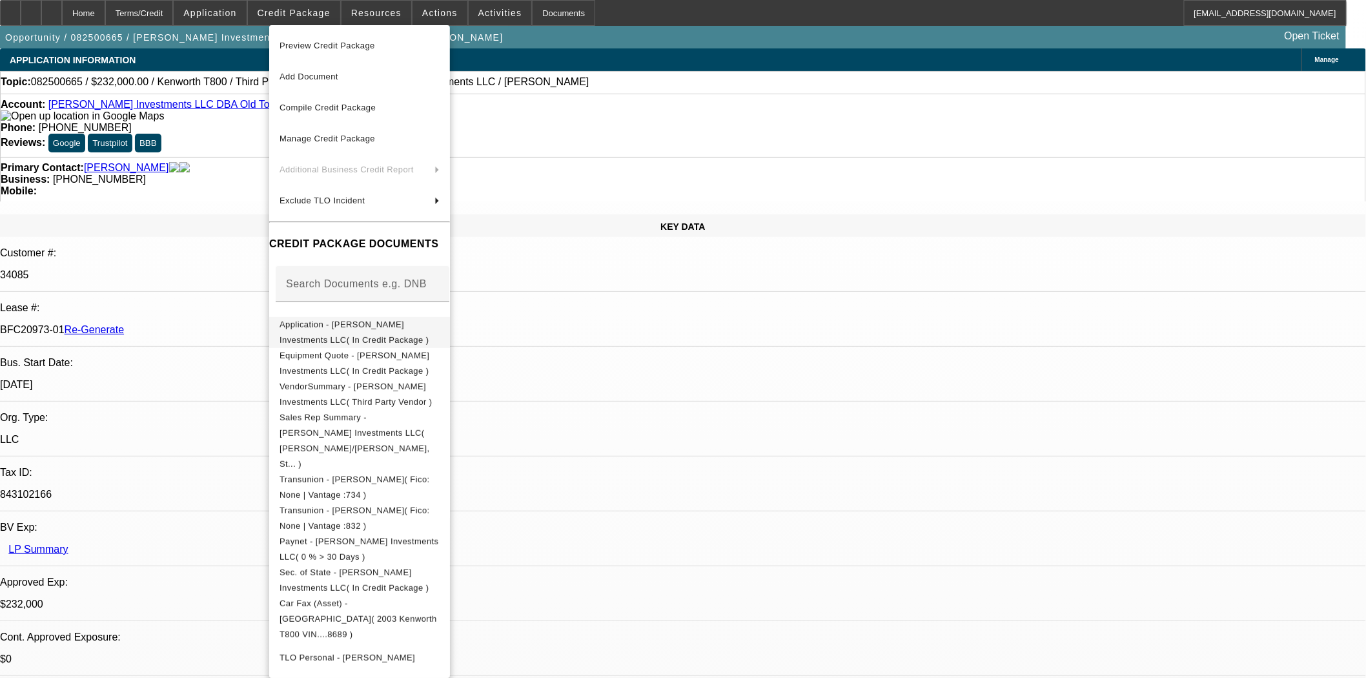
click at [336, 318] on button "Application - Harrison Stone Investments LLC( In Credit Package )" at bounding box center [359, 331] width 181 height 31
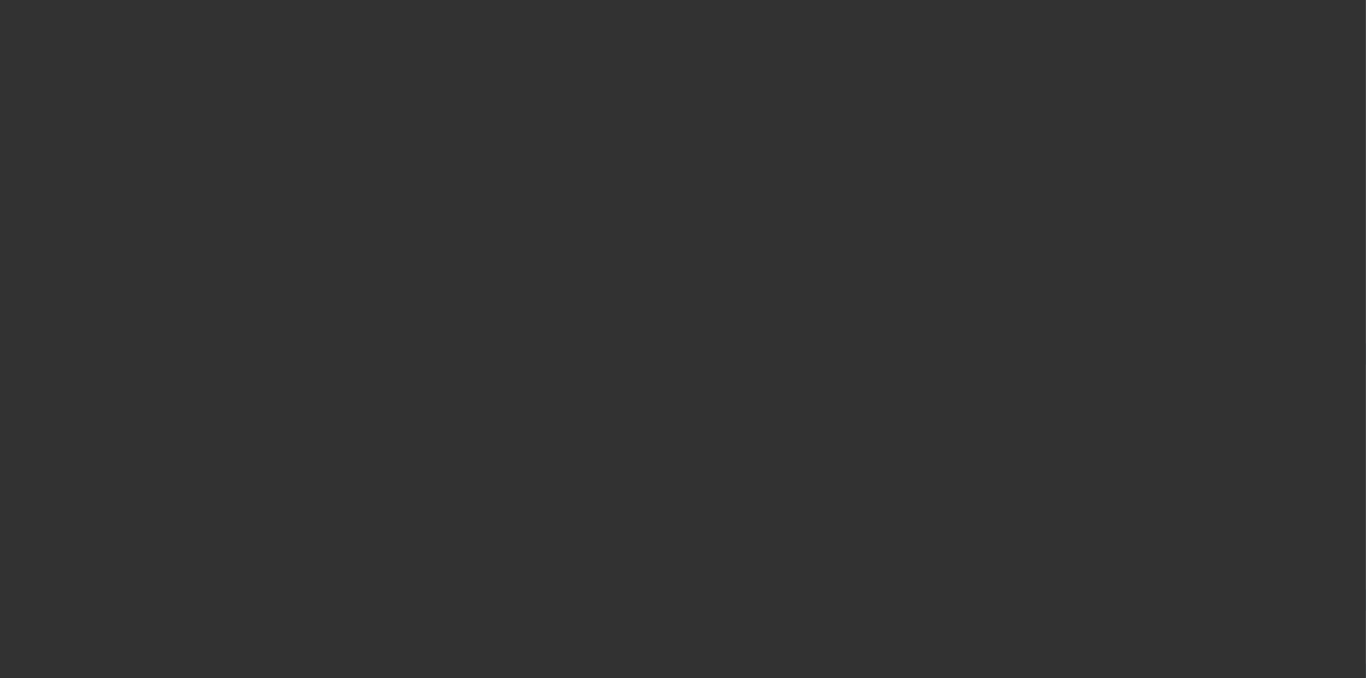
select select "3"
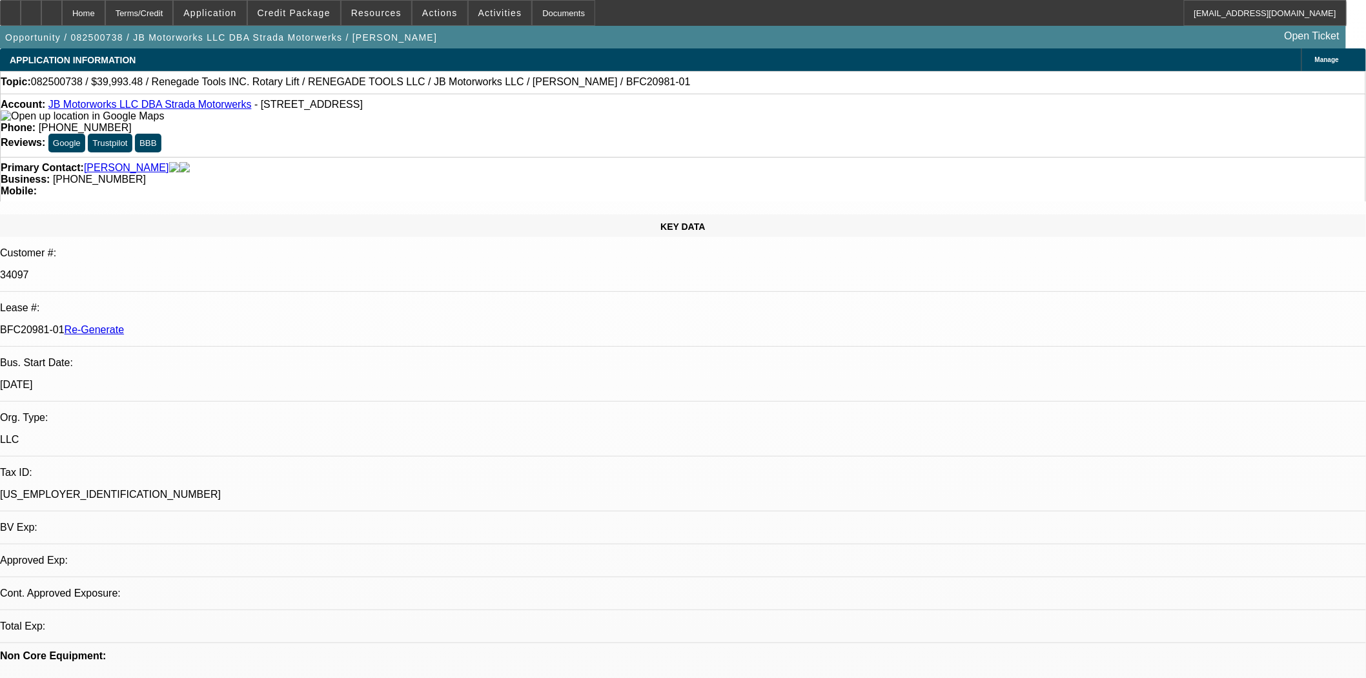
select select "0"
select select "3"
select select "0"
select select "6"
click at [540, 14] on div "Documents" at bounding box center [563, 13] width 63 height 26
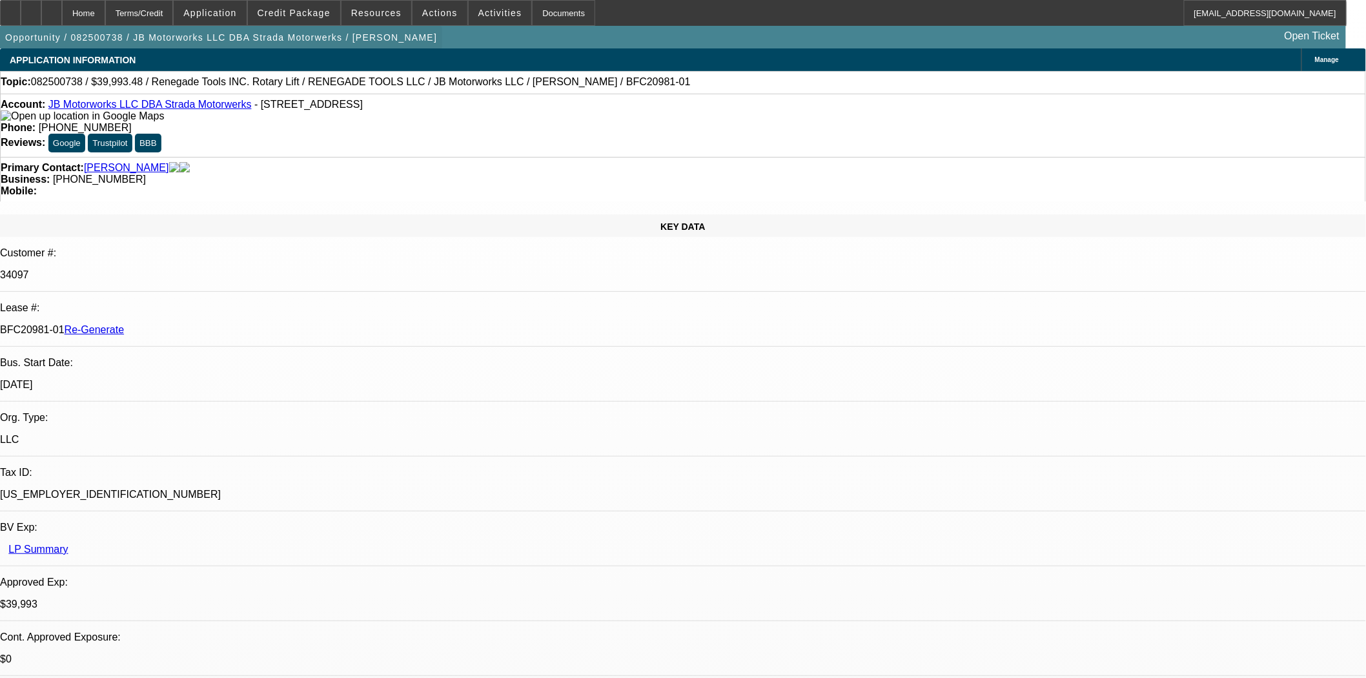
click at [325, 25] on span "button" at bounding box center [221, 37] width 442 height 31
click at [321, 8] on span "Credit Package" at bounding box center [293, 13] width 73 height 10
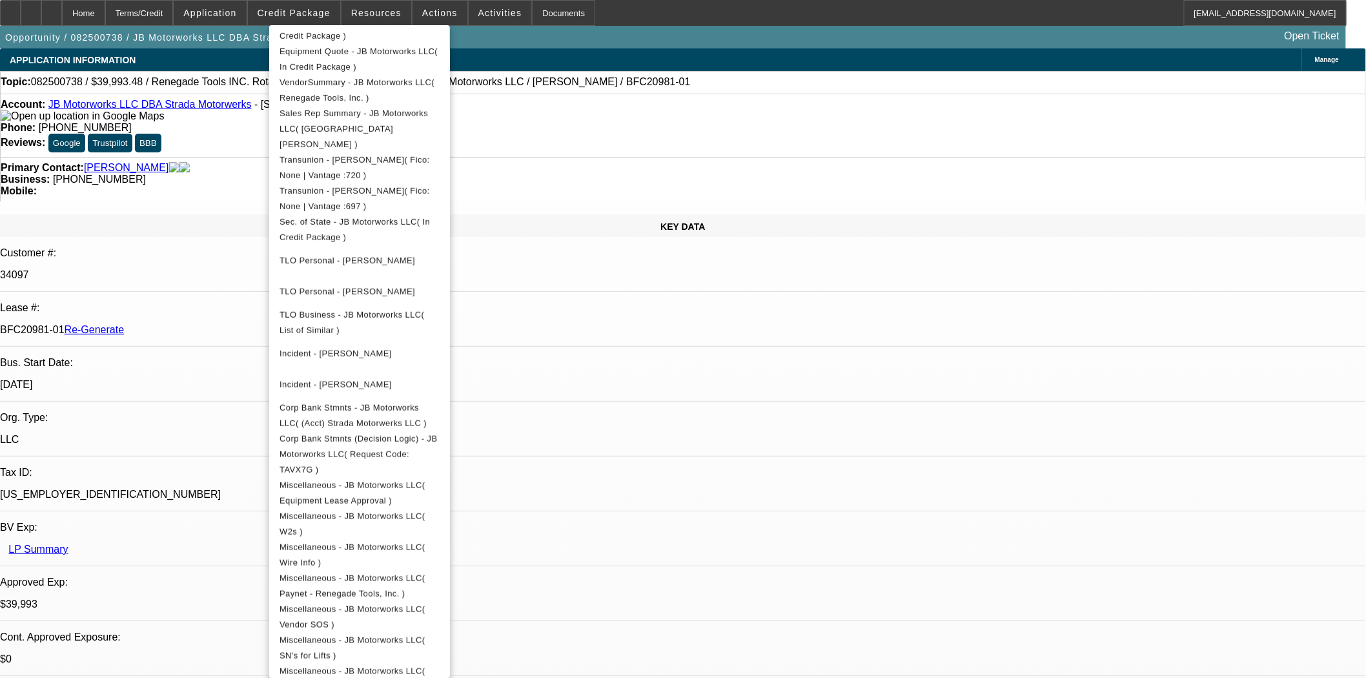
scroll to position [72, 0]
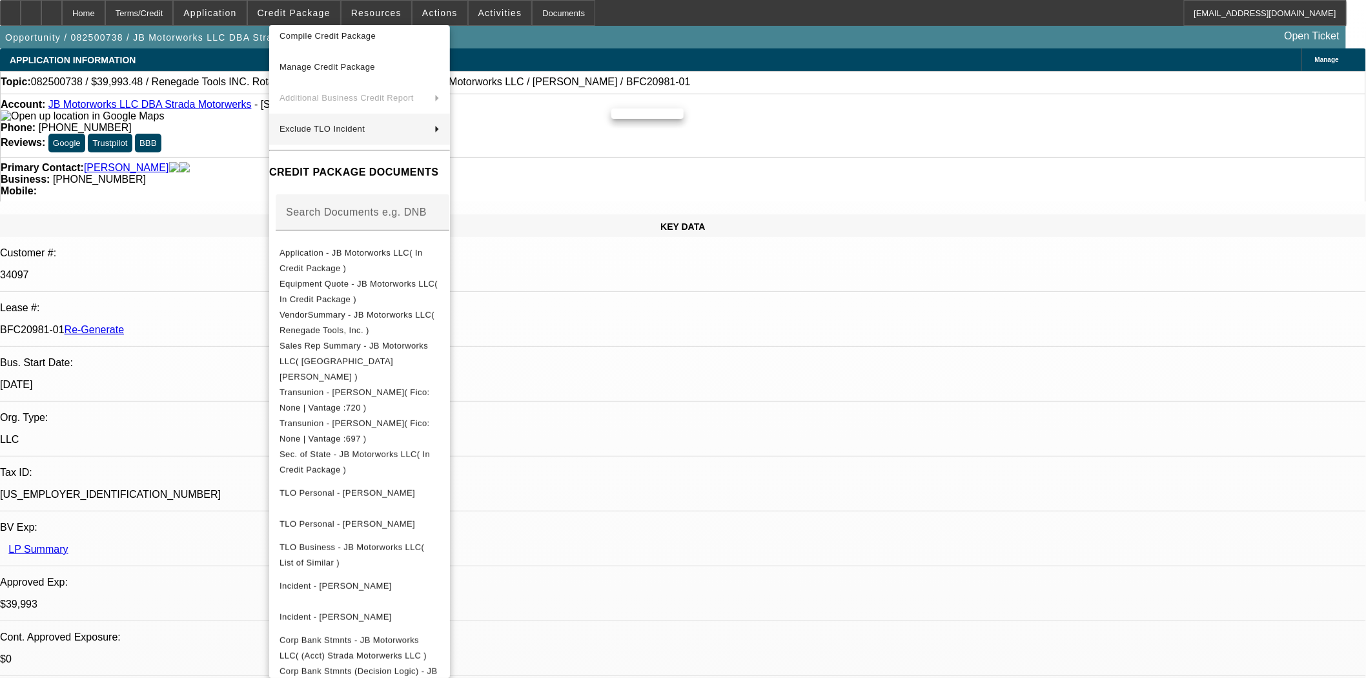
click at [645, 83] on div at bounding box center [683, 339] width 1366 height 678
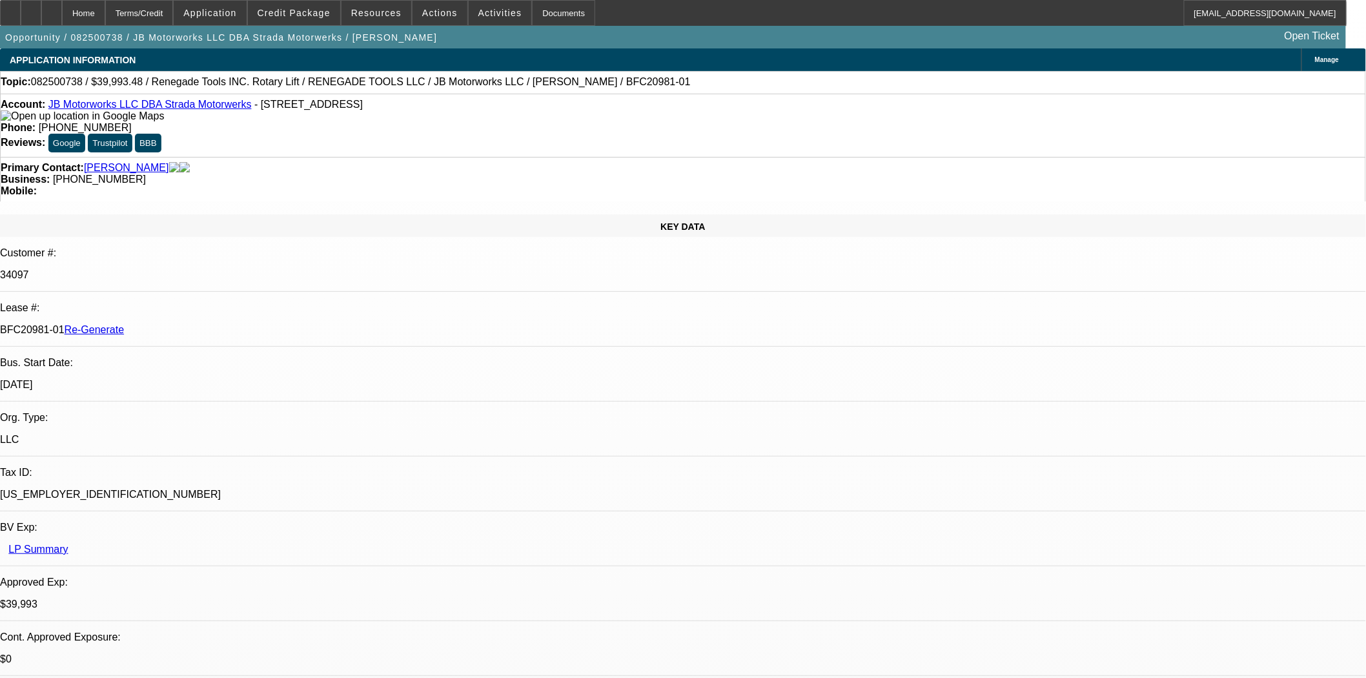
scroll to position [0, 0]
click at [479, 15] on span "Activities" at bounding box center [500, 13] width 44 height 10
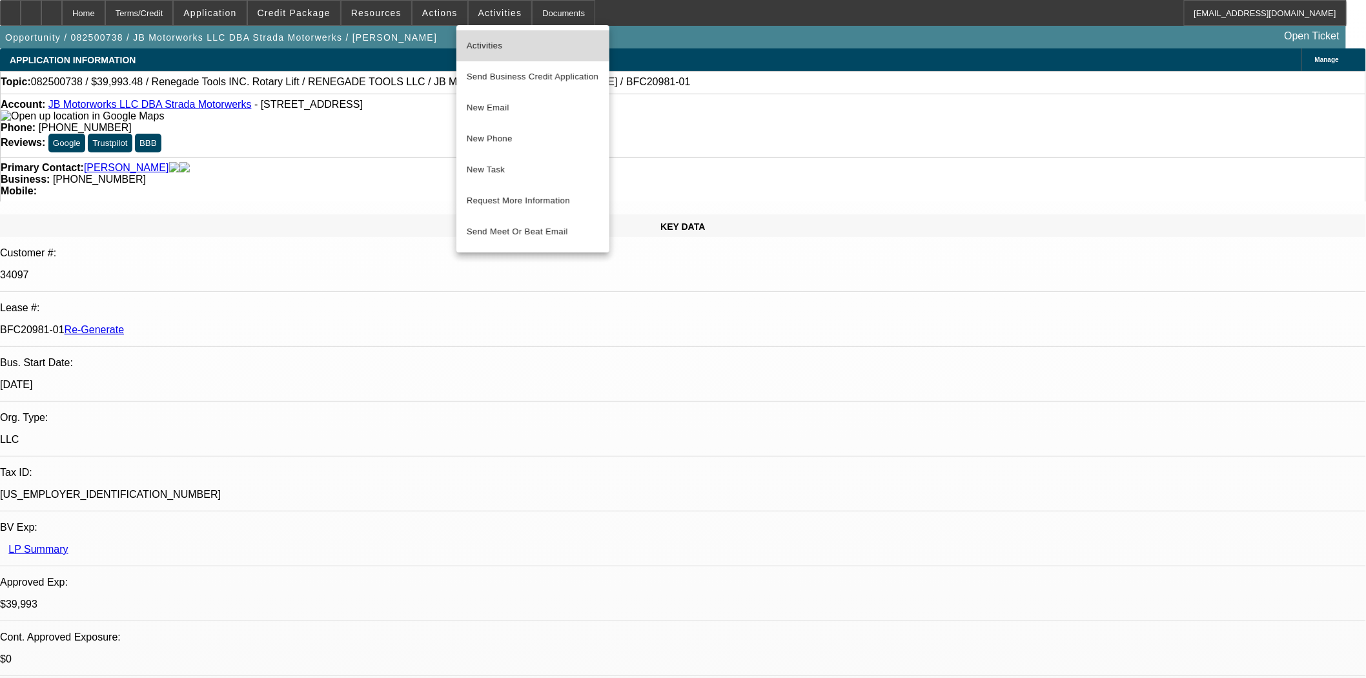
click at [475, 44] on span "Activities" at bounding box center [533, 45] width 132 height 15
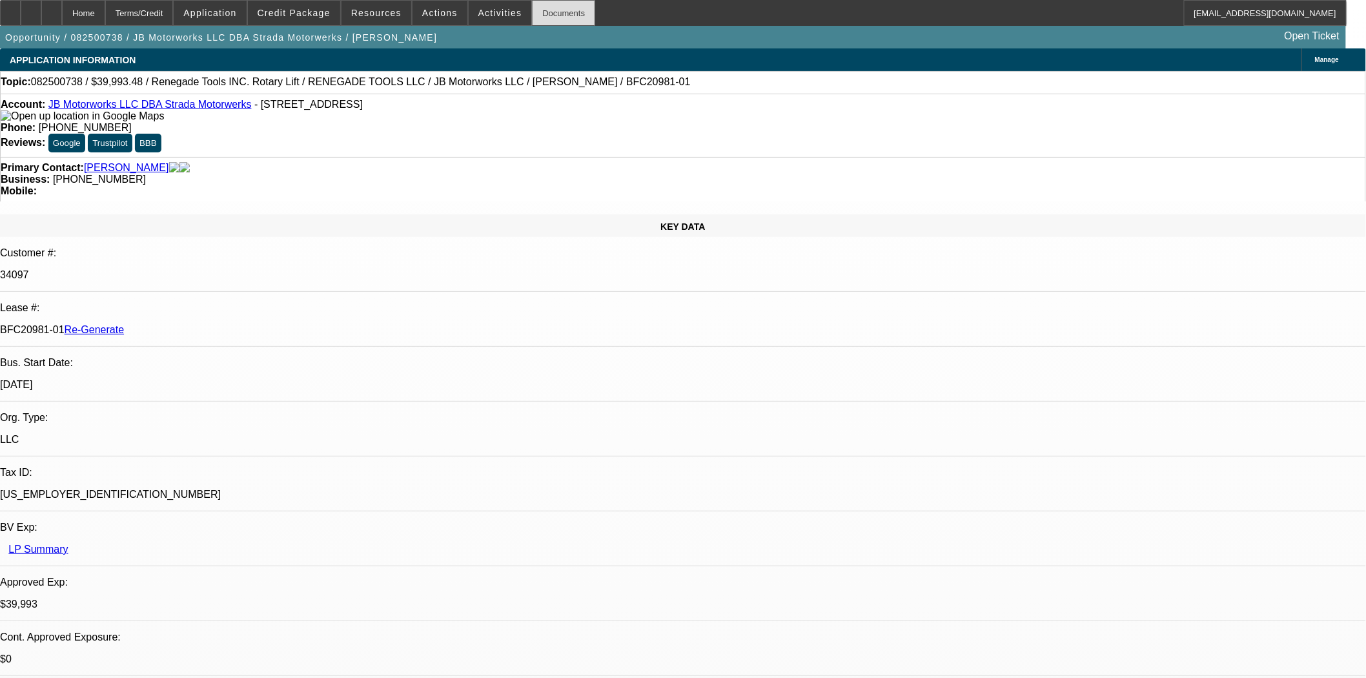
drag, startPoint x: 534, startPoint y: 21, endPoint x: 554, endPoint y: 21, distance: 19.4
click at [534, 21] on div "Documents" at bounding box center [563, 13] width 63 height 26
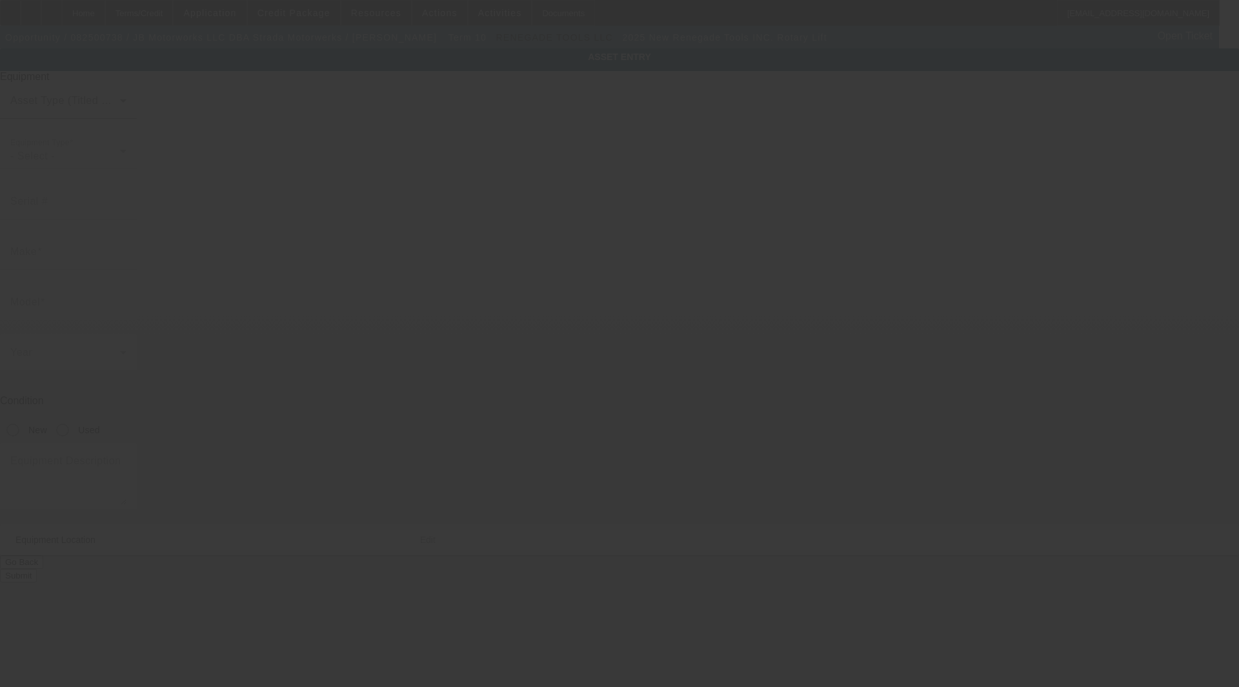
type input "Renegade Tools INC."
type input "Rotary Lift"
radio input "true"
type textarea "Rotary lift for automotive services"
type input "[STREET_ADDRESS]"
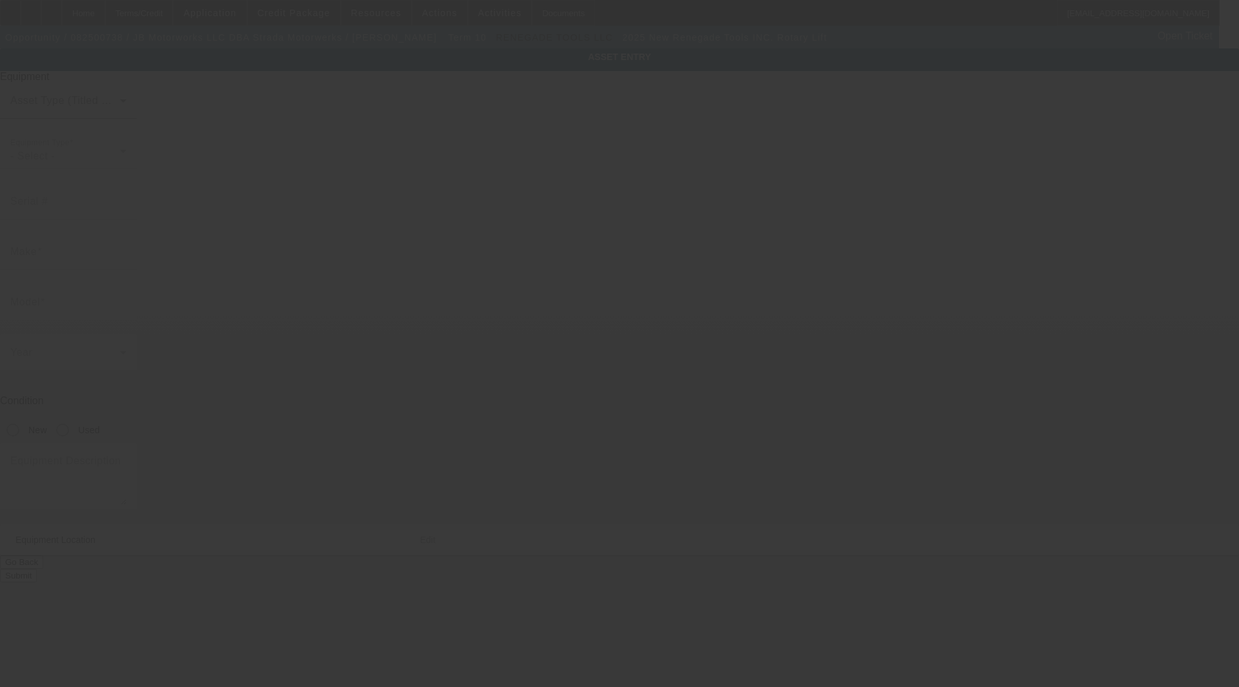
type input "Columbus"
type input "43219"
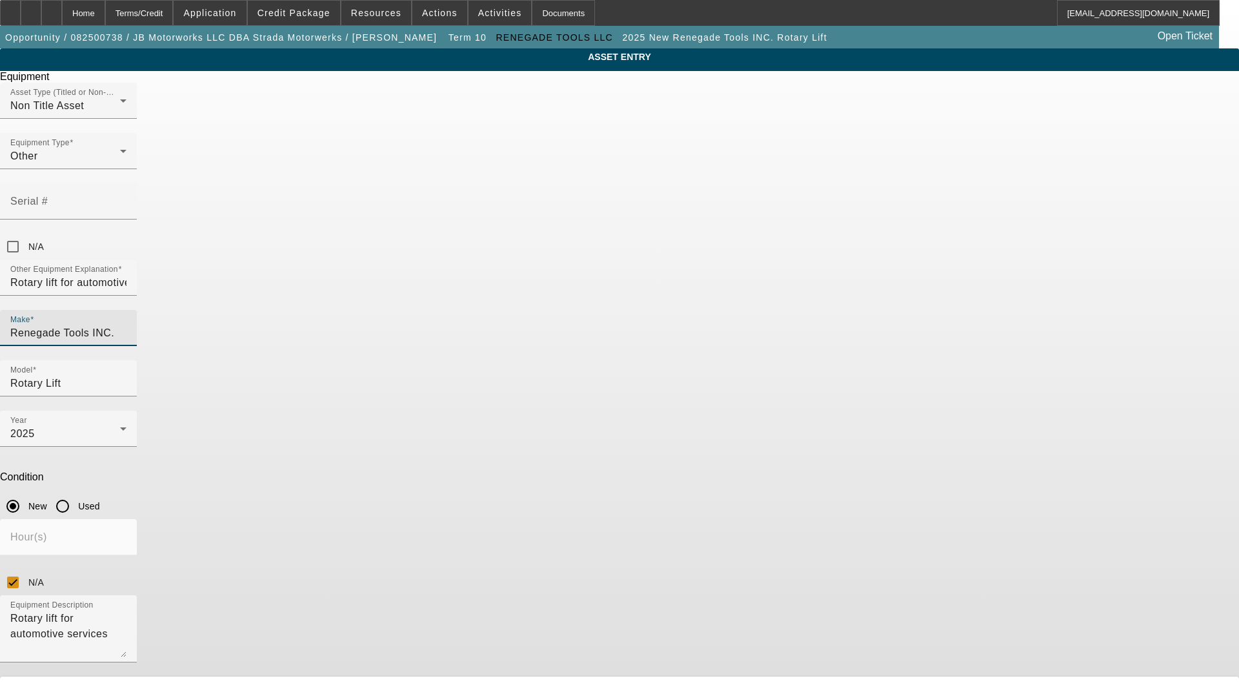
drag, startPoint x: 542, startPoint y: 282, endPoint x: 347, endPoint y: 268, distance: 196.0
click at [347, 268] on div "ASSET ENTRY Delete asset Equipment Asset Type (Titled or Non-Titled) Non Title …" at bounding box center [619, 391] width 1239 height 686
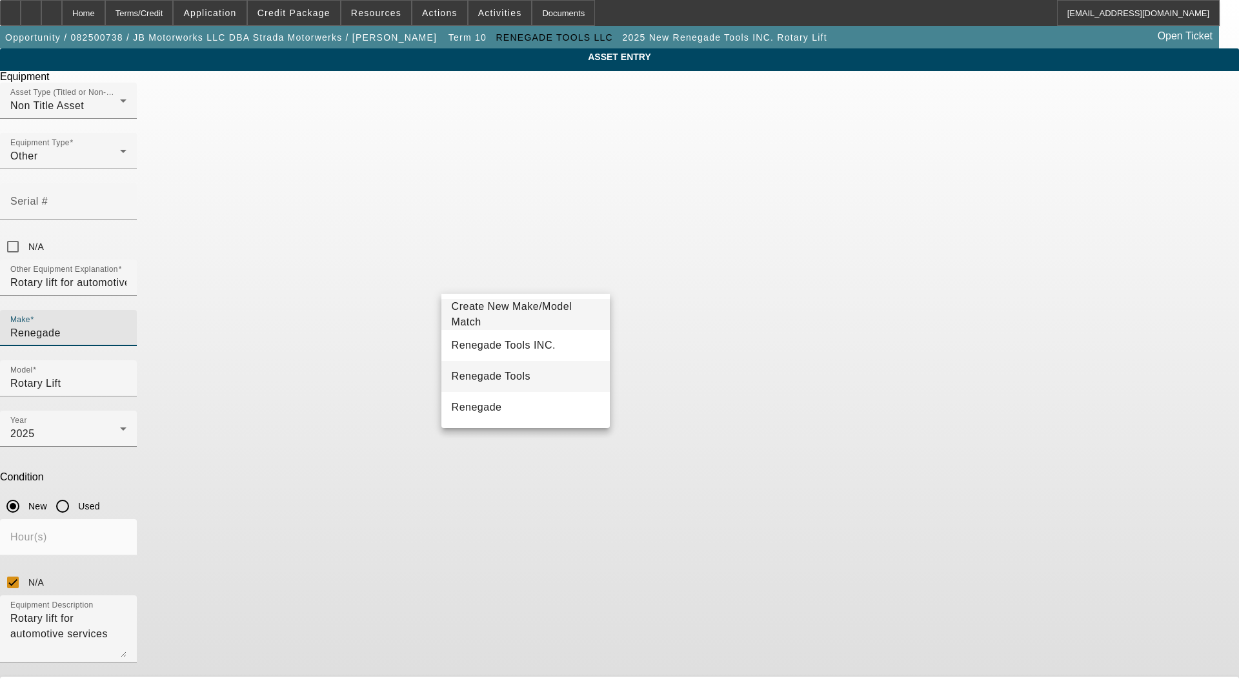
type input "Renegade"
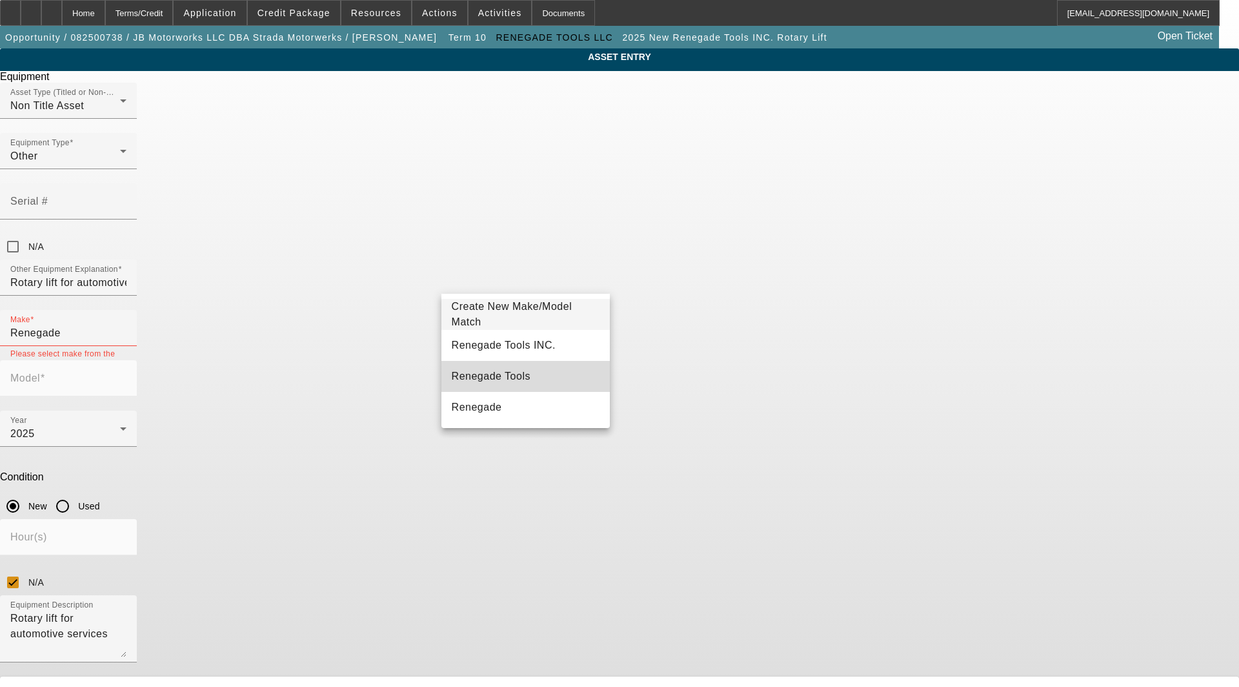
click at [512, 373] on mat-option "Renegade Tools" at bounding box center [525, 376] width 168 height 31
type input "Renegade Tools"
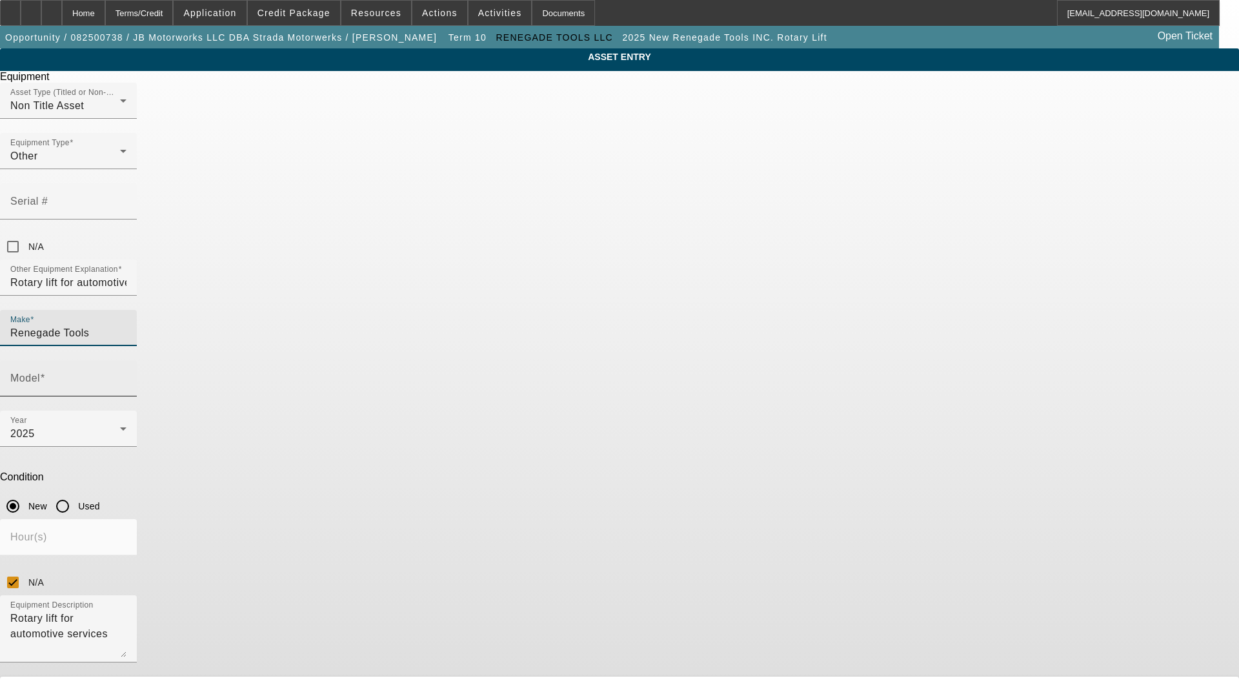
click at [45, 372] on span at bounding box center [42, 377] width 5 height 11
click at [126, 376] on input "Model" at bounding box center [68, 383] width 116 height 15
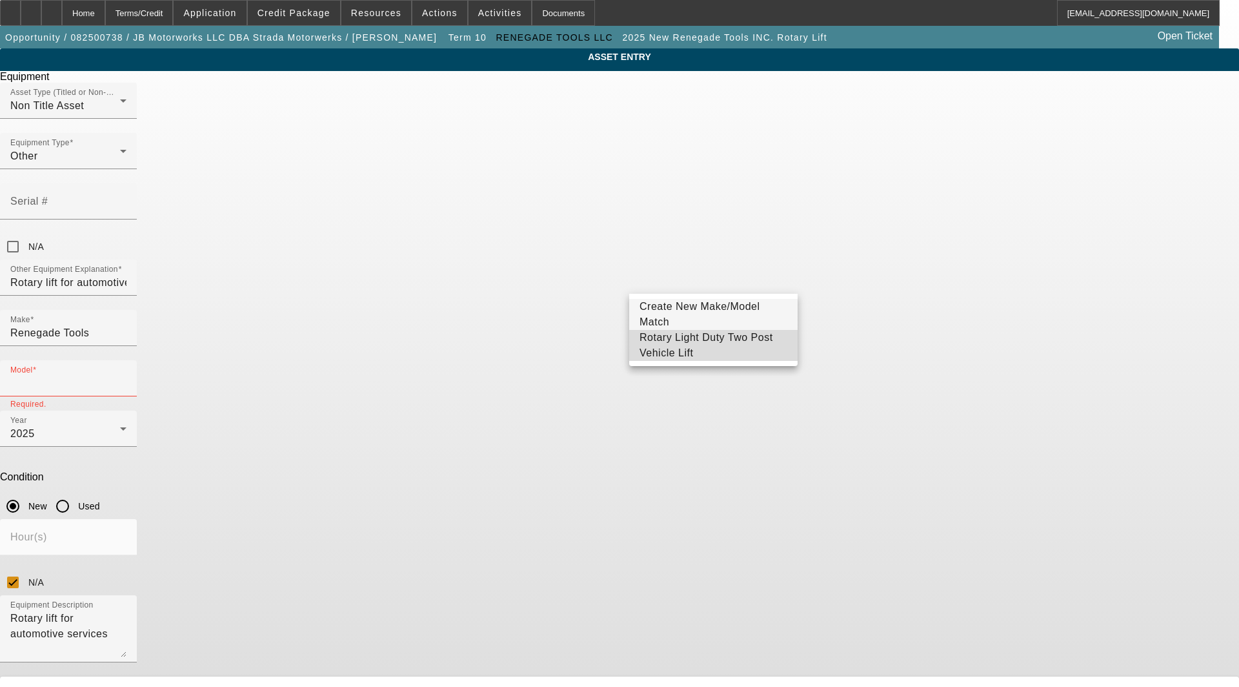
click at [704, 339] on span "Rotary Light Duty Two Post Vehicle Lift" at bounding box center [714, 345] width 148 height 31
type input "Rotary Light Duty Two Post Vehicle Lift"
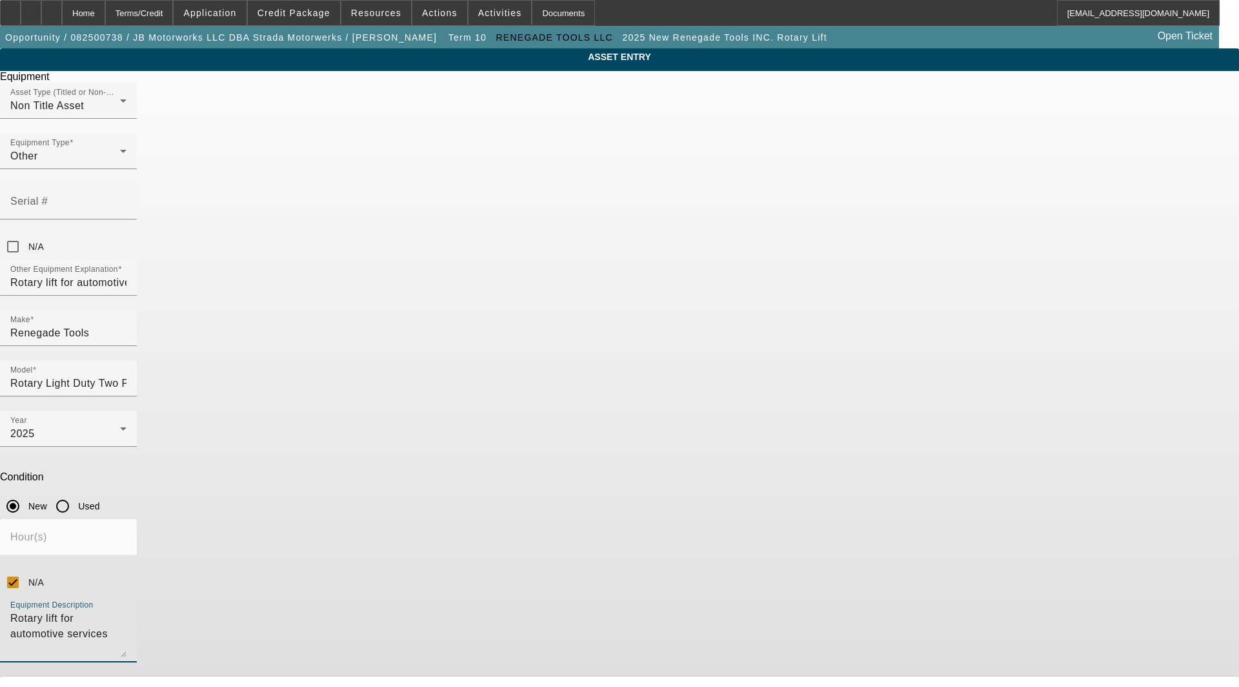
drag, startPoint x: 607, startPoint y: 433, endPoint x: 361, endPoint y: 432, distance: 245.2
click at [361, 432] on div "ASSET ENTRY Delete asset Equipment Asset Type (Titled or Non-Titled) Non Title …" at bounding box center [619, 391] width 1239 height 686
type textarea "includes: all options, attachments and accessories"
click at [525, 686] on span "Edit" at bounding box center [516, 692] width 15 height 10
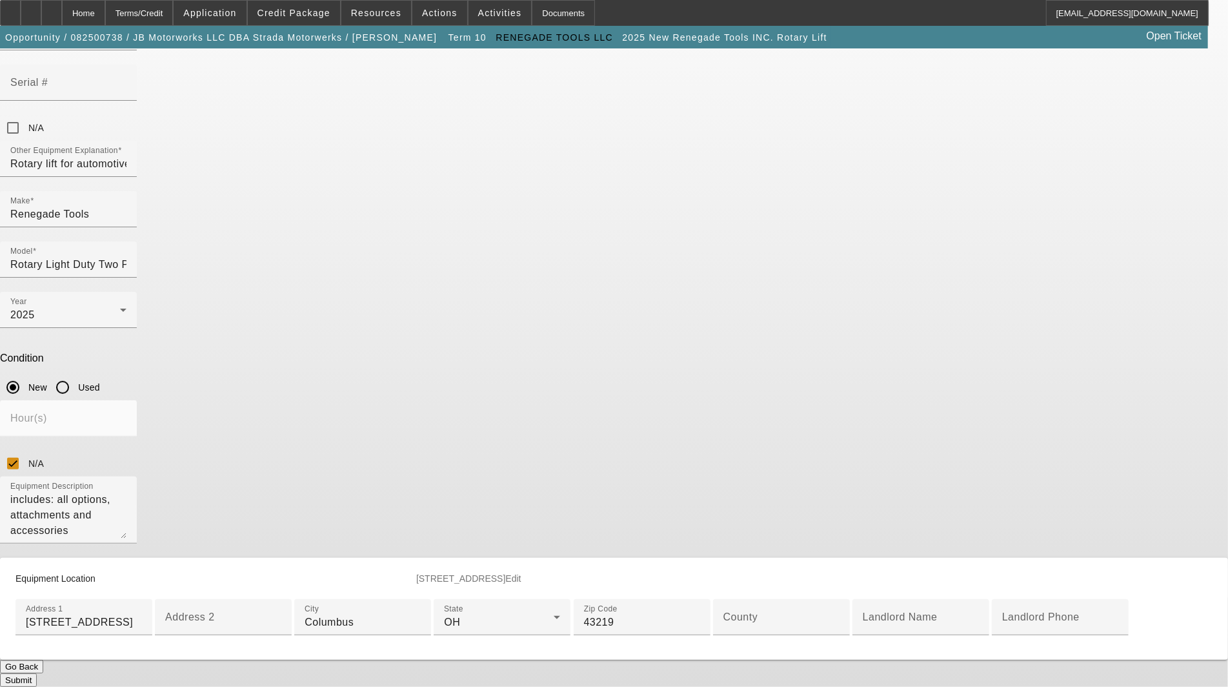
scroll to position [287, 0]
click at [723, 614] on input "County" at bounding box center [781, 621] width 116 height 15
type input "Franklin"
click at [37, 673] on button "Submit" at bounding box center [18, 680] width 37 height 14
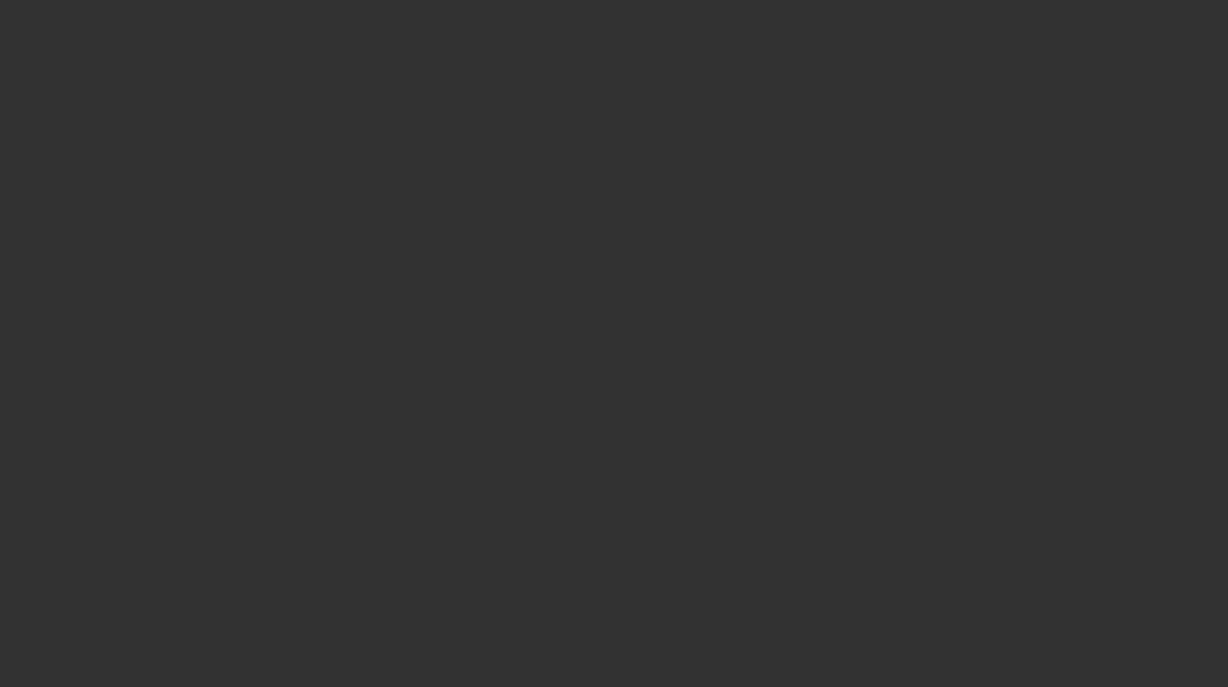
select select "3"
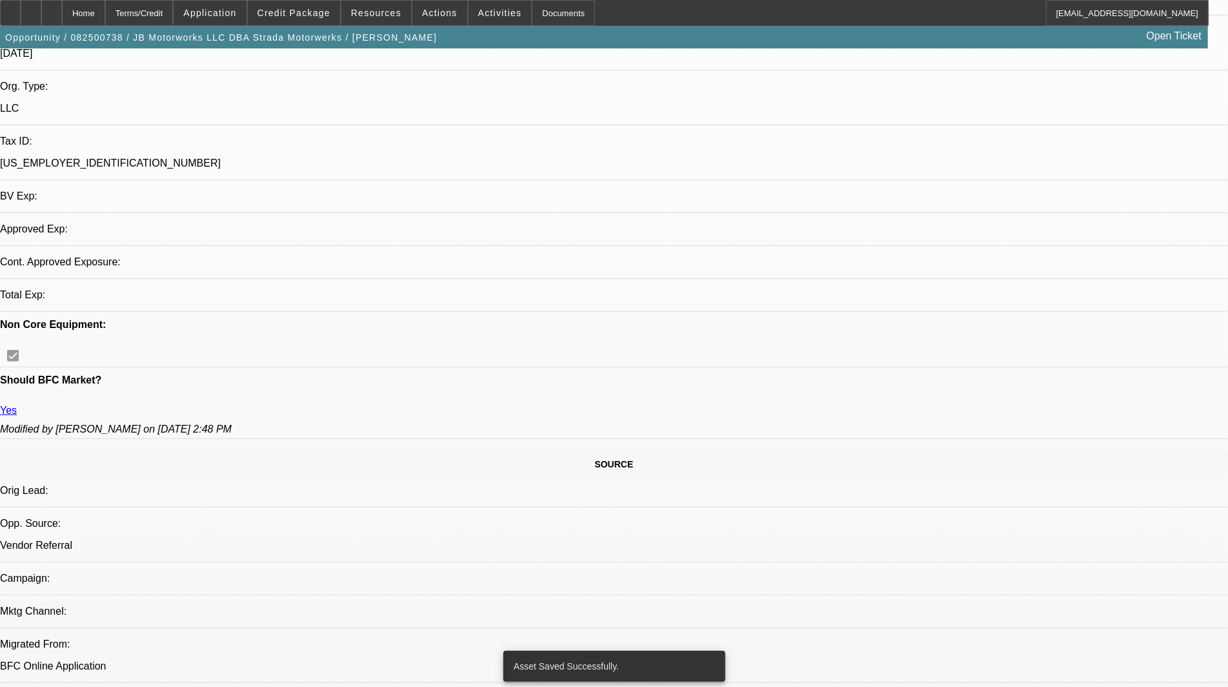
select select "0"
select select "3"
select select "0"
select select "6"
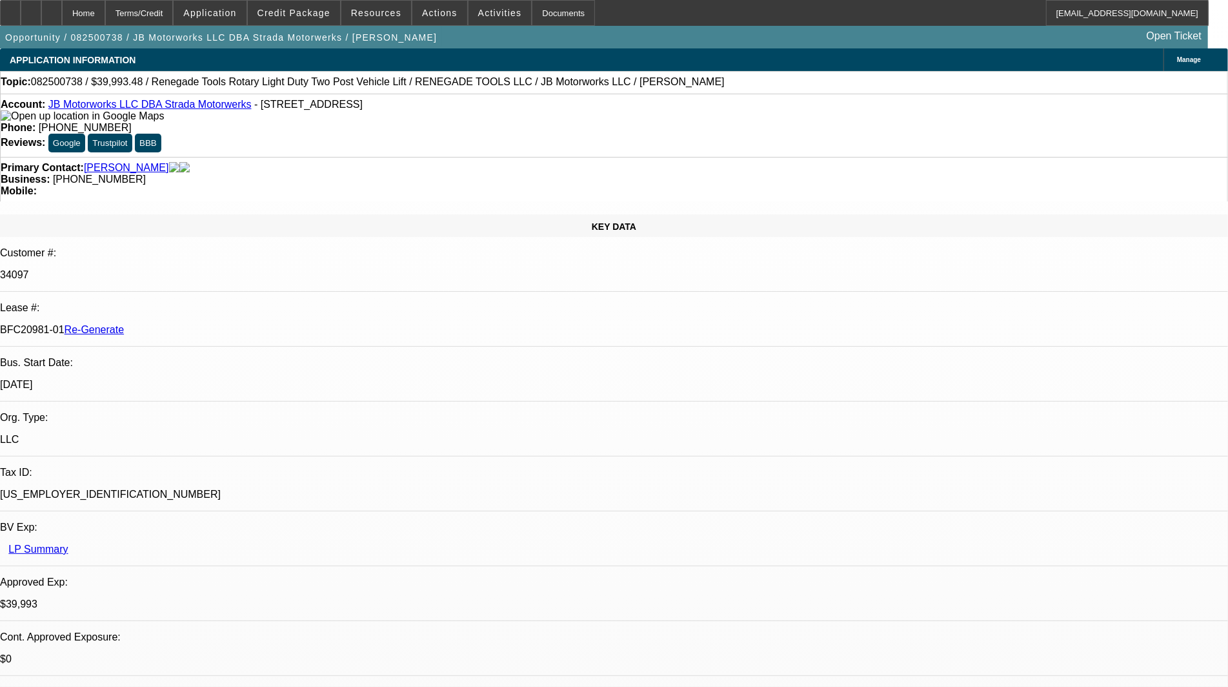
scroll to position [287, 0]
